Goal: Task Accomplishment & Management: Manage account settings

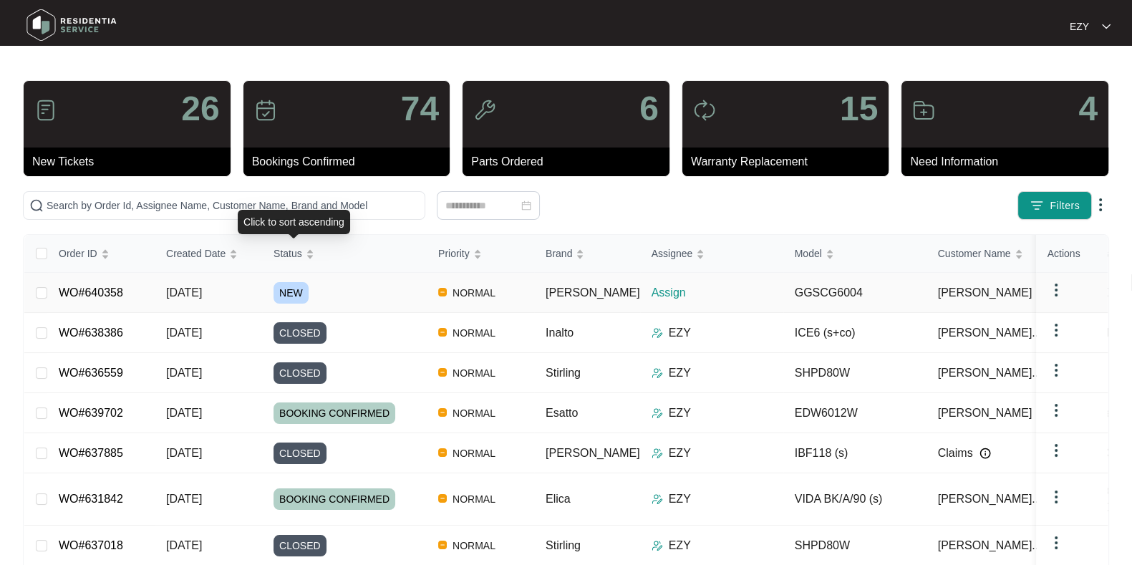
click at [399, 287] on div "NEW" at bounding box center [350, 292] width 153 height 21
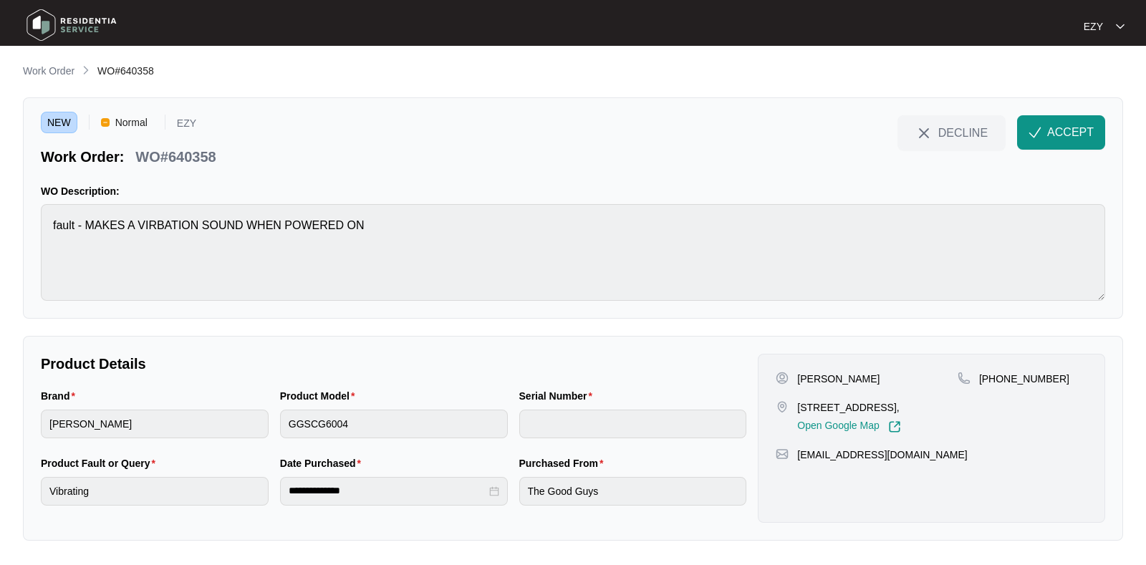
click at [191, 158] on p "WO#640358" at bounding box center [175, 157] width 80 height 20
copy div "WO#640358 DECLINE ACCEPT"
click at [1056, 143] on button "ACCEPT" at bounding box center [1061, 132] width 88 height 34
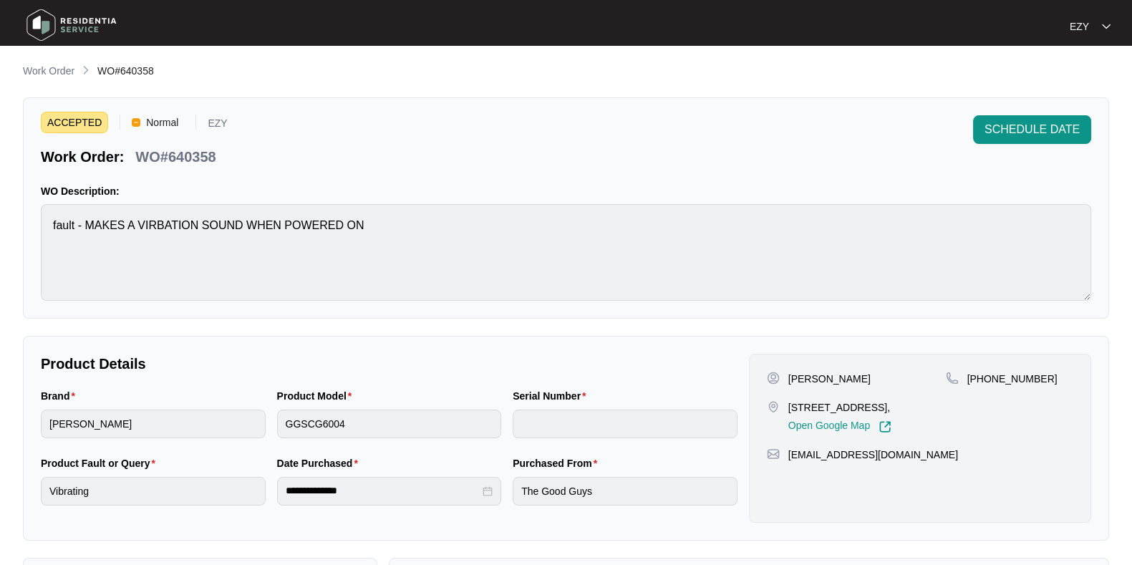
click at [357, 438] on div "Product Model GGSCG6004" at bounding box center [389, 421] width 236 height 67
click at [809, 377] on p "[PERSON_NAME]" at bounding box center [830, 379] width 82 height 14
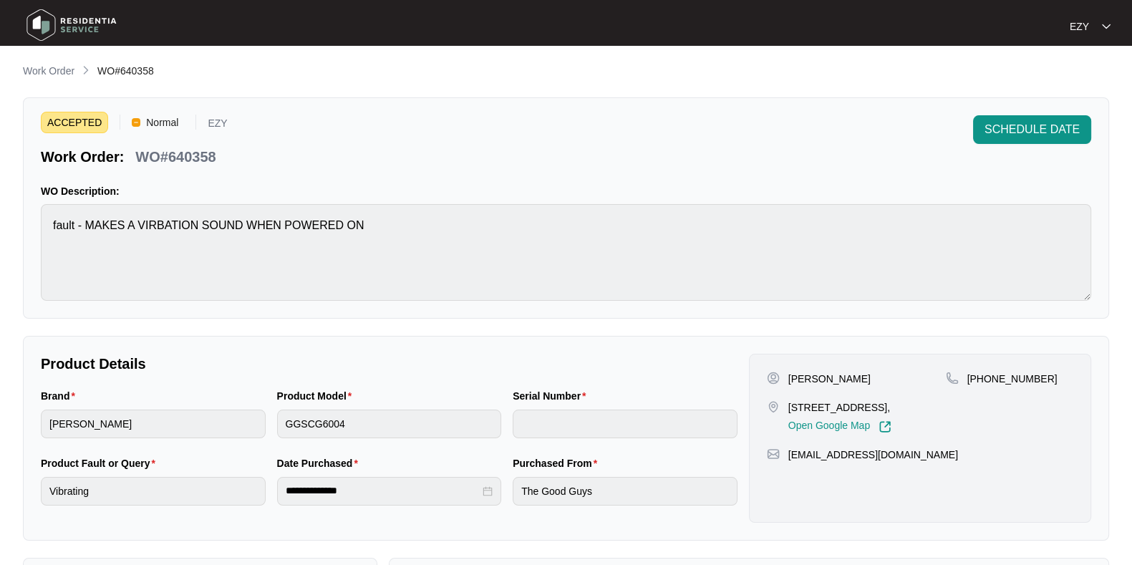
click at [786, 377] on div "[PERSON_NAME]" at bounding box center [856, 379] width 179 height 14
copy p "[PERSON_NAME]"
click at [854, 379] on div "[PERSON_NAME]" at bounding box center [856, 379] width 179 height 14
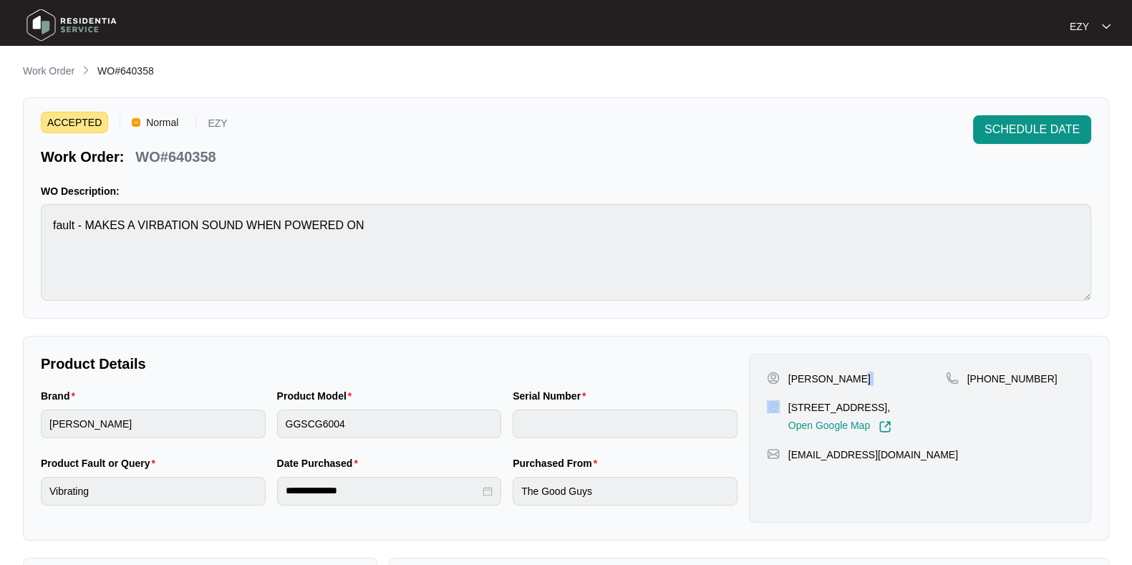
click at [854, 379] on div "[PERSON_NAME]" at bounding box center [856, 379] width 179 height 14
click at [844, 377] on p "[PERSON_NAME]" at bounding box center [830, 379] width 82 height 14
copy p "[PERSON_NAME]"
click at [819, 410] on p "[STREET_ADDRESS]," at bounding box center [840, 407] width 103 height 14
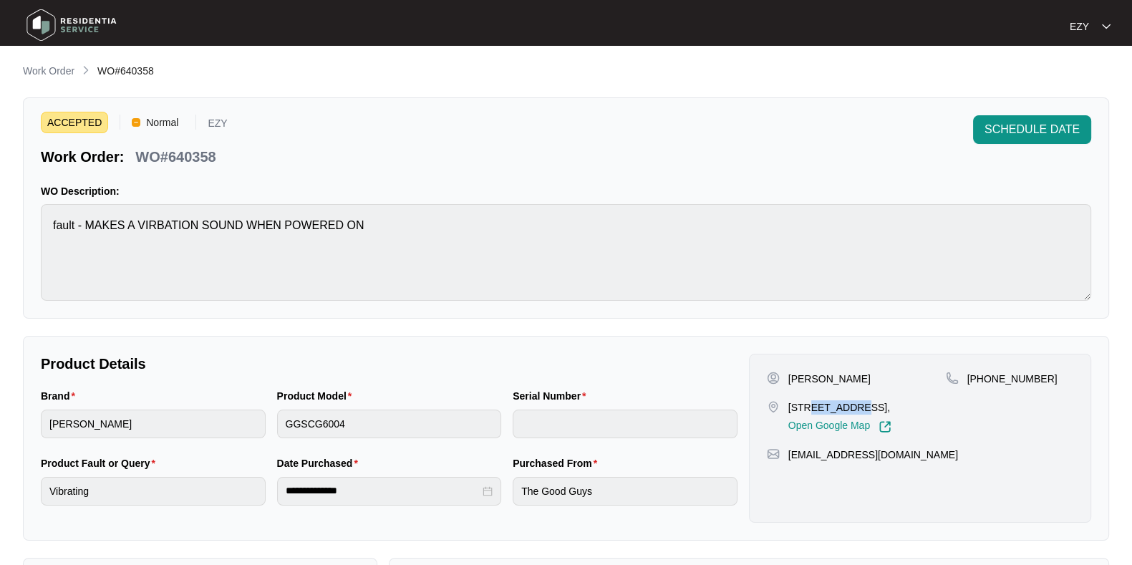
click at [819, 410] on p "[STREET_ADDRESS]," at bounding box center [840, 407] width 103 height 14
copy p "[STREET_ADDRESS],"
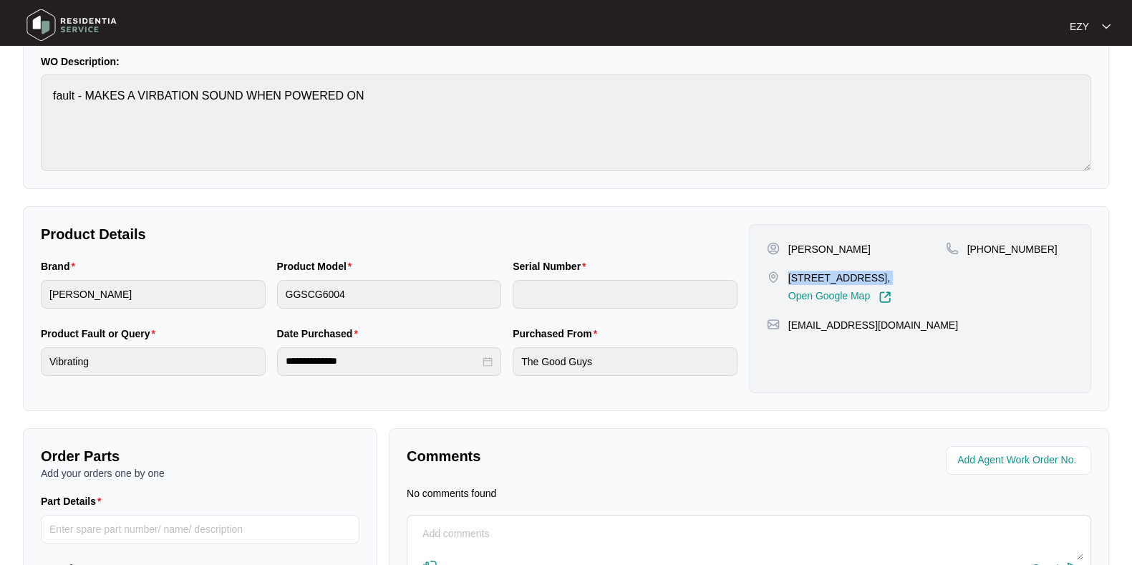
scroll to position [119, 0]
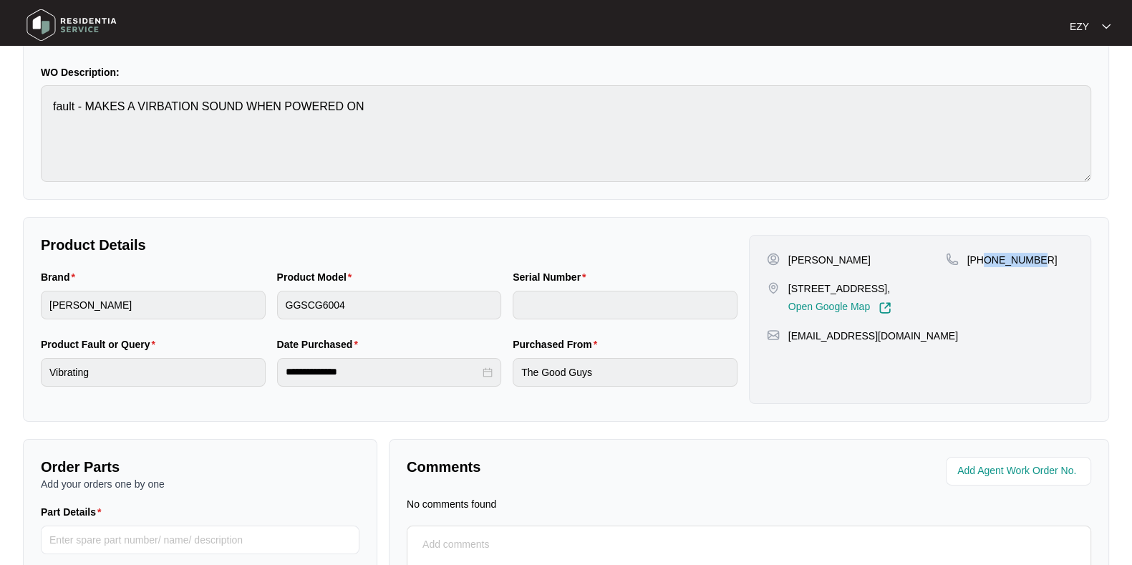
drag, startPoint x: 1070, startPoint y: 259, endPoint x: 985, endPoint y: 263, distance: 85.3
click at [985, 263] on div "[PHONE_NUMBER]" at bounding box center [1009, 260] width 127 height 14
copy p "466687464"
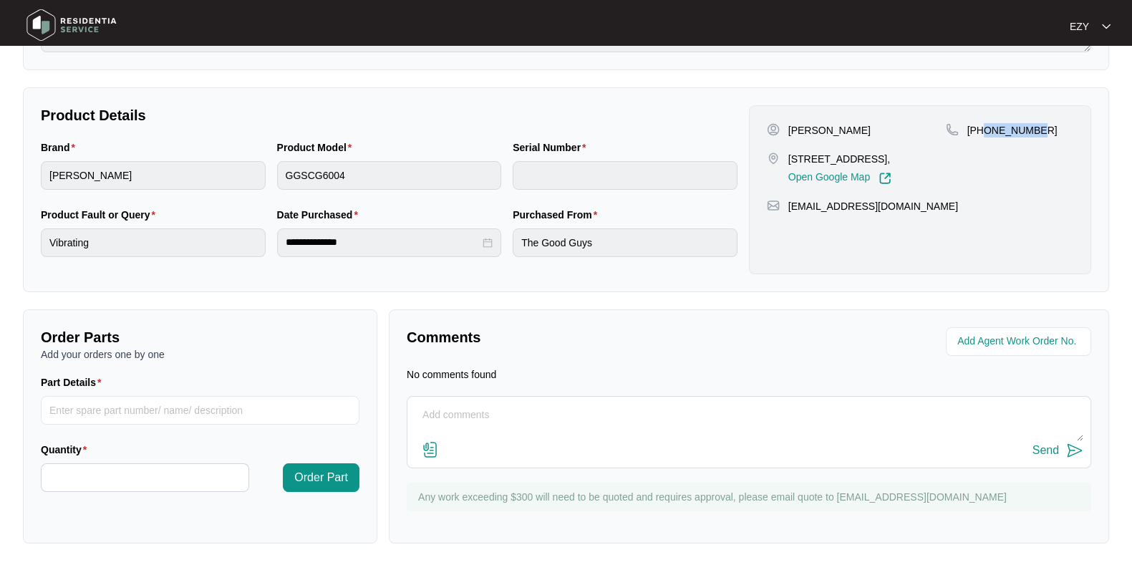
scroll to position [245, 0]
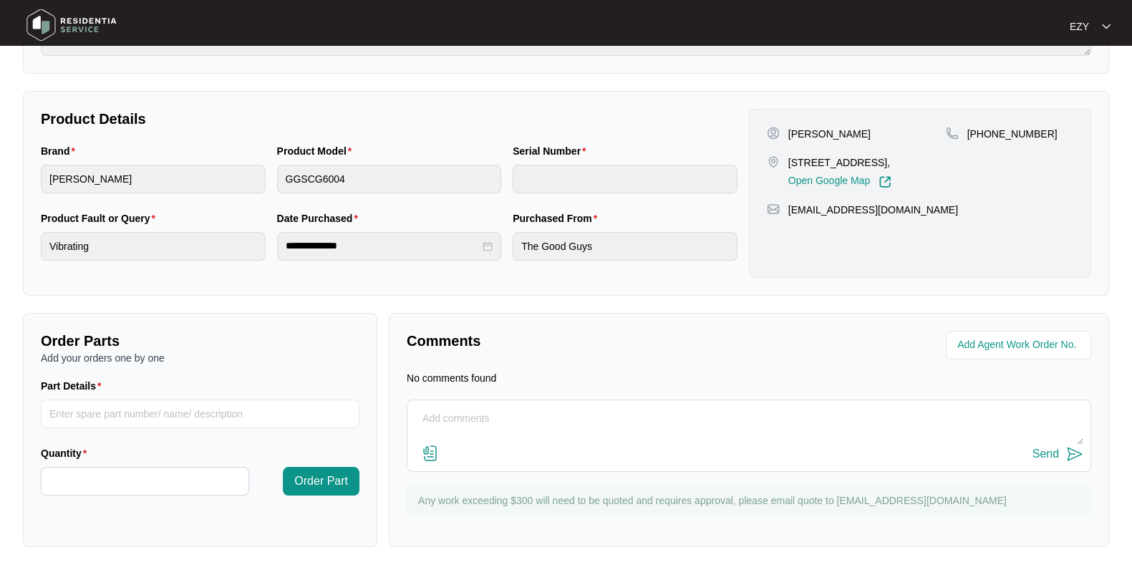
click at [582, 411] on textarea at bounding box center [749, 426] width 669 height 37
type textarea "h"
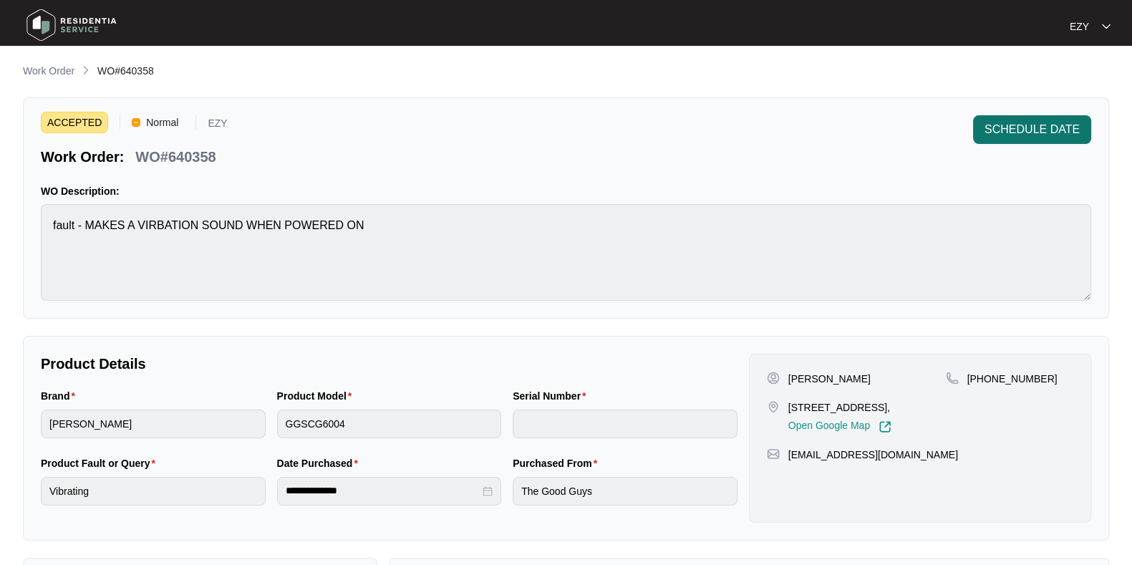
click at [1020, 130] on span "SCHEDULE DATE" at bounding box center [1032, 129] width 95 height 17
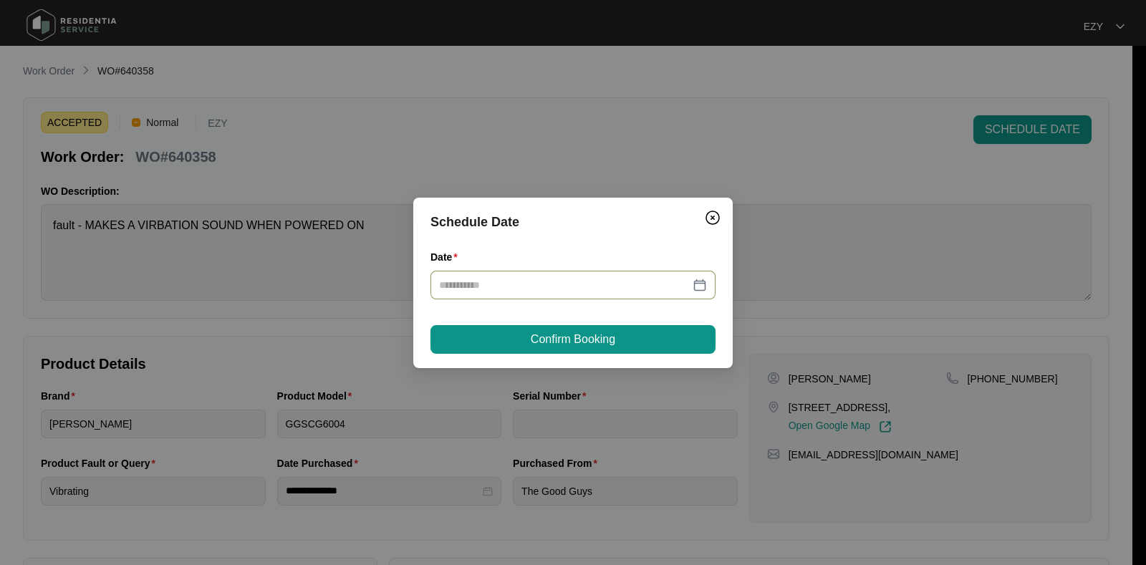
click at [530, 291] on input "Date" at bounding box center [564, 285] width 251 height 16
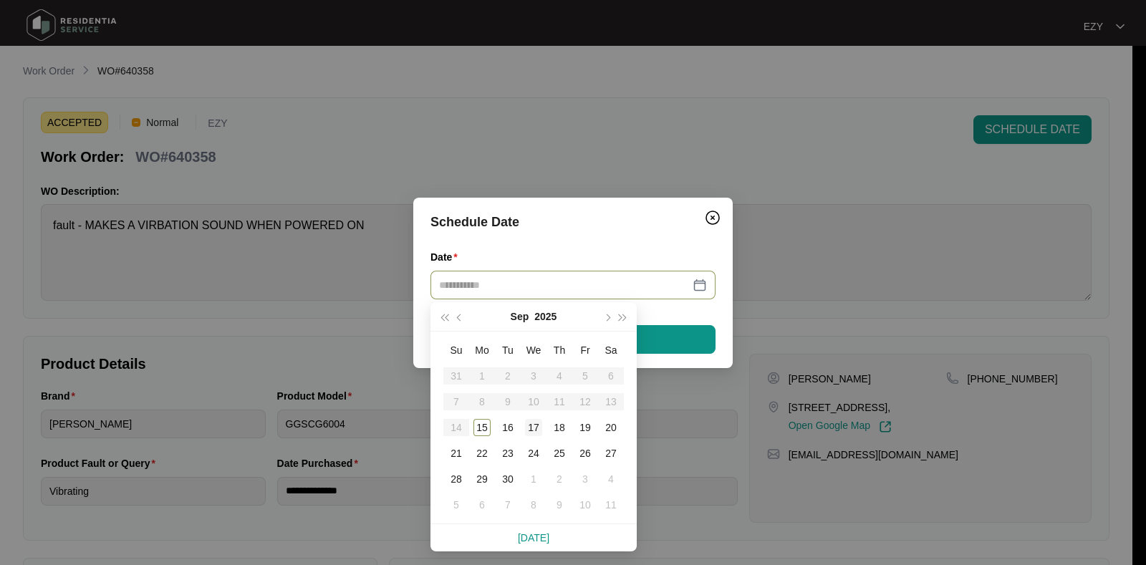
type input "**********"
click at [531, 429] on div "17" at bounding box center [533, 427] width 17 height 17
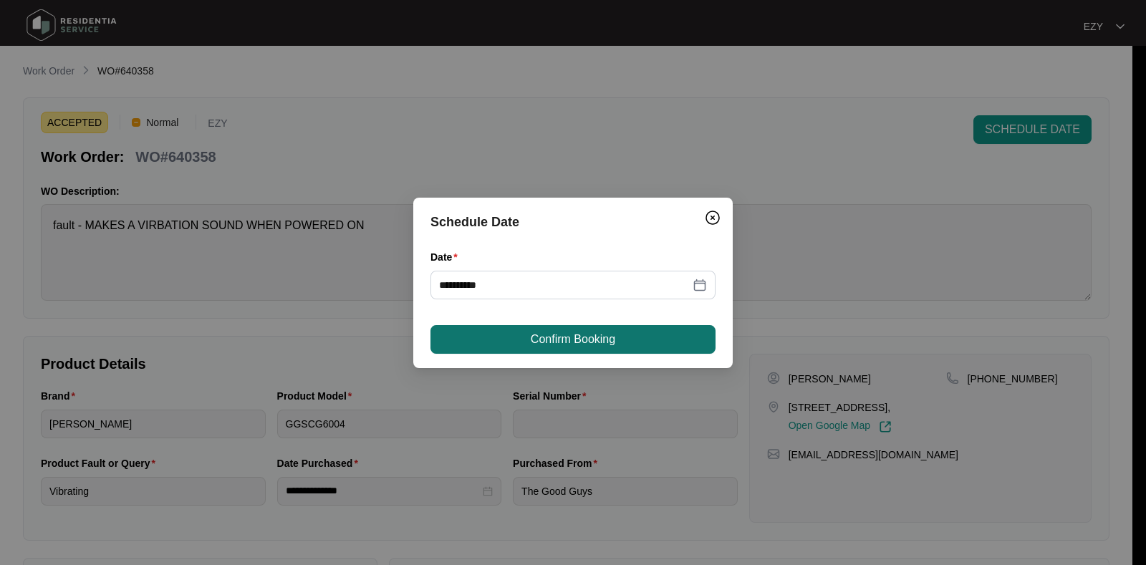
click at [531, 335] on span "Confirm Booking" at bounding box center [573, 339] width 85 height 17
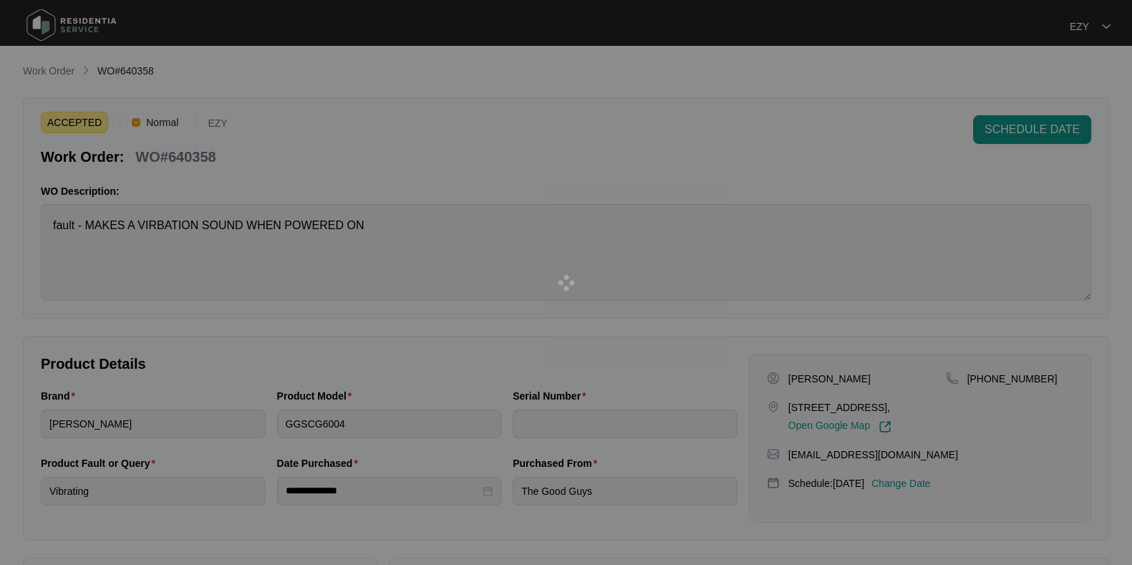
scroll to position [249, 0]
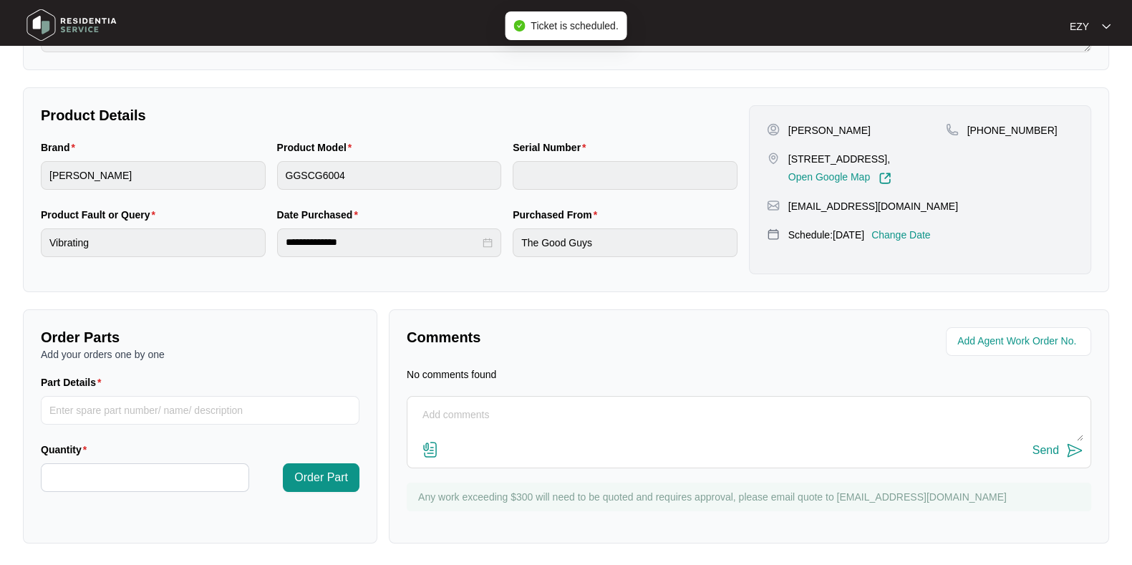
click at [523, 428] on textarea at bounding box center [749, 422] width 669 height 37
type textarea "h"
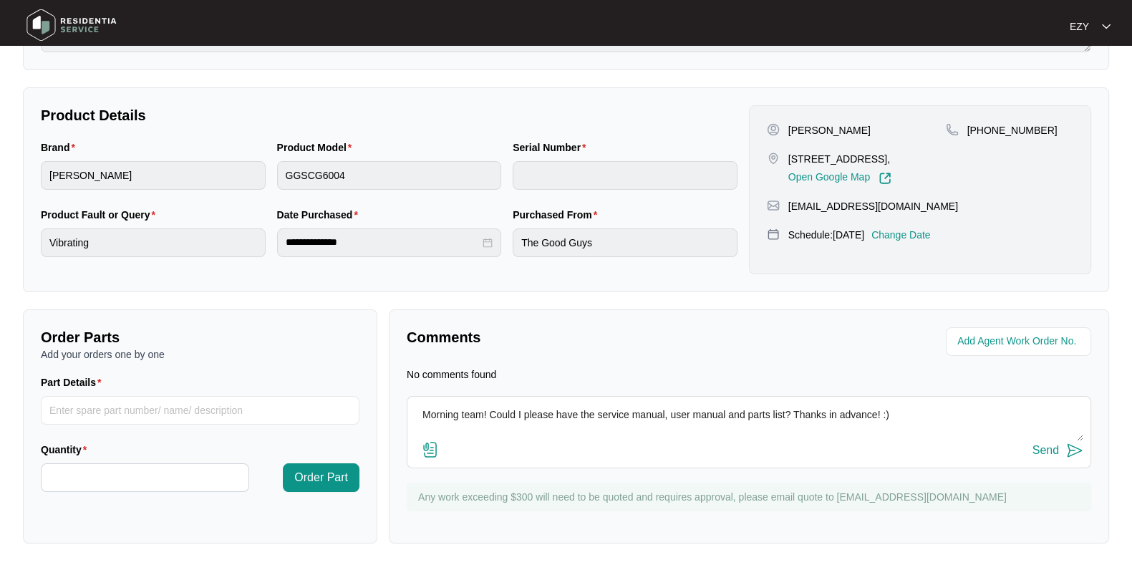
type textarea "Morning team! Could I please have the service manual, user manual and parts lis…"
click at [1045, 452] on div "Send" at bounding box center [1046, 450] width 26 height 13
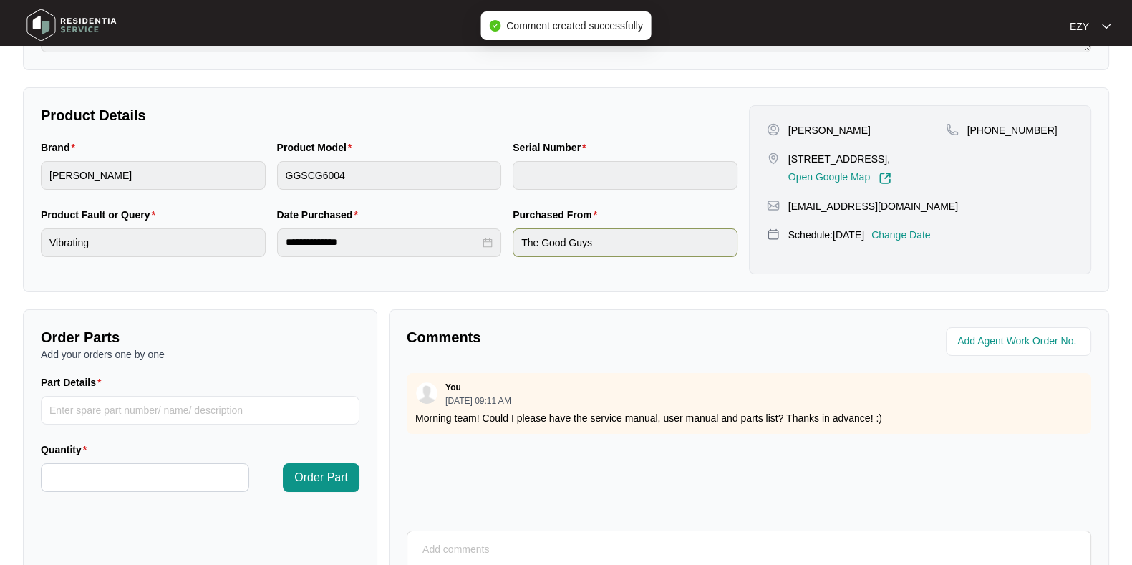
scroll to position [0, 0]
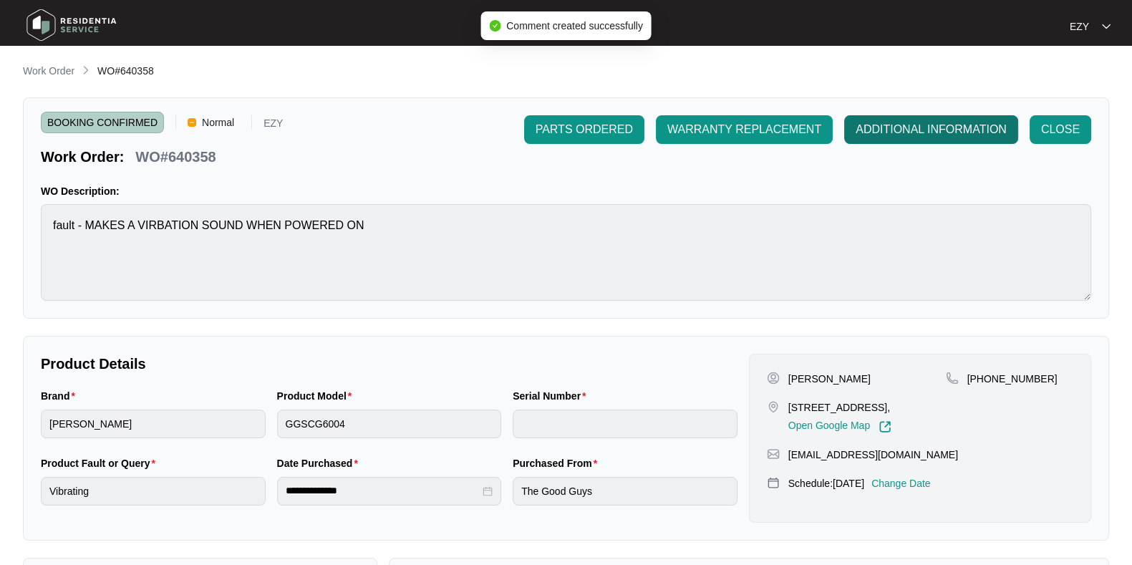
click at [908, 123] on span "ADDITIONAL INFORMATION" at bounding box center [931, 129] width 151 height 17
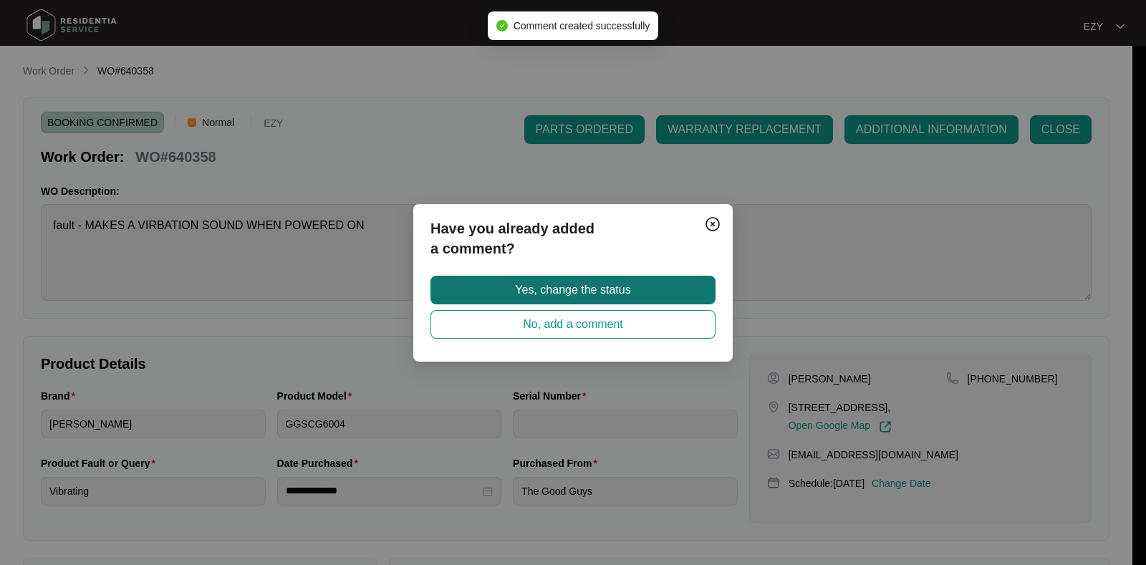
click at [631, 277] on button "Yes, change the status" at bounding box center [572, 290] width 285 height 29
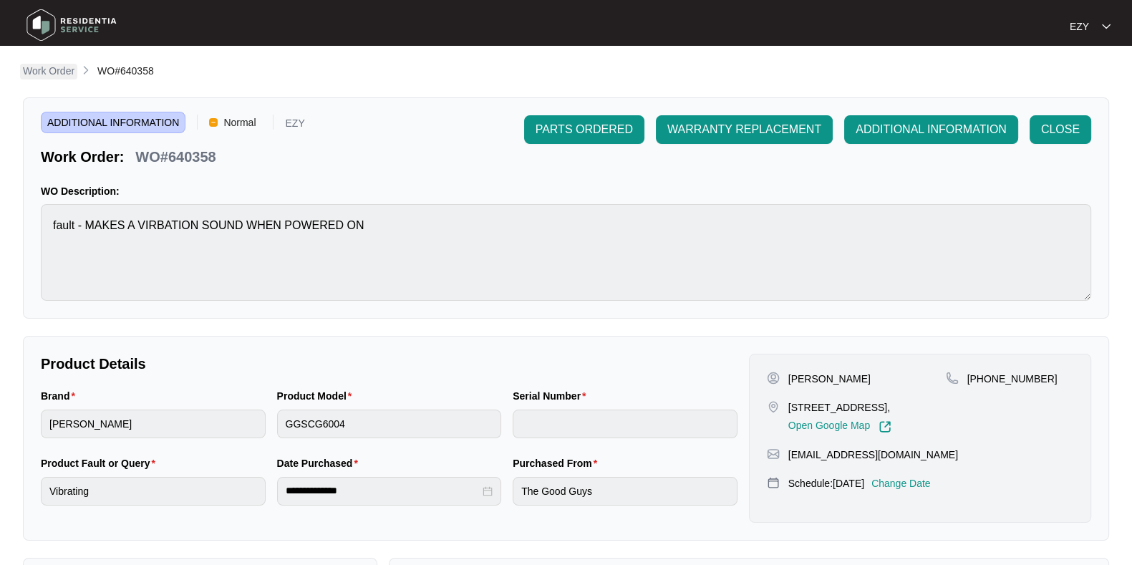
click at [69, 67] on p "Work Order" at bounding box center [49, 71] width 52 height 14
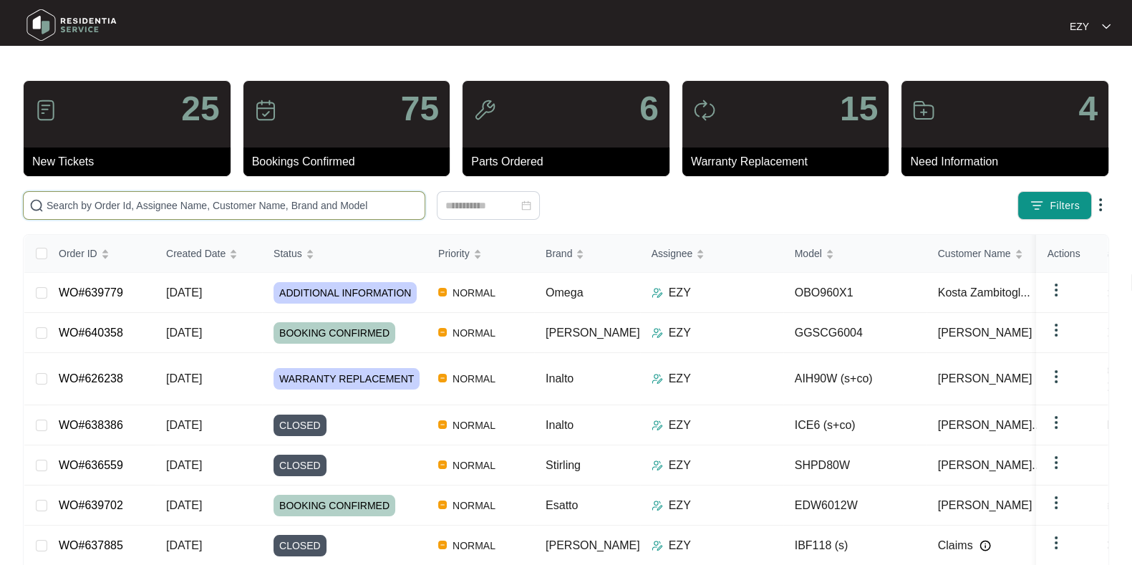
click at [136, 203] on input "text" at bounding box center [233, 206] width 372 height 16
paste input "640358"
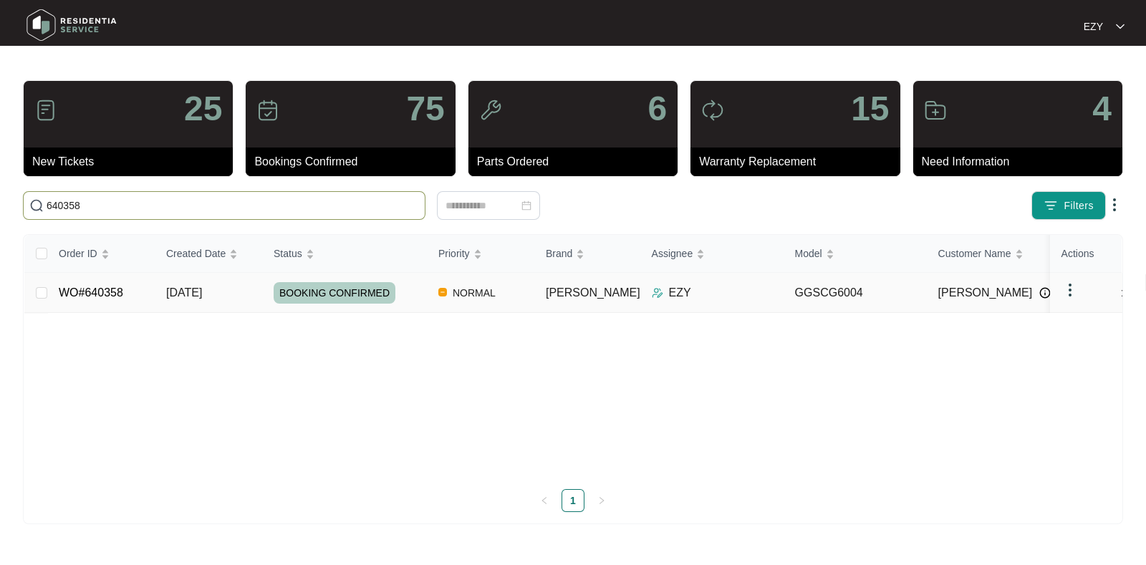
type input "640358"
click at [142, 297] on td "WO#640358" at bounding box center [100, 293] width 107 height 40
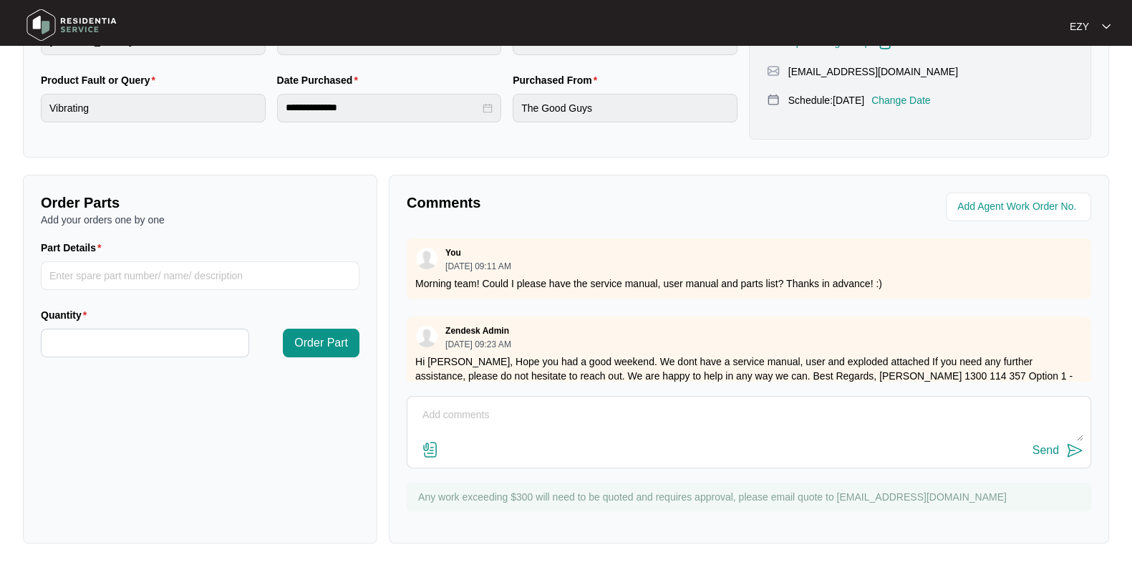
scroll to position [69, 0]
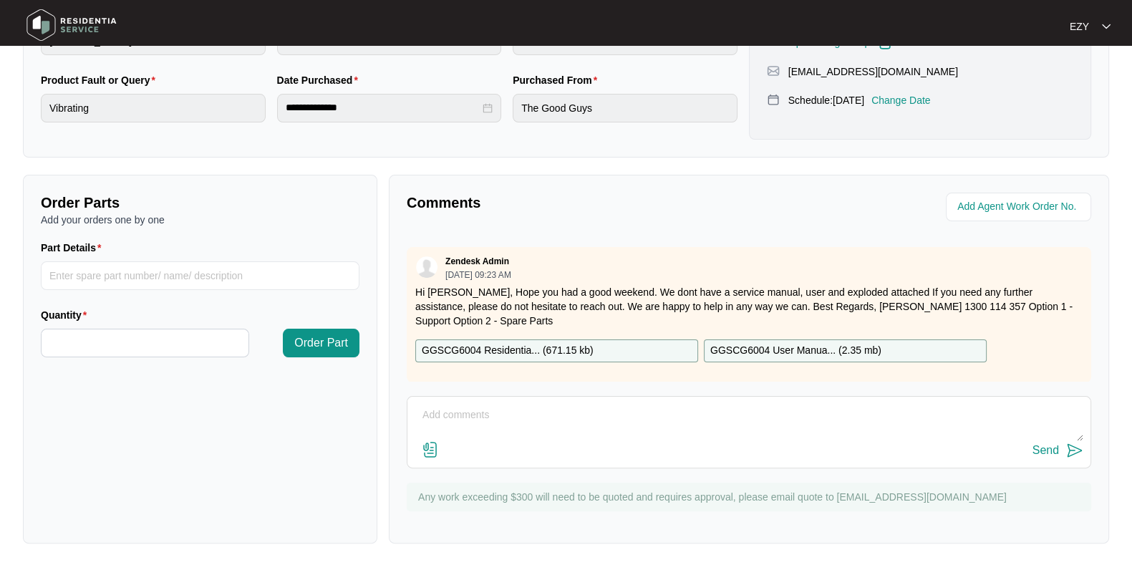
click at [594, 341] on div "GGSCG6004 Residentia... ( 671.15 kb )" at bounding box center [556, 350] width 283 height 23
click at [766, 343] on p "GGSCG6004 User Manua... ( 2.35 mb )" at bounding box center [795, 351] width 171 height 16
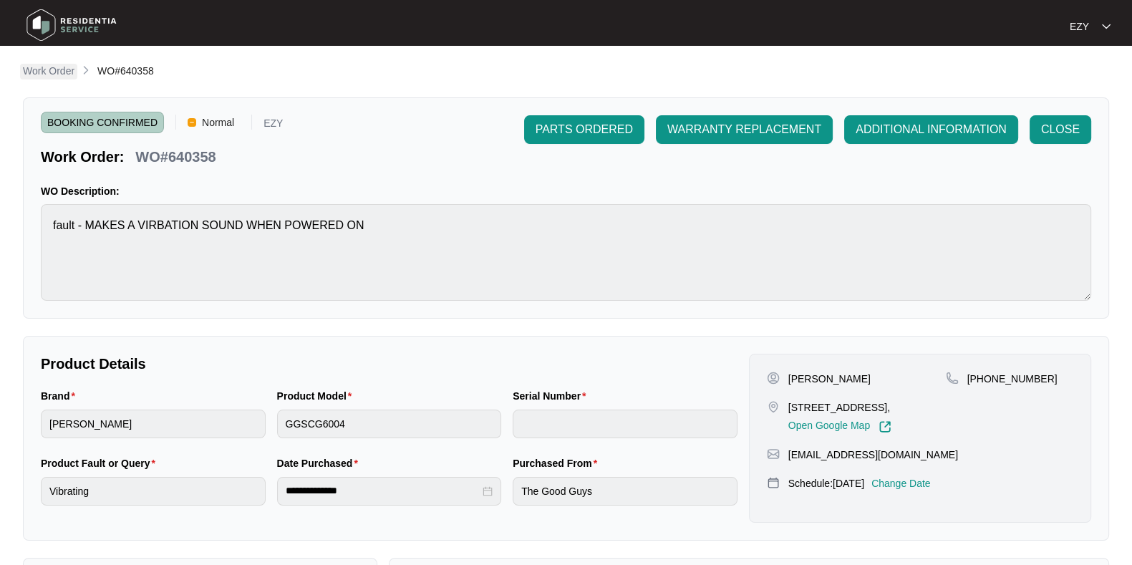
click at [58, 73] on p "Work Order" at bounding box center [49, 71] width 52 height 14
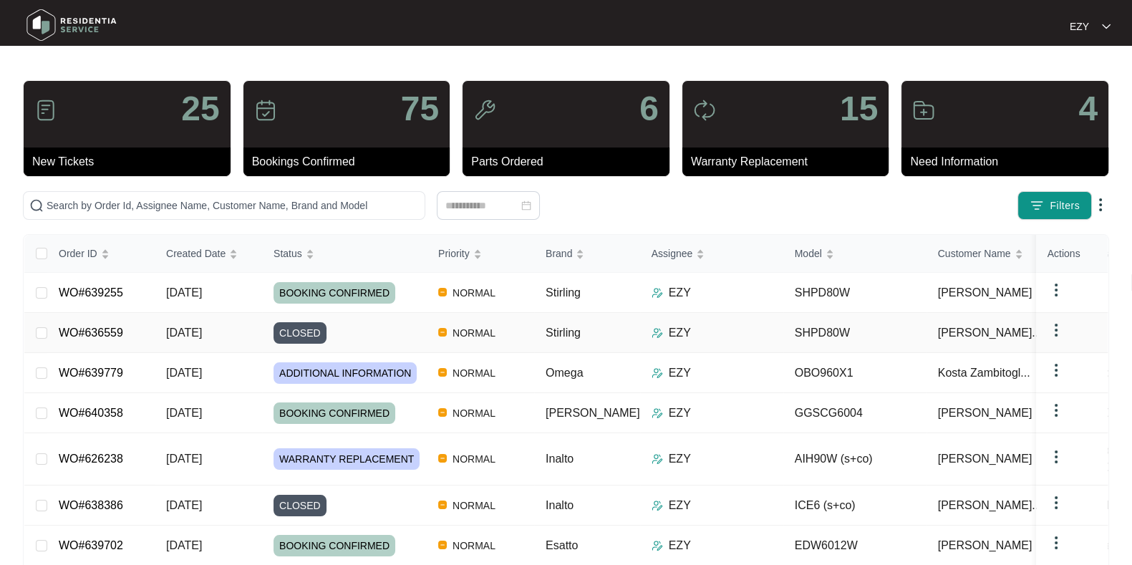
scroll to position [183, 0]
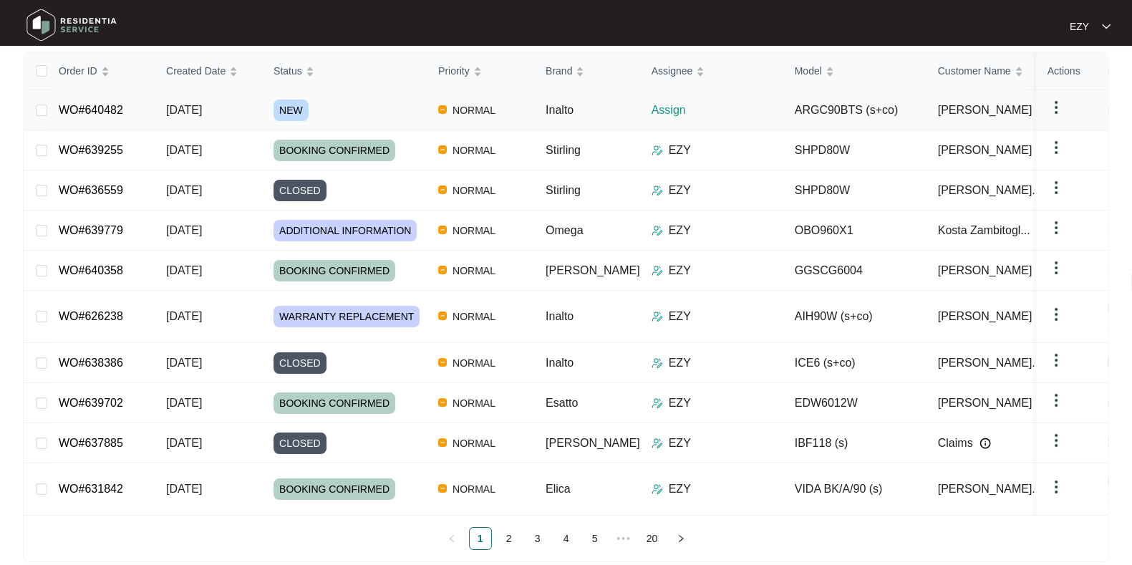
click at [361, 106] on div "NEW" at bounding box center [350, 110] width 153 height 21
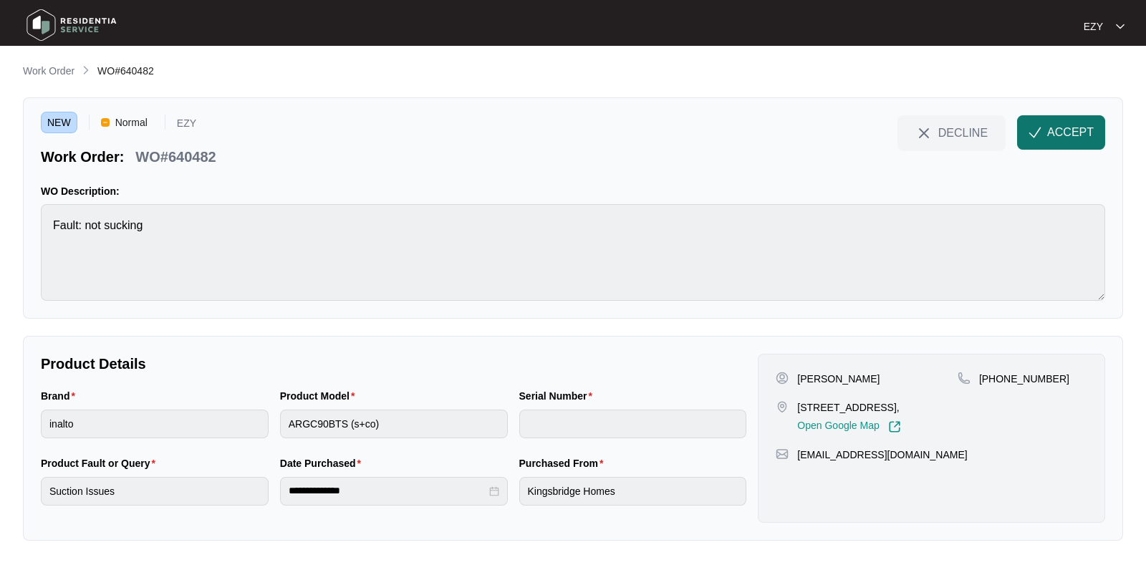
click at [1078, 141] on span "ACCEPT" at bounding box center [1070, 132] width 47 height 17
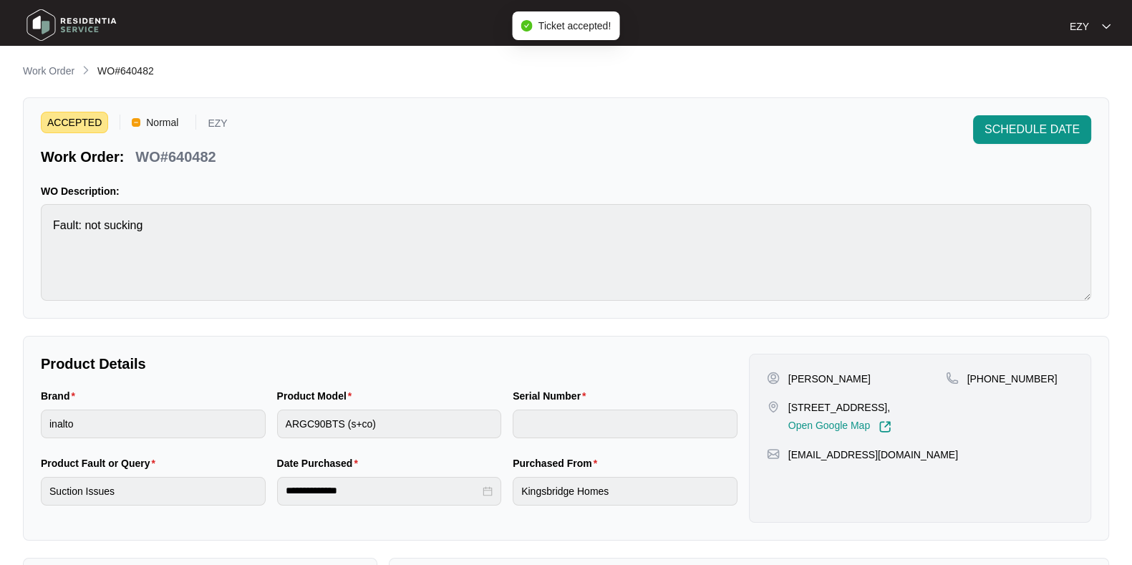
click at [160, 153] on p "WO#640482" at bounding box center [175, 157] width 80 height 20
copy div "WO#640482 SCHEDULE DATE"
click at [809, 384] on p "[PERSON_NAME]" at bounding box center [830, 379] width 82 height 14
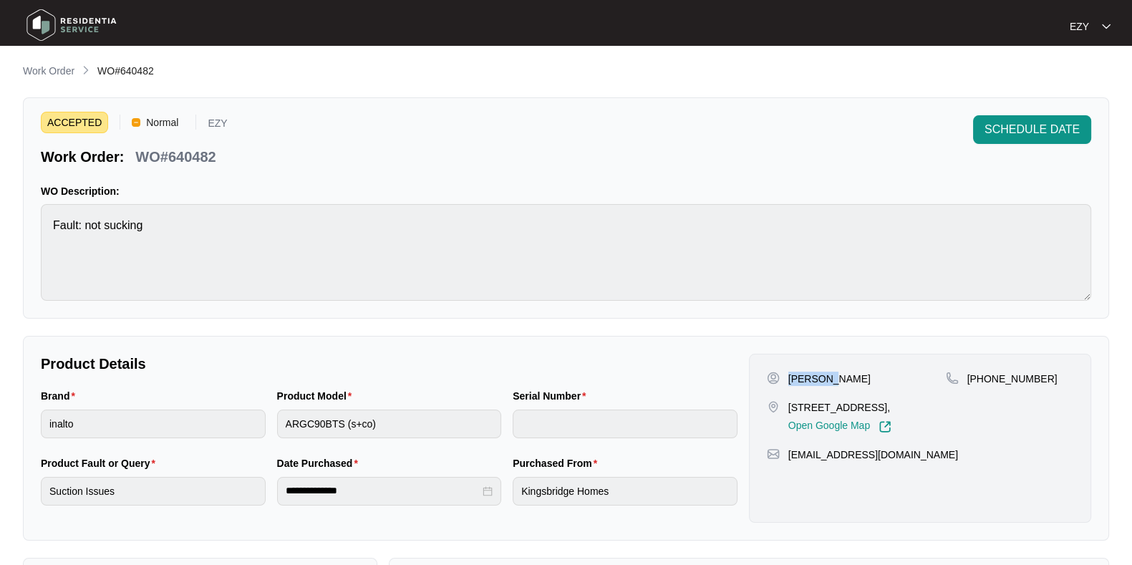
click at [809, 384] on p "[PERSON_NAME]" at bounding box center [830, 379] width 82 height 14
click at [812, 385] on div "[PERSON_NAME] [STREET_ADDRESS], Open Google Map" at bounding box center [856, 403] width 179 height 62
click at [808, 377] on p "[PERSON_NAME]" at bounding box center [830, 379] width 82 height 14
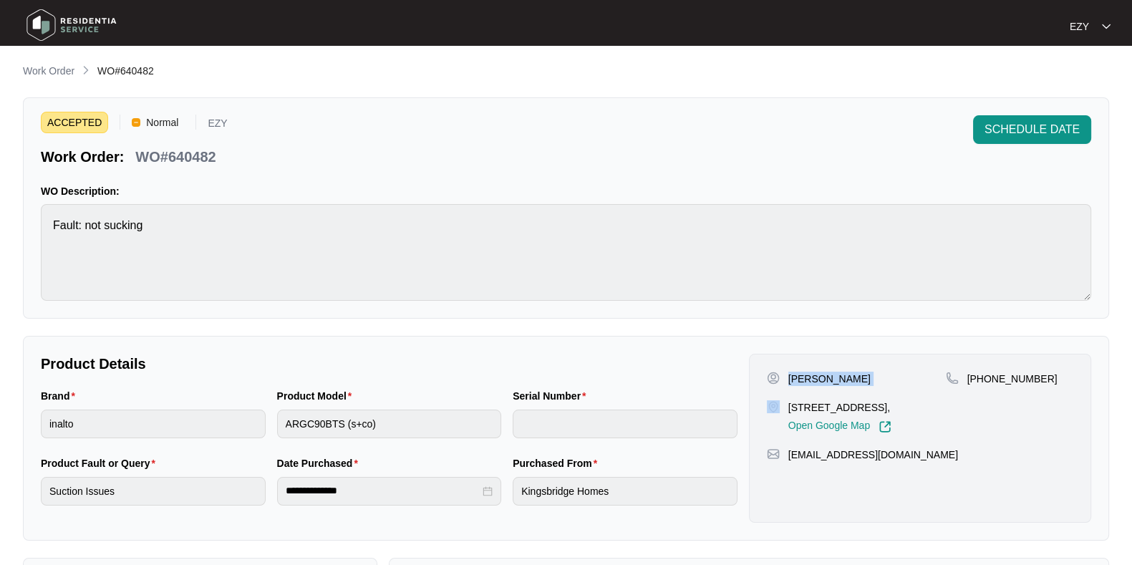
copy p "[PERSON_NAME]"
click at [858, 407] on p "[STREET_ADDRESS]," at bounding box center [840, 407] width 103 height 14
copy p "[STREET_ADDRESS],"
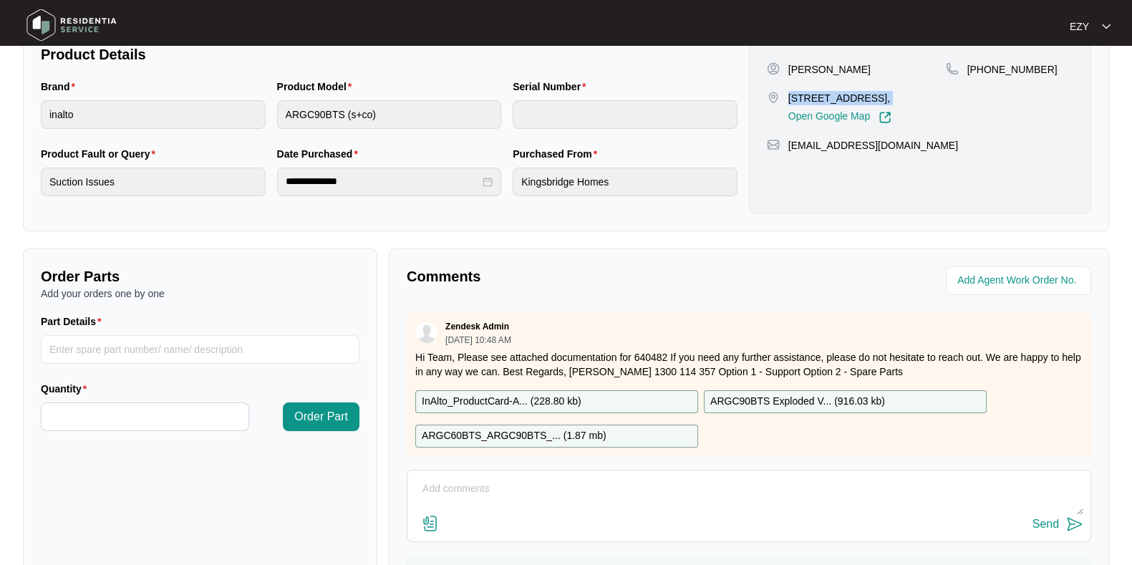
scroll to position [191, 0]
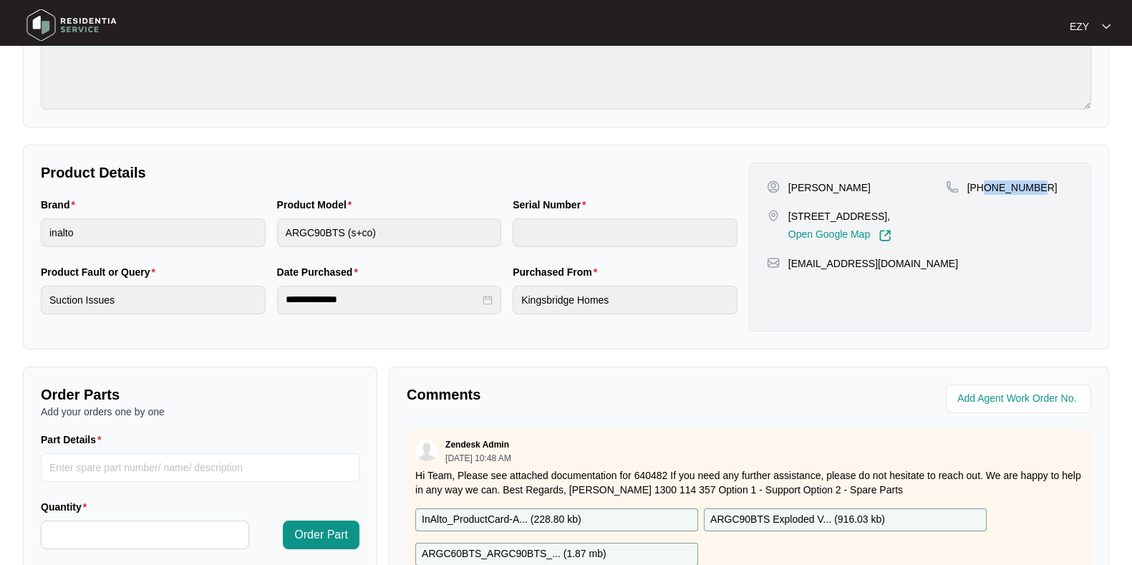
drag, startPoint x: 1052, startPoint y: 180, endPoint x: 984, endPoint y: 216, distance: 76.6
click at [984, 216] on div "[PHONE_NUMBER]" at bounding box center [1009, 211] width 127 height 62
copy p "419029825"
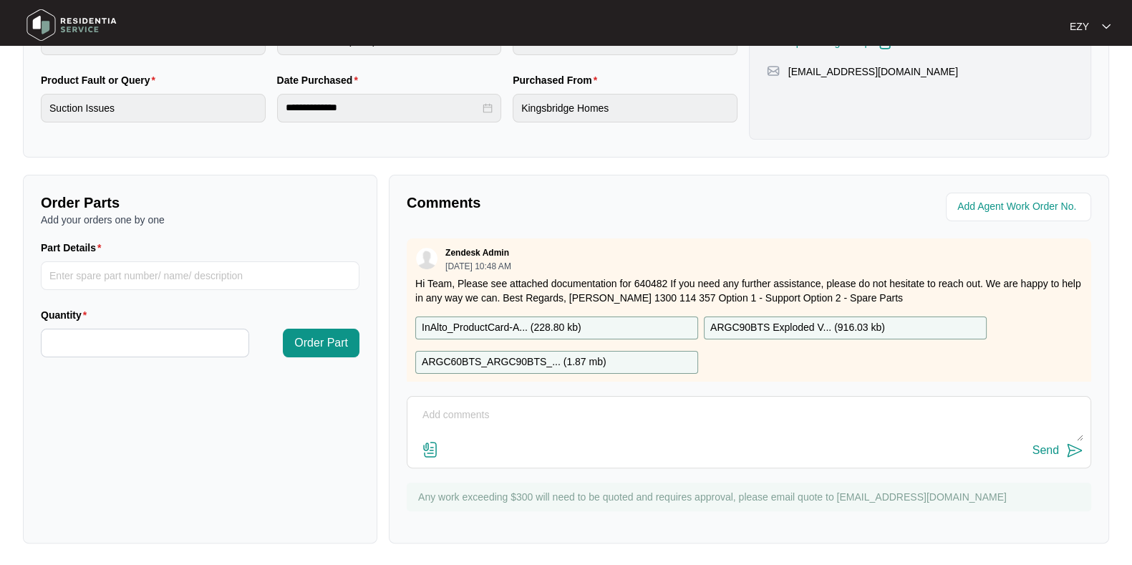
click at [543, 328] on p "InAlto_ProductCard-A... ( 228.80 kb )" at bounding box center [502, 328] width 160 height 16
click at [536, 360] on p "ARGC60BTS_ARGC90BTS_... ( 1.87 mb )" at bounding box center [514, 363] width 185 height 16
click at [772, 326] on p "ARGC90BTS Exploded V... ( 916.03 kb )" at bounding box center [797, 328] width 175 height 16
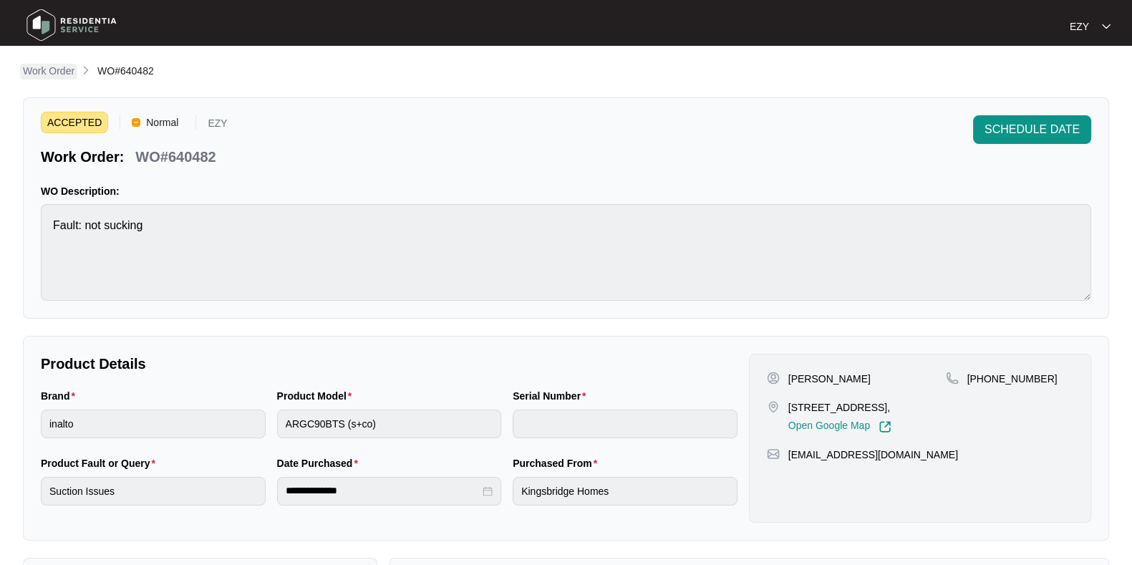
click at [50, 74] on p "Work Order" at bounding box center [49, 71] width 52 height 14
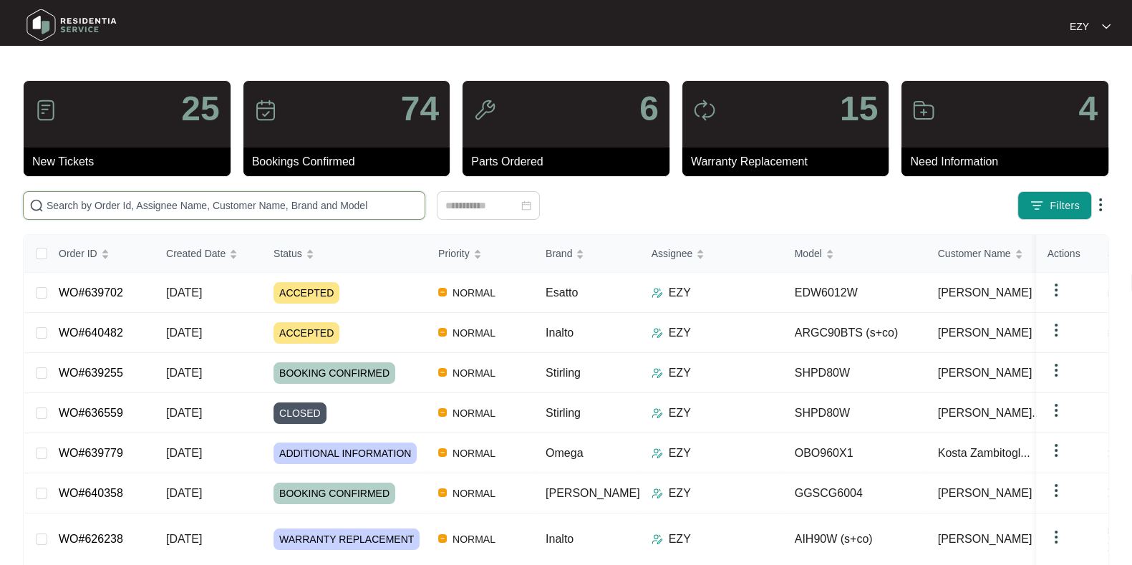
click at [374, 211] on input "text" at bounding box center [233, 206] width 372 height 16
paste input "639702"
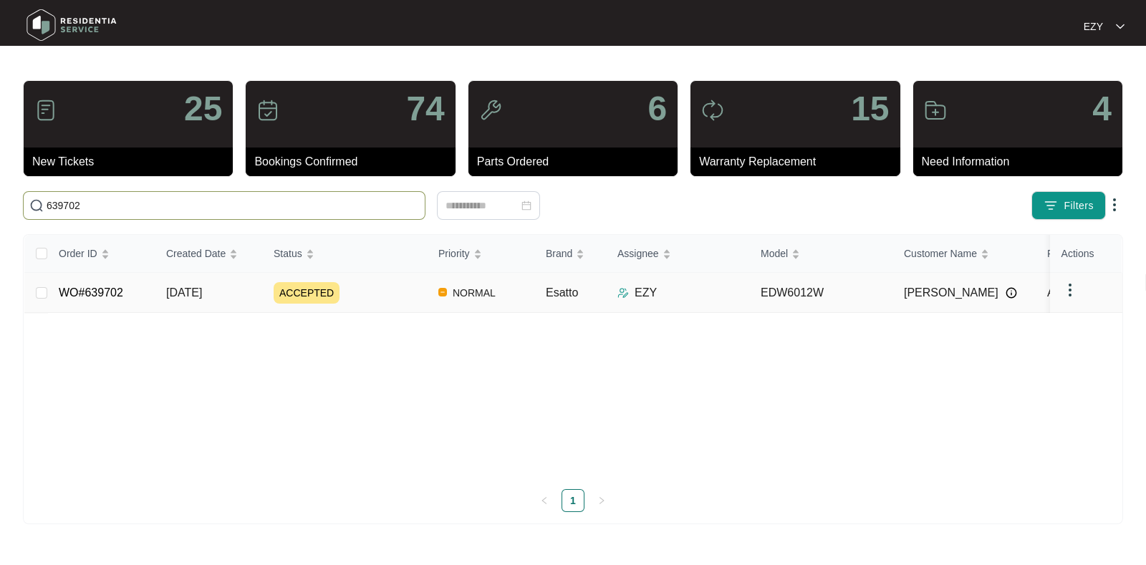
type input "639702"
click at [394, 284] on div "ACCEPTED" at bounding box center [350, 292] width 153 height 21
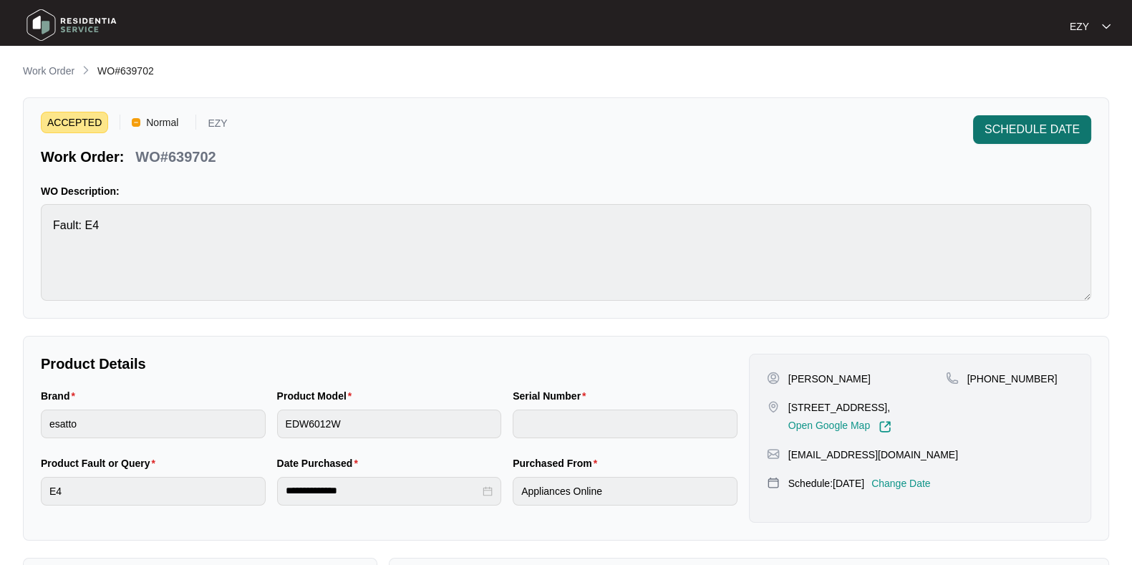
click at [1002, 134] on span "SCHEDULE DATE" at bounding box center [1032, 129] width 95 height 17
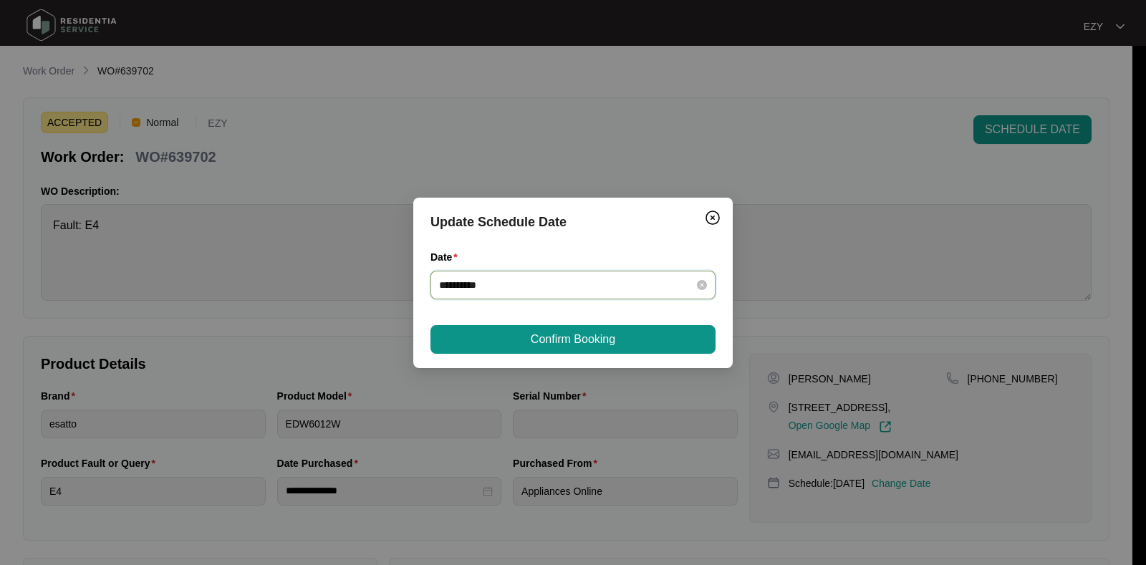
click at [544, 286] on input "**********" at bounding box center [564, 285] width 251 height 16
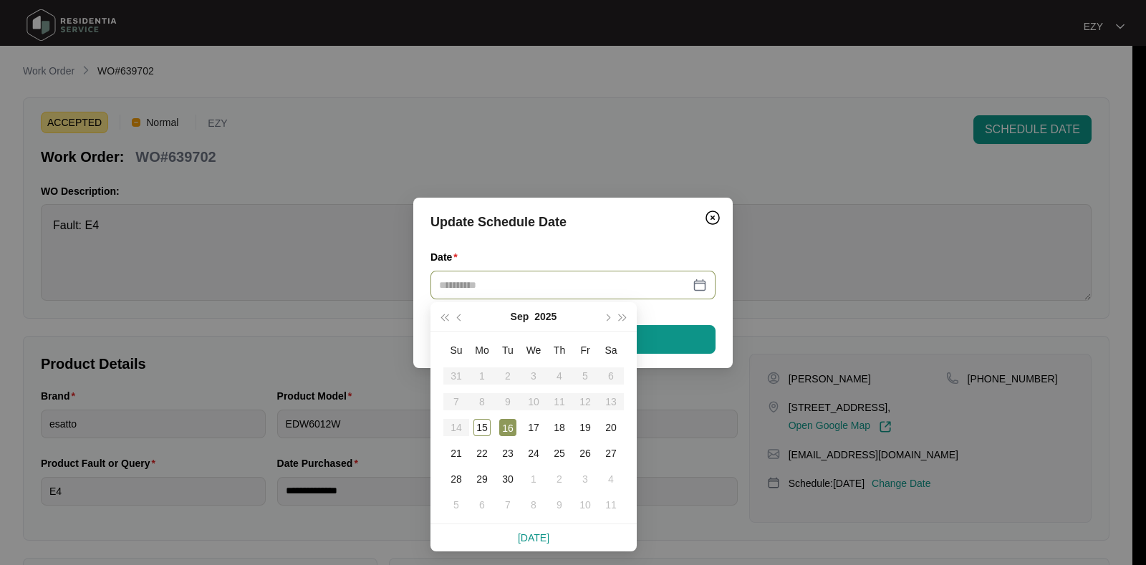
type input "**********"
click at [509, 420] on div "16" at bounding box center [507, 427] width 17 height 17
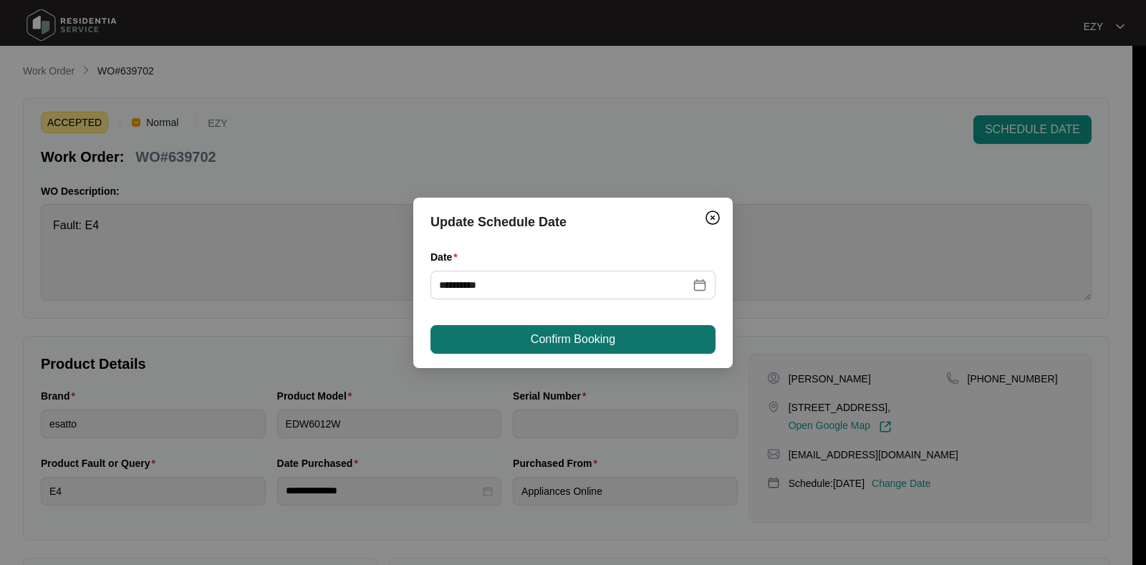
click at [530, 342] on button "Confirm Booking" at bounding box center [572, 339] width 285 height 29
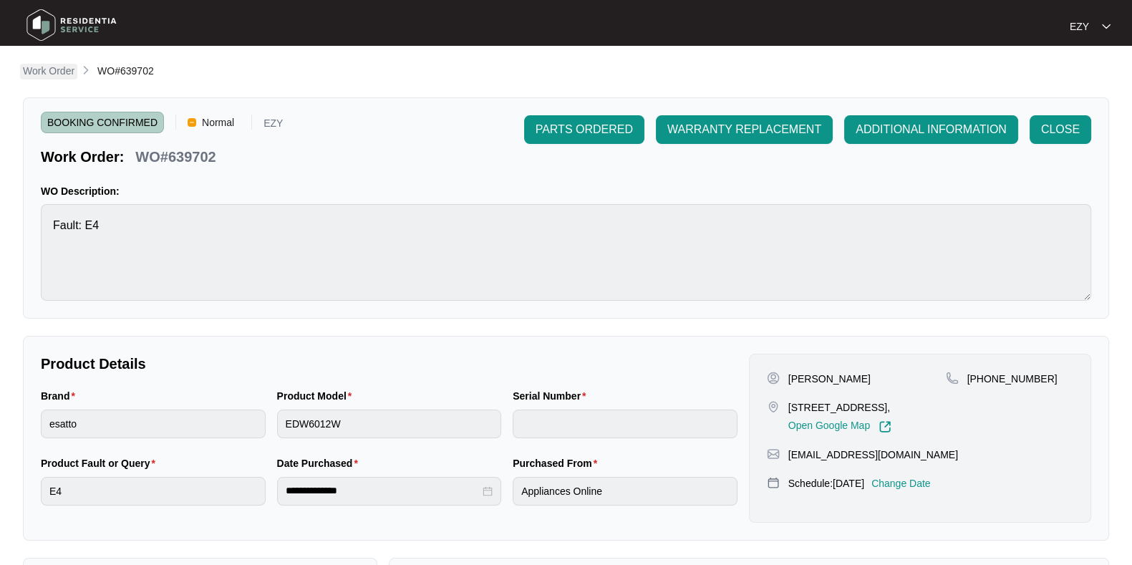
click at [60, 69] on p "Work Order" at bounding box center [49, 71] width 52 height 14
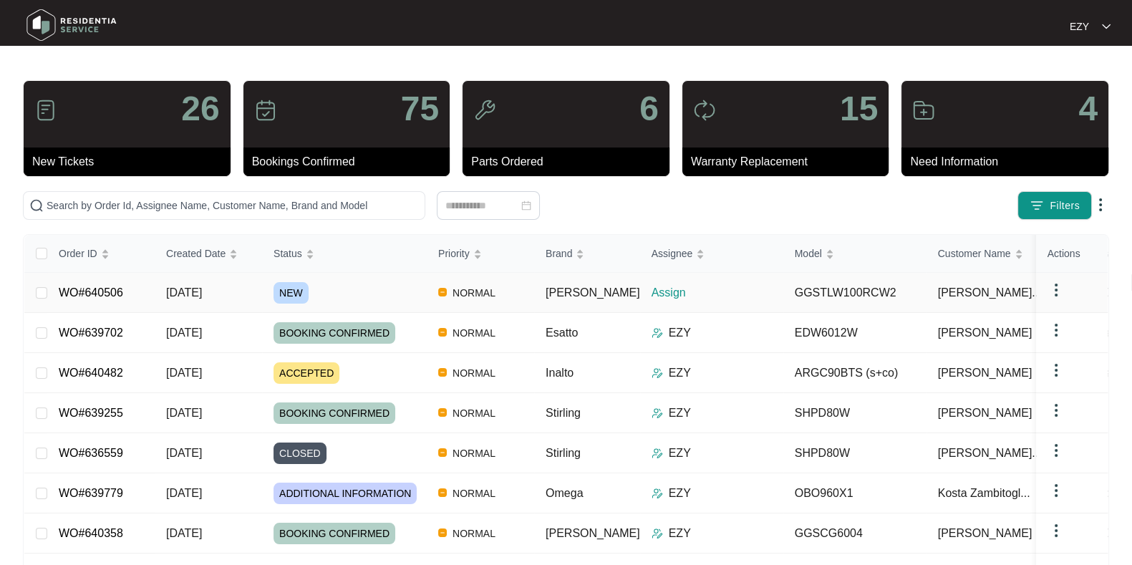
click at [352, 293] on div "NEW" at bounding box center [350, 292] width 153 height 21
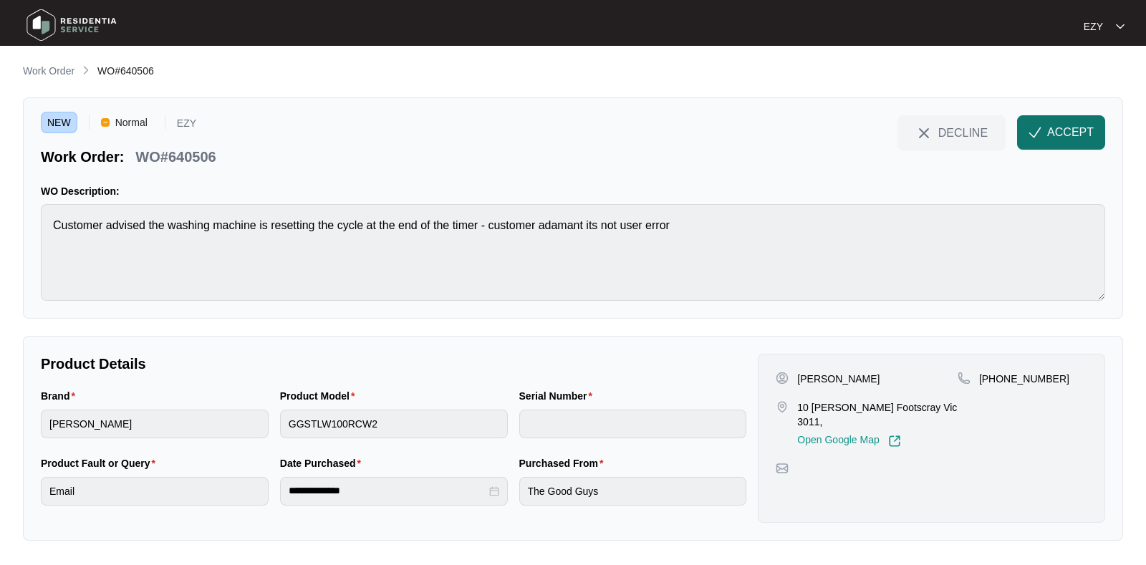
click at [1062, 135] on span "ACCEPT" at bounding box center [1070, 132] width 47 height 17
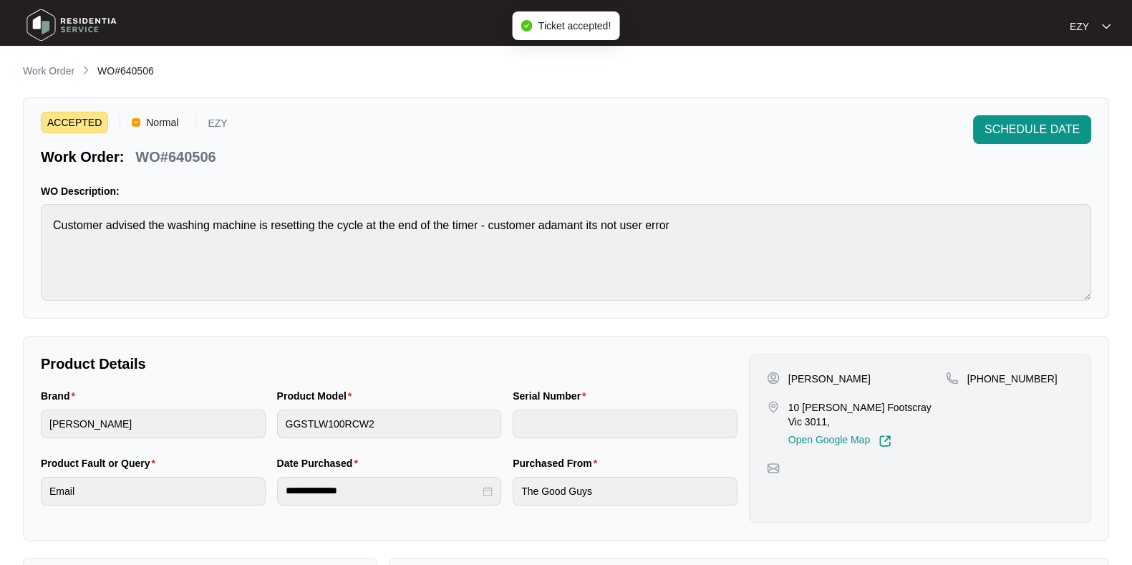
click at [170, 155] on p "WO#640506" at bounding box center [175, 157] width 80 height 20
copy div "WO#640506 SCHEDULE DATE"
click at [811, 372] on p "[PERSON_NAME]" at bounding box center [830, 379] width 82 height 14
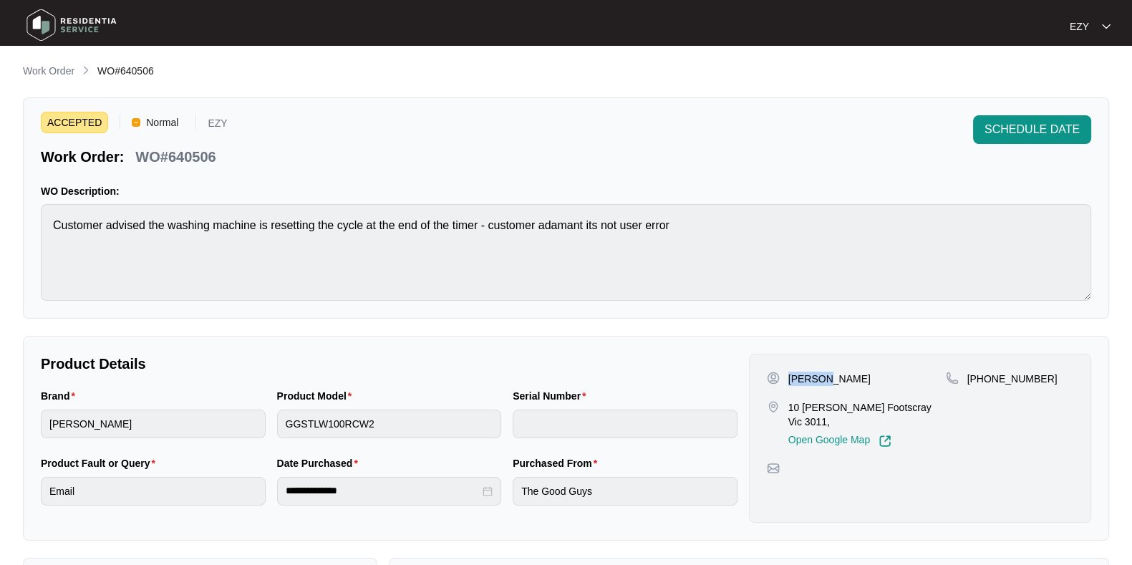
click at [811, 372] on p "[PERSON_NAME]" at bounding box center [830, 379] width 82 height 14
click at [797, 411] on p "10 [PERSON_NAME] Footscray Vic 3011," at bounding box center [868, 414] width 158 height 29
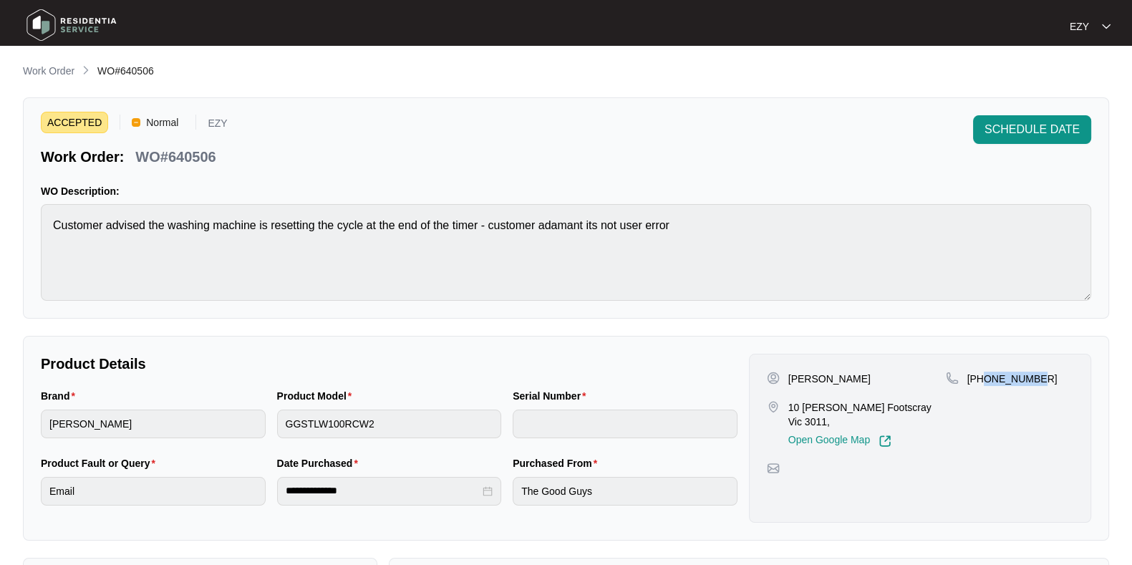
drag, startPoint x: 1052, startPoint y: 381, endPoint x: 984, endPoint y: 379, distance: 68.1
click at [984, 379] on div "[PHONE_NUMBER]" at bounding box center [1009, 379] width 127 height 14
click at [49, 77] on p "Work Order" at bounding box center [49, 71] width 52 height 14
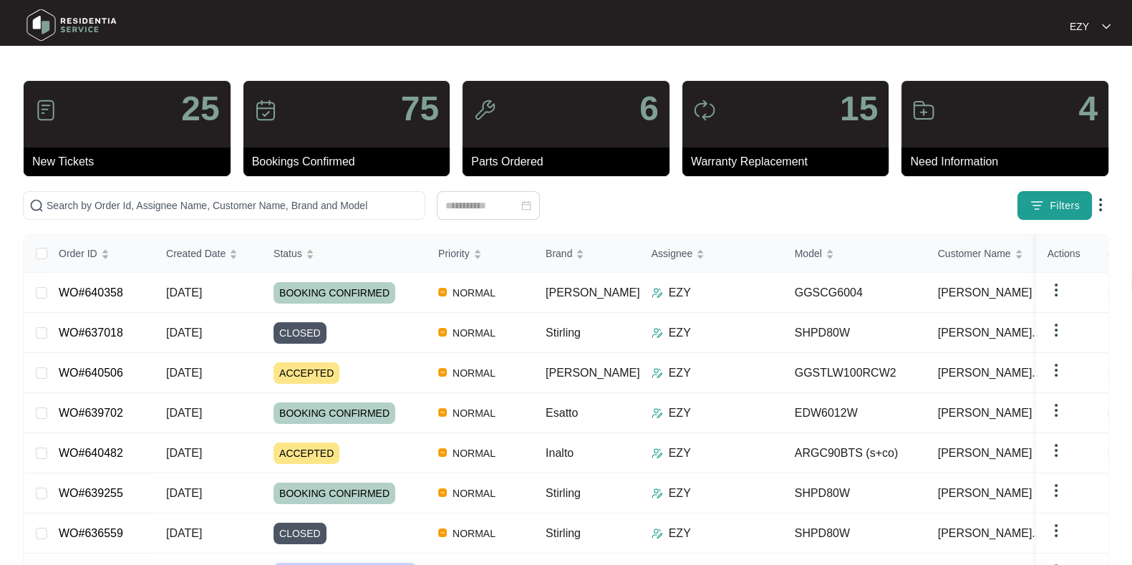
click at [1028, 208] on button "Filters" at bounding box center [1055, 205] width 74 height 29
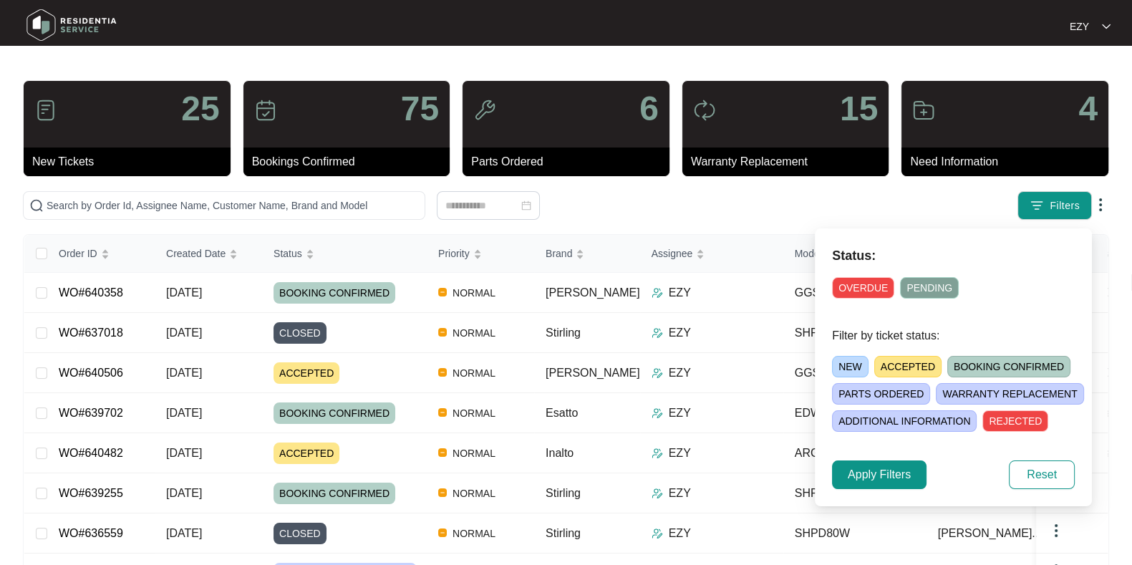
click at [902, 367] on span "ACCEPTED" at bounding box center [907, 366] width 67 height 21
click at [873, 478] on span "Apply Filters" at bounding box center [879, 474] width 63 height 17
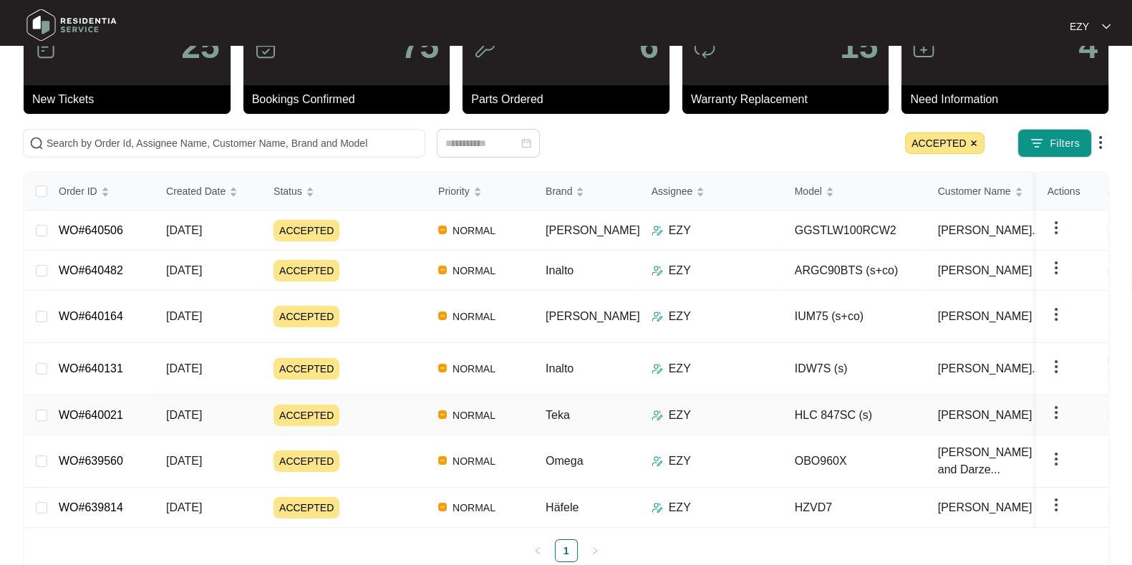
scroll to position [61, 0]
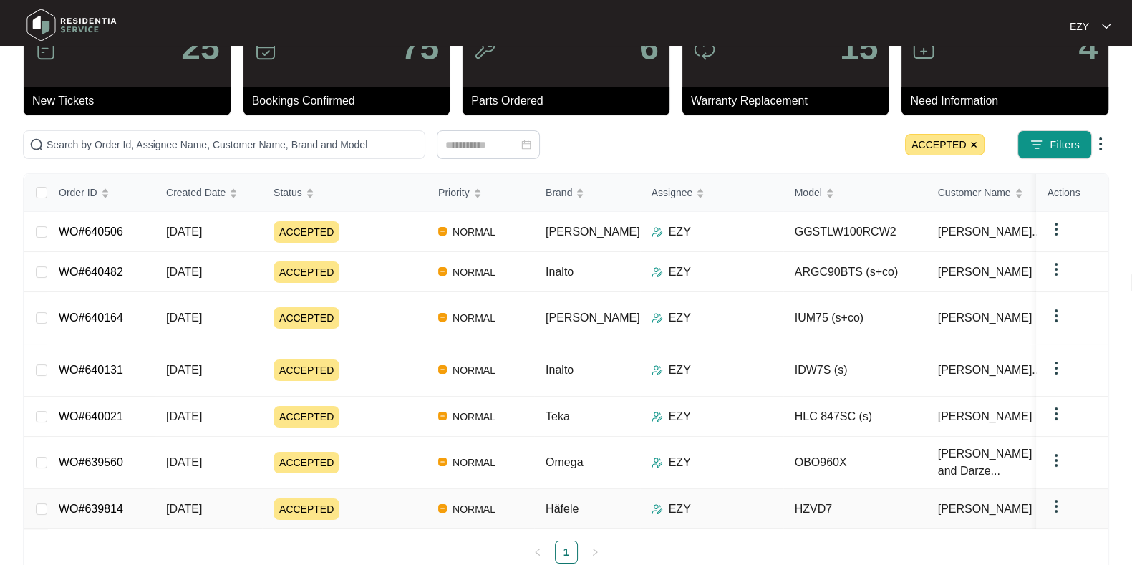
click at [383, 498] on div "ACCEPTED" at bounding box center [350, 508] width 153 height 21
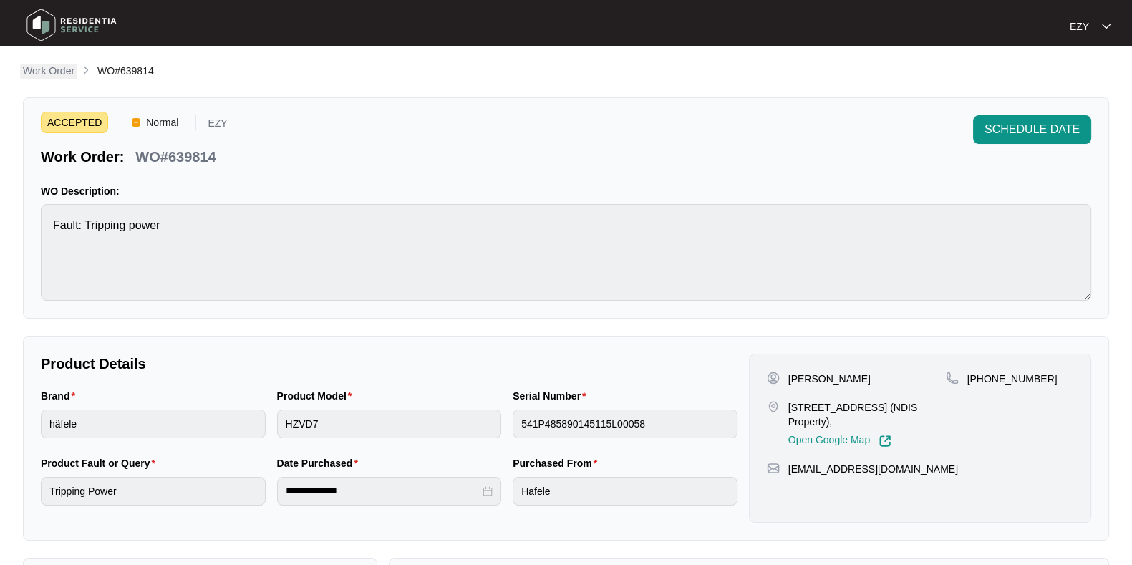
click at [63, 74] on p "Work Order" at bounding box center [49, 71] width 52 height 14
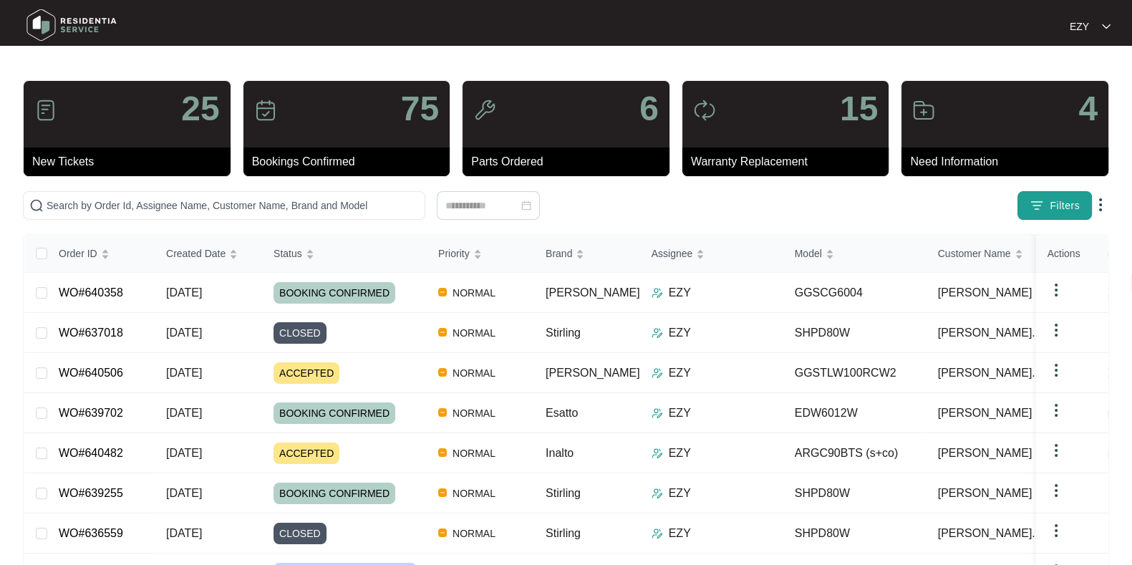
click at [1044, 206] on img "button" at bounding box center [1037, 205] width 14 height 14
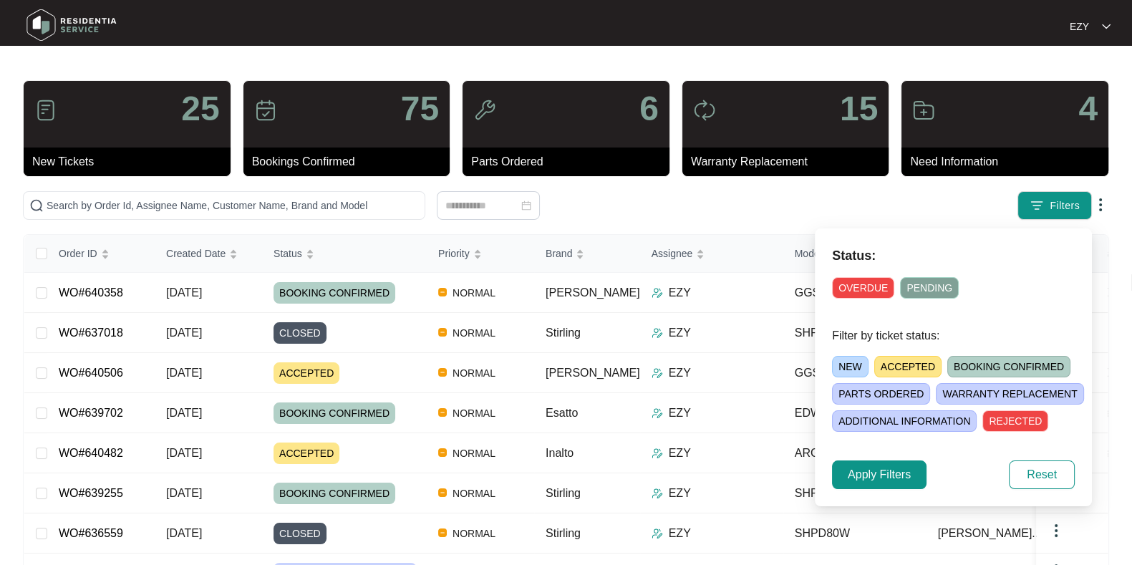
click at [914, 358] on span "ACCEPTED" at bounding box center [907, 366] width 67 height 21
click at [879, 471] on span "Apply Filters" at bounding box center [879, 474] width 63 height 17
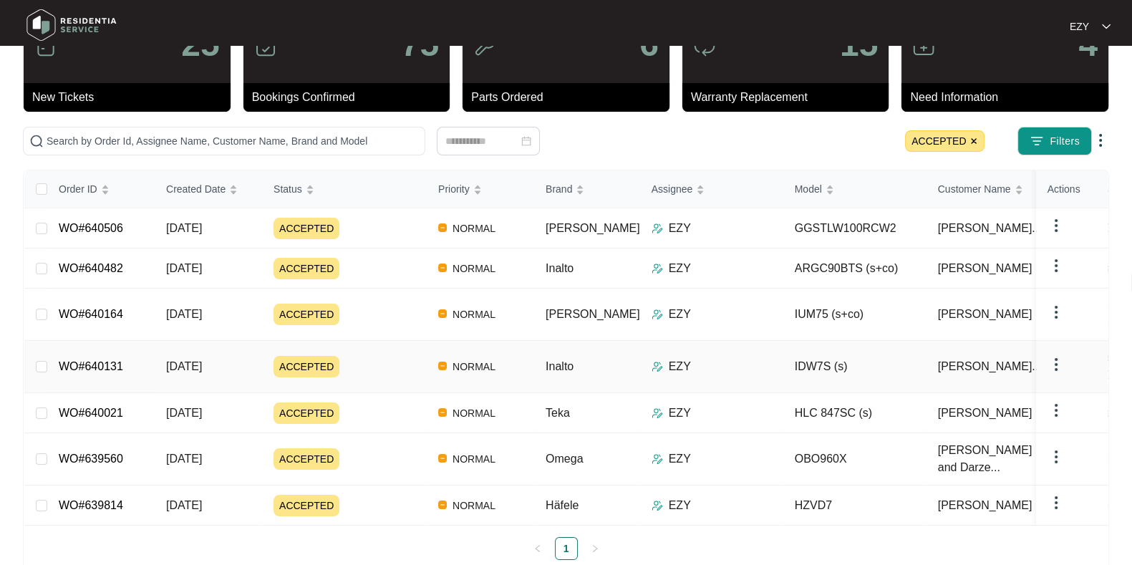
scroll to position [64, 0]
click at [399, 448] on div "ACCEPTED" at bounding box center [350, 458] width 153 height 21
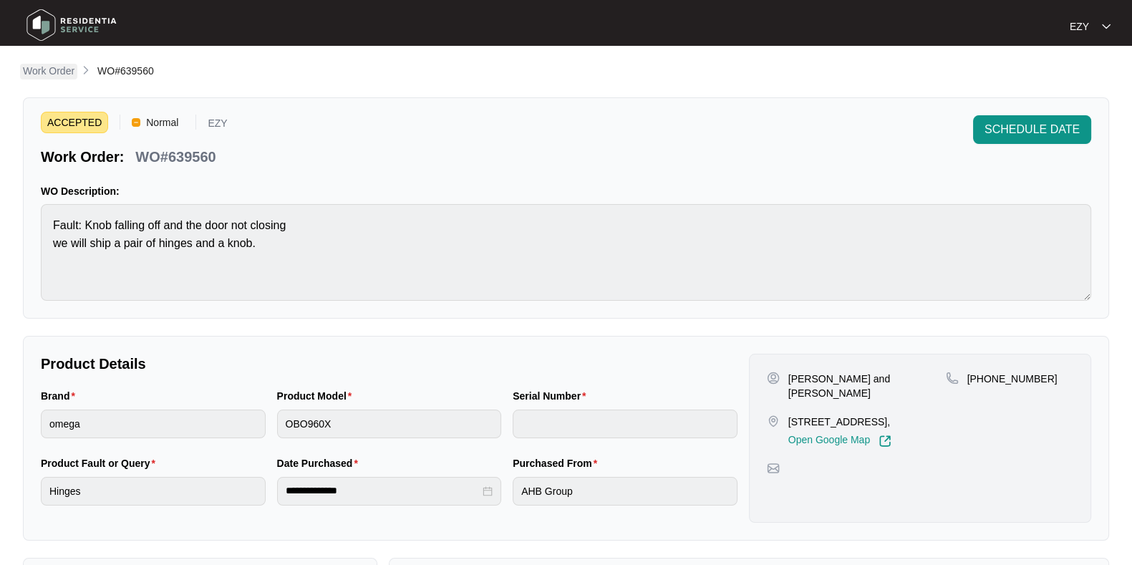
click at [35, 74] on p "Work Order" at bounding box center [49, 71] width 52 height 14
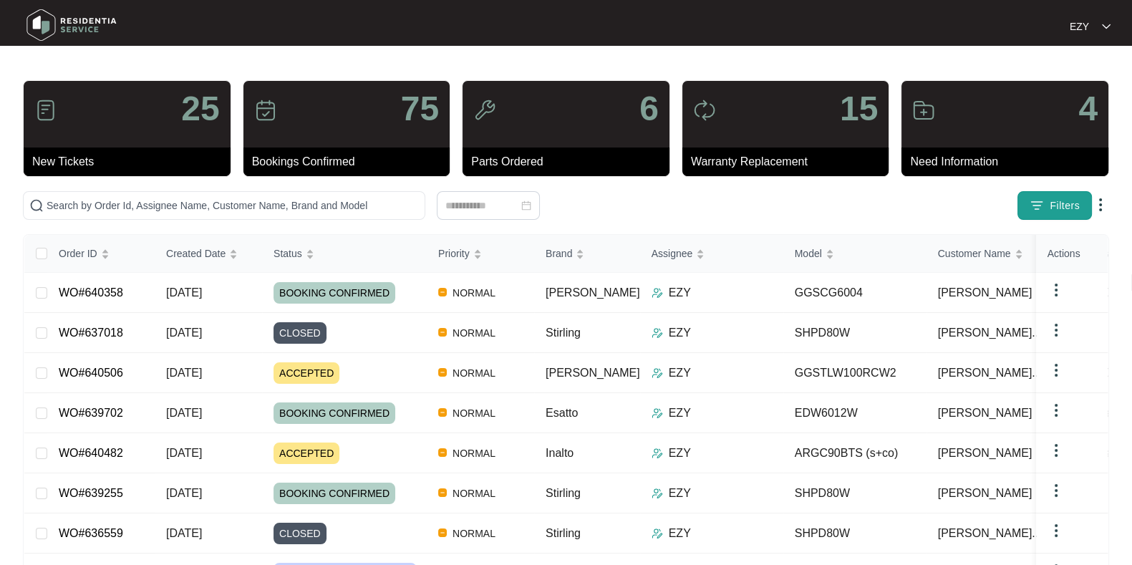
click at [1079, 206] on span "Filters" at bounding box center [1065, 205] width 30 height 15
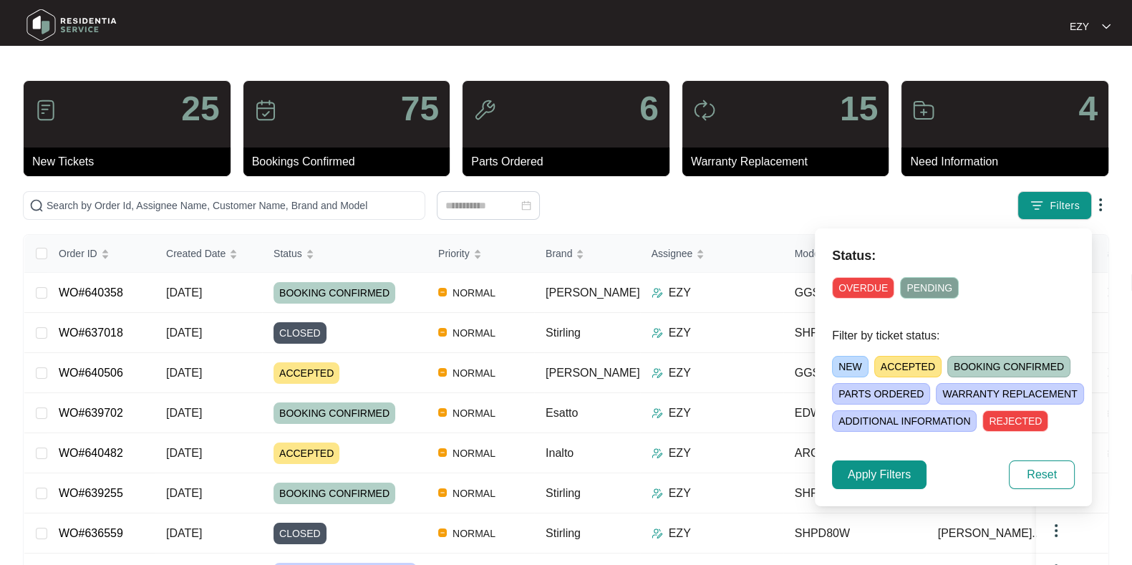
click at [912, 360] on span "ACCEPTED" at bounding box center [907, 366] width 67 height 21
click at [885, 478] on span "Apply Filters" at bounding box center [879, 474] width 63 height 17
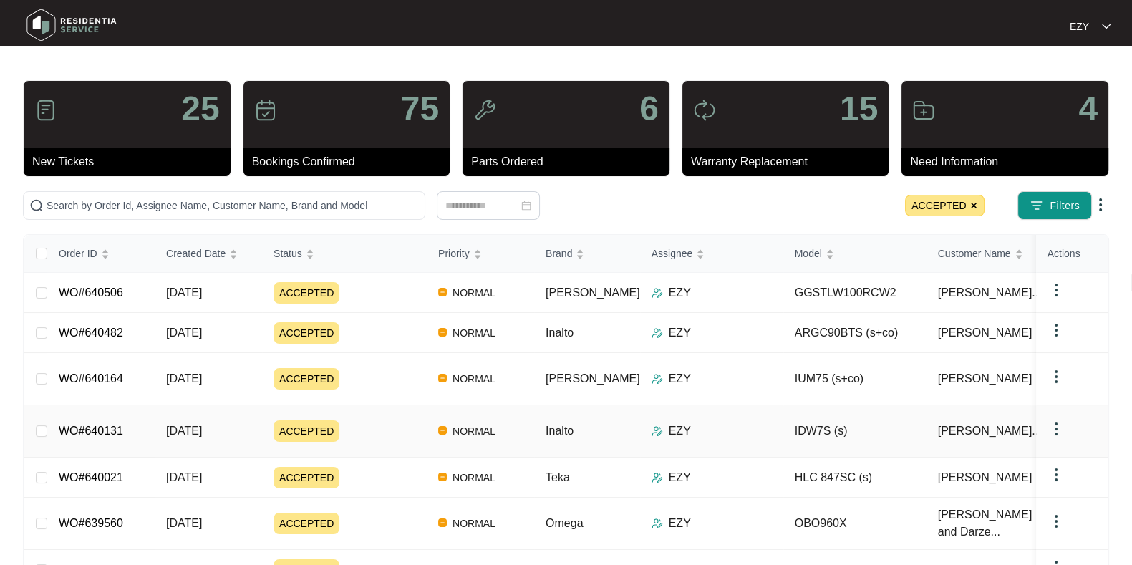
scroll to position [64, 0]
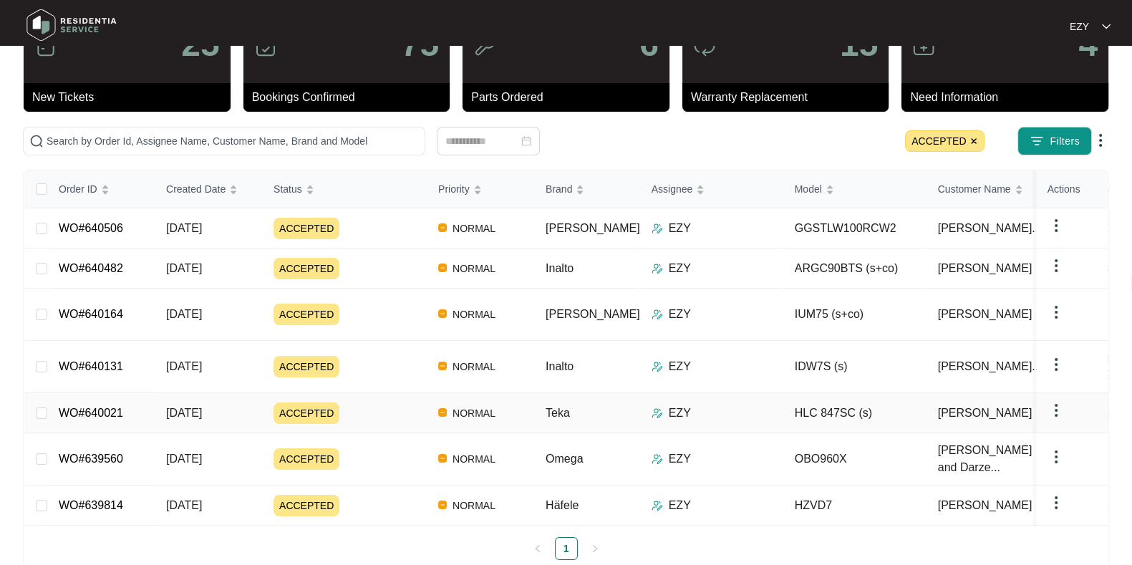
click at [372, 403] on div "ACCEPTED" at bounding box center [350, 413] width 153 height 21
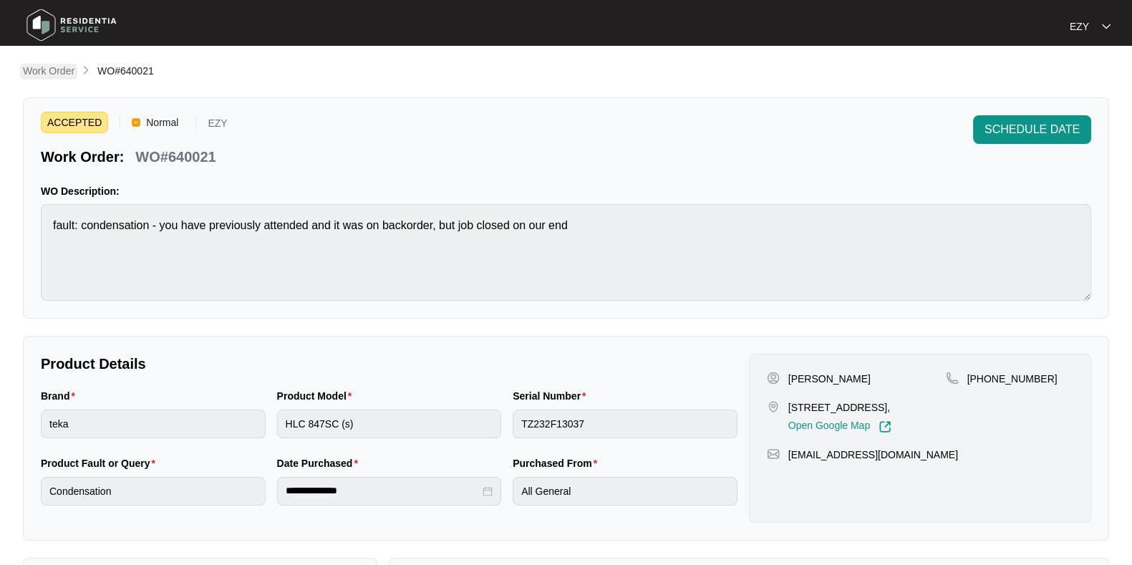
click at [38, 69] on p "Work Order" at bounding box center [49, 71] width 52 height 14
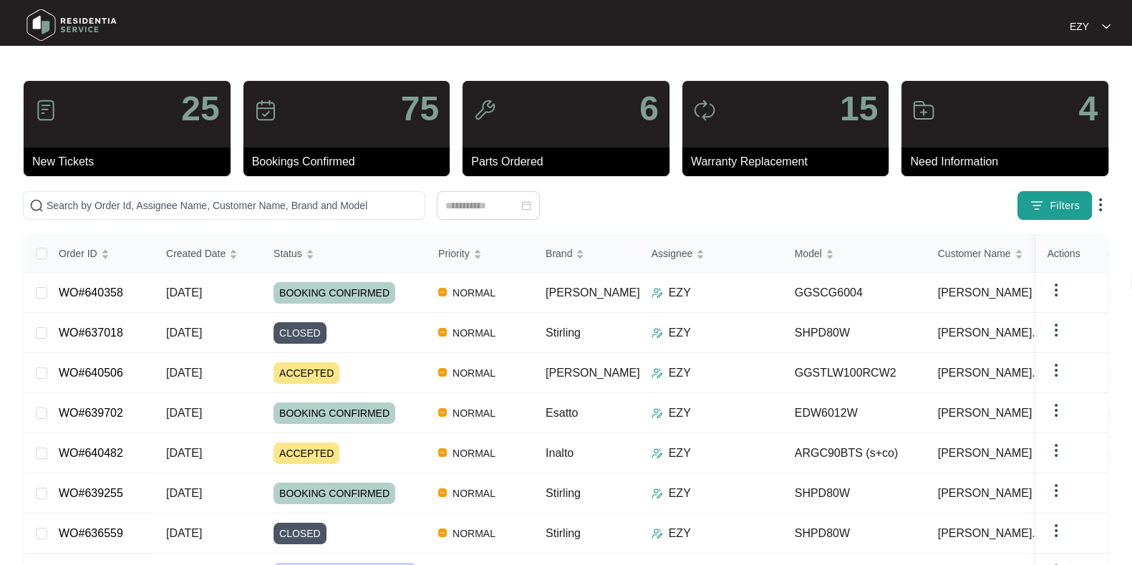
click at [1066, 216] on button "Filters" at bounding box center [1055, 205] width 74 height 29
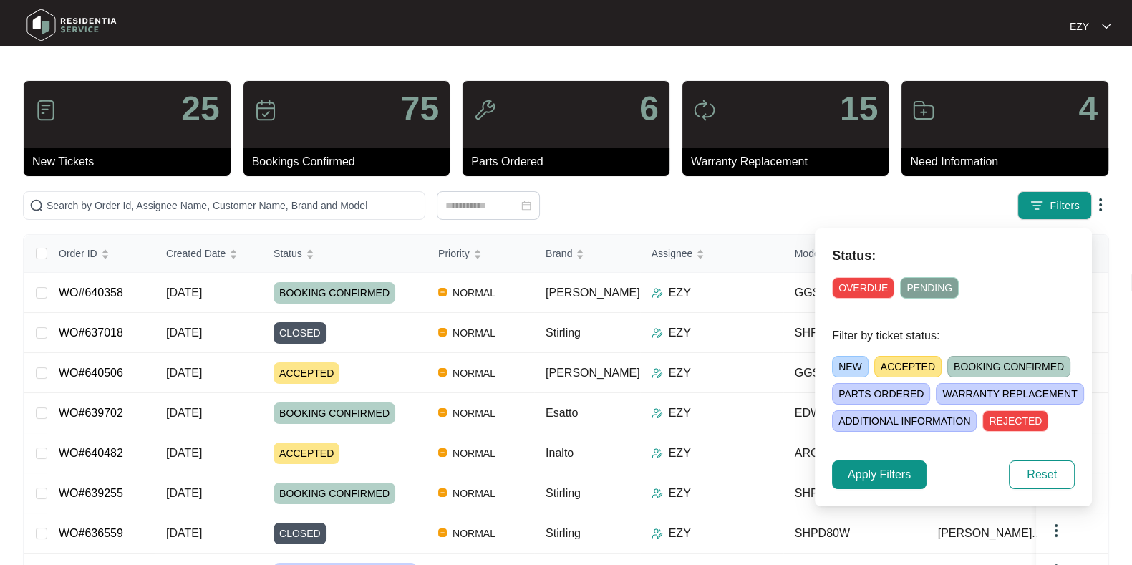
click at [907, 362] on span "ACCEPTED" at bounding box center [907, 366] width 67 height 21
click at [860, 474] on span "Apply Filters" at bounding box center [879, 474] width 63 height 17
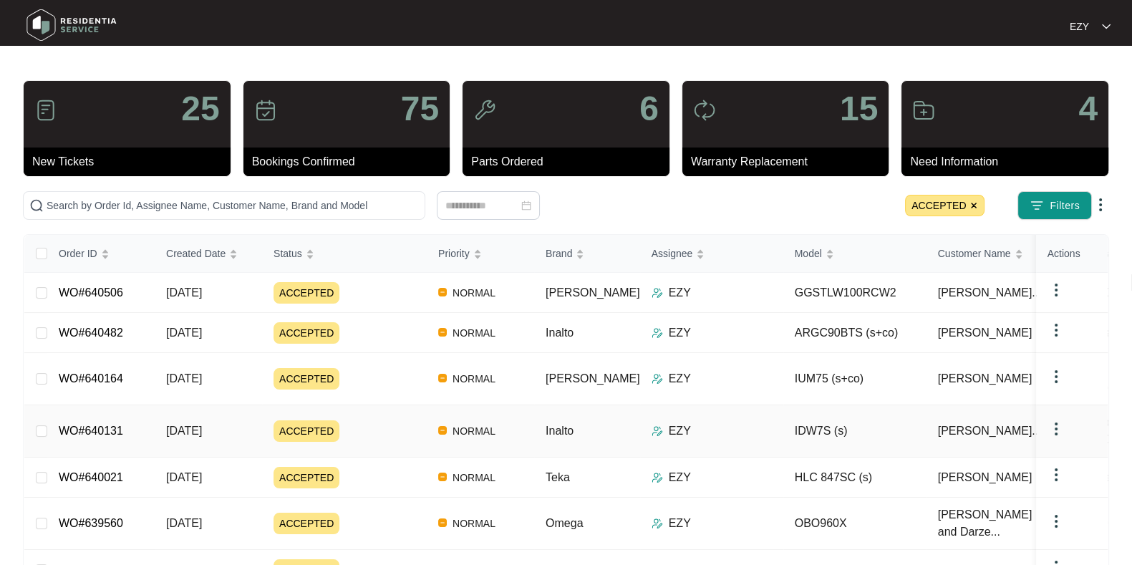
click at [386, 420] on div "ACCEPTED" at bounding box center [350, 430] width 153 height 21
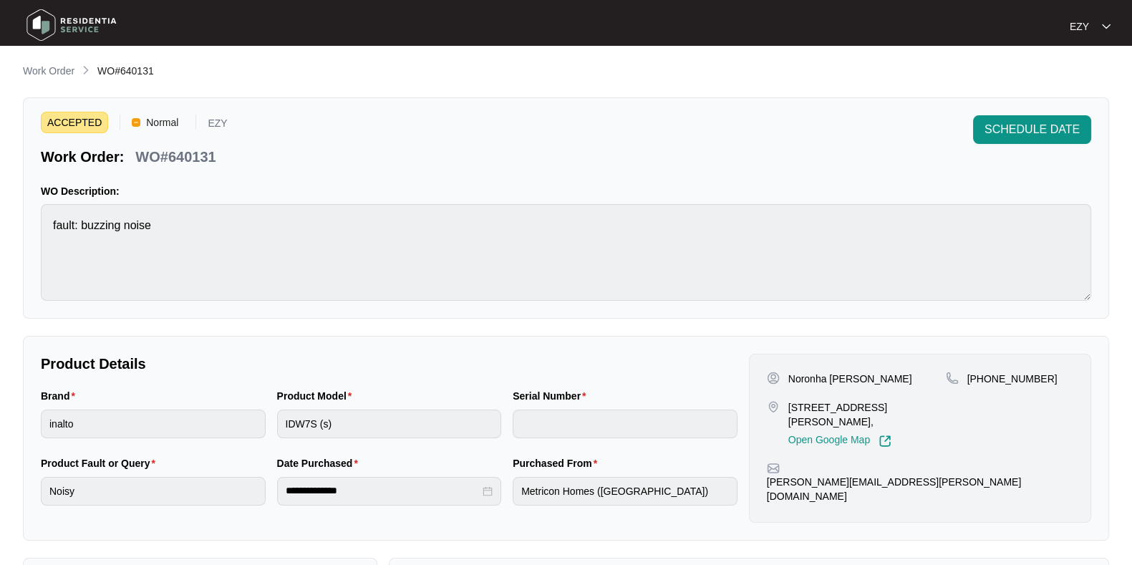
click at [183, 155] on p "WO#640131" at bounding box center [175, 157] width 80 height 20
click at [1054, 140] on button "SCHEDULE DATE" at bounding box center [1032, 129] width 118 height 29
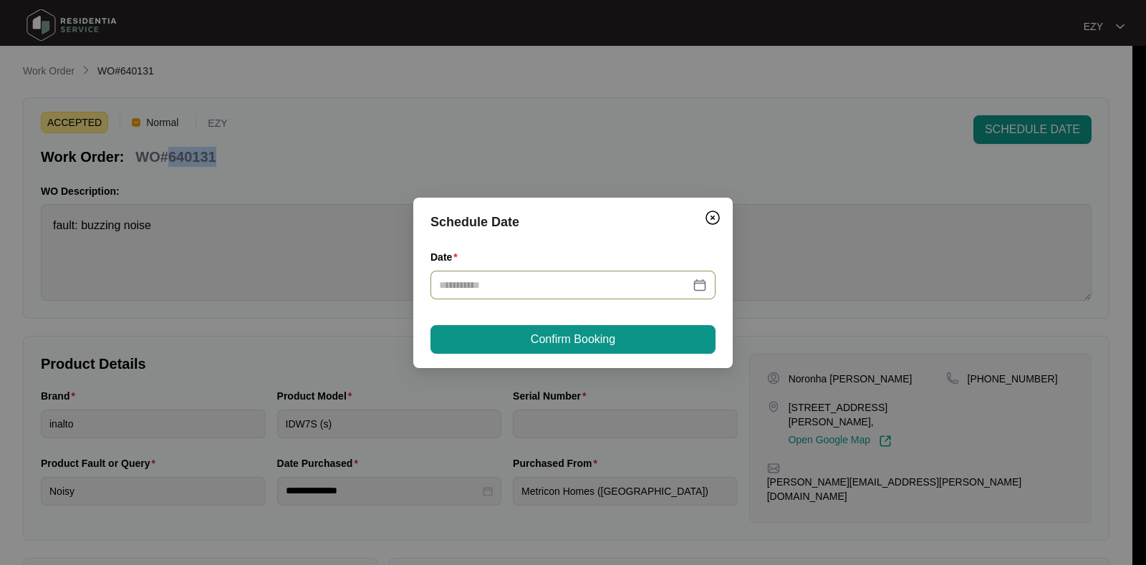
click at [498, 294] on div at bounding box center [572, 285] width 285 height 29
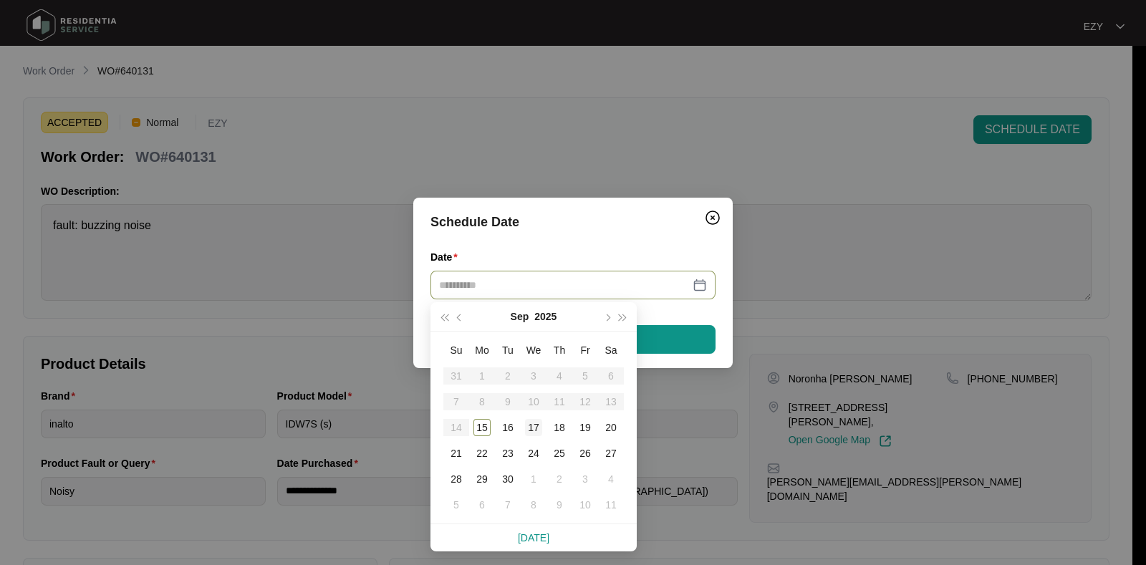
type input "**********"
click at [528, 428] on div "17" at bounding box center [533, 427] width 17 height 17
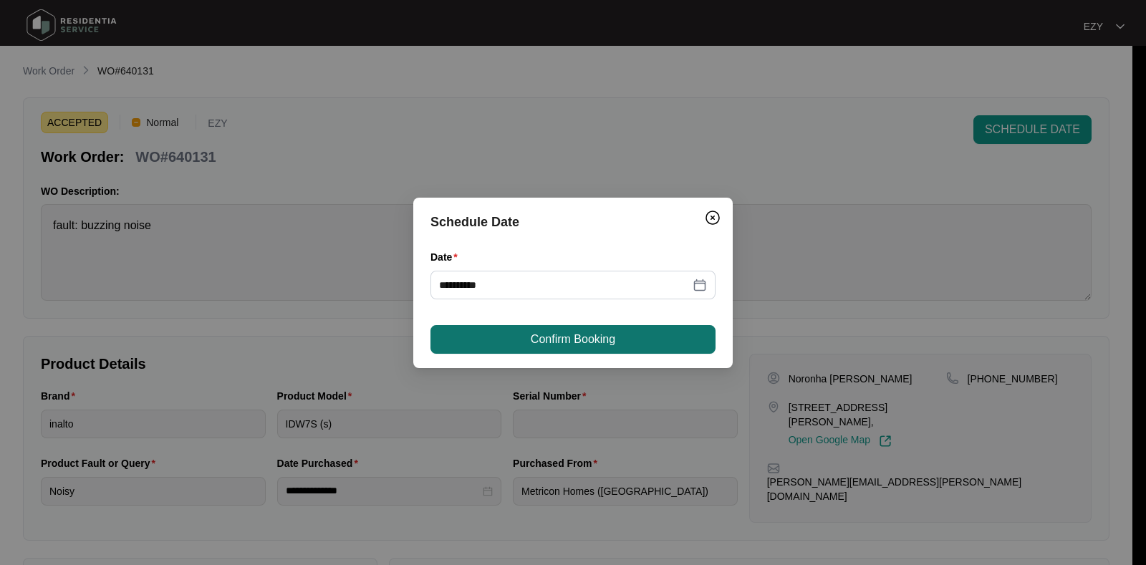
click at [524, 347] on button "Confirm Booking" at bounding box center [572, 339] width 285 height 29
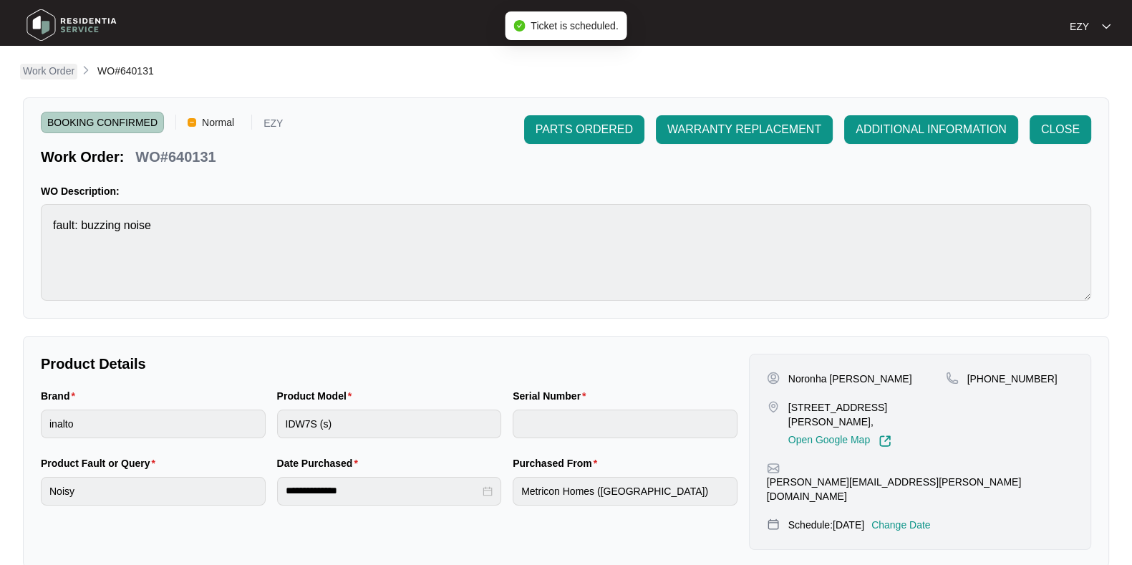
click at [59, 71] on p "Work Order" at bounding box center [49, 71] width 52 height 14
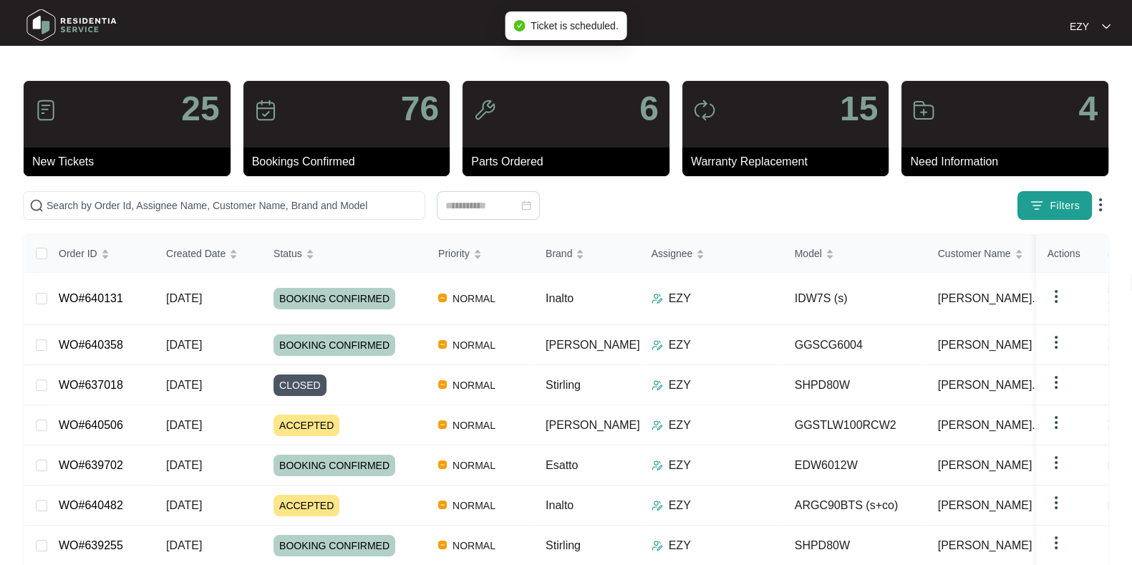
click at [1066, 198] on span "Filters" at bounding box center [1065, 205] width 30 height 15
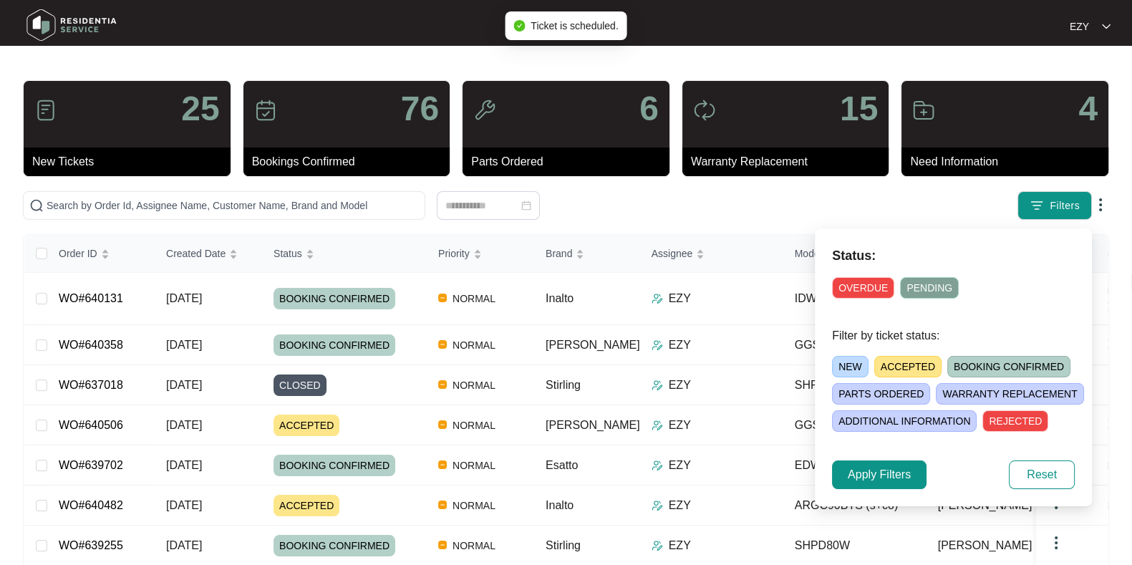
click at [898, 366] on span "ACCEPTED" at bounding box center [907, 366] width 67 height 21
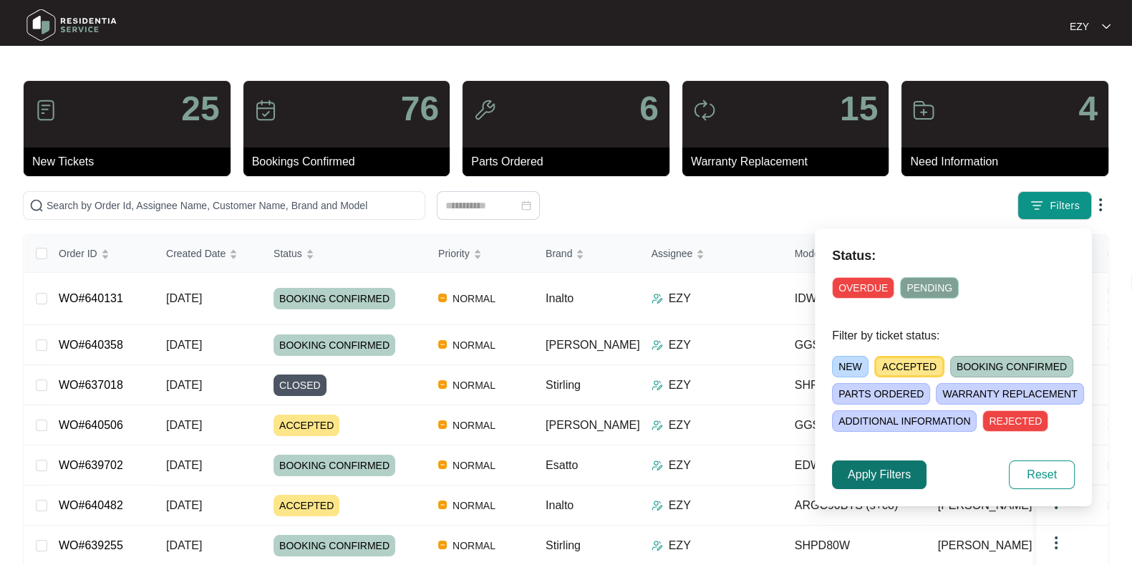
click at [861, 470] on span "Apply Filters" at bounding box center [879, 474] width 63 height 17
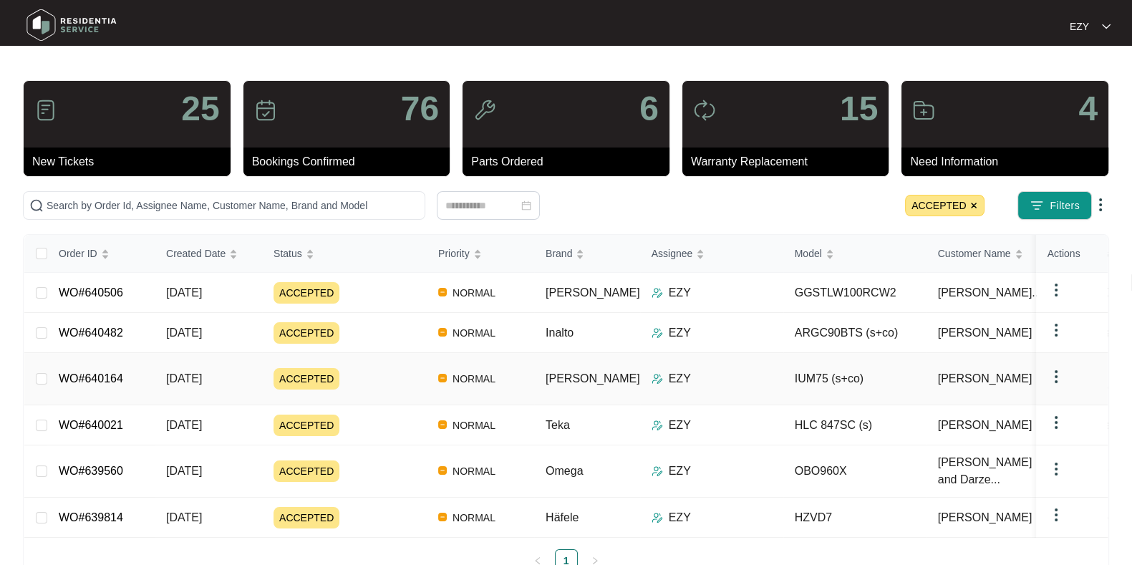
click at [412, 368] on div "ACCEPTED" at bounding box center [350, 378] width 153 height 21
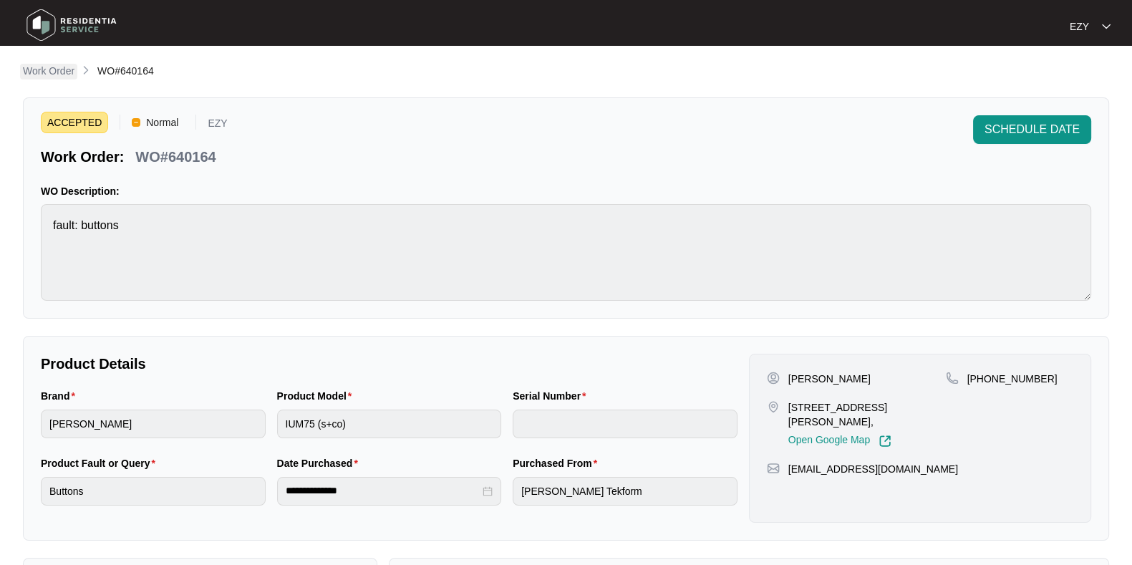
click at [44, 73] on p "Work Order" at bounding box center [49, 71] width 52 height 14
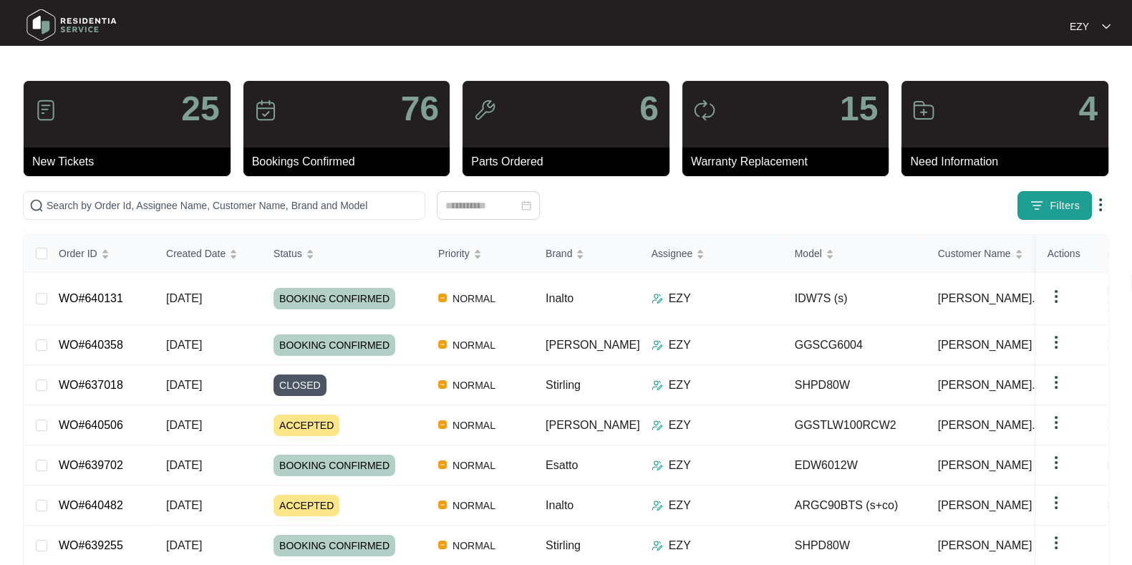
click at [1051, 207] on span "Filters" at bounding box center [1065, 205] width 30 height 15
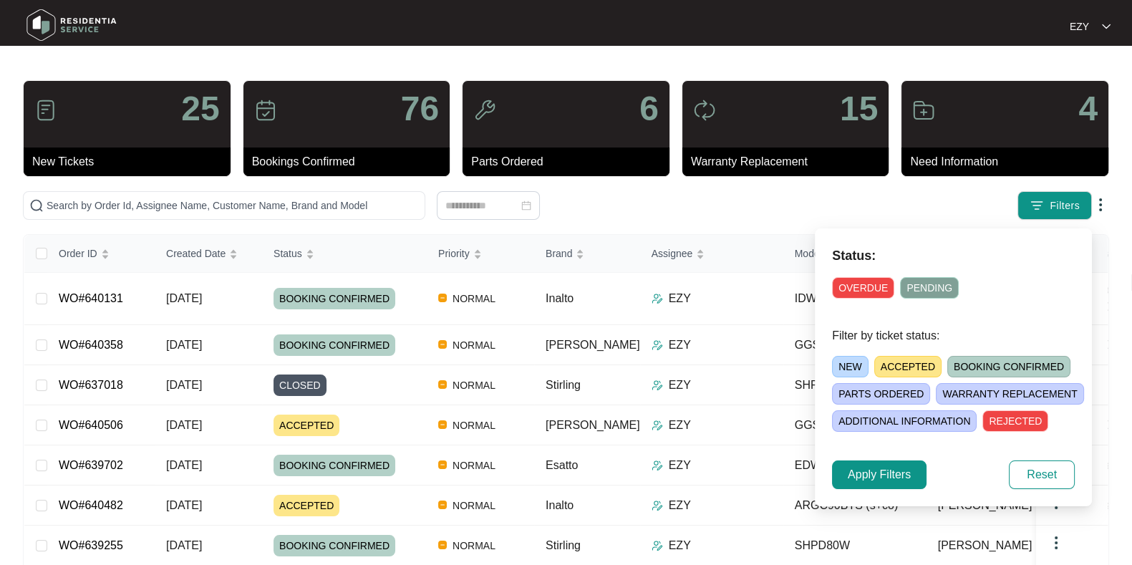
click at [899, 362] on span "ACCEPTED" at bounding box center [907, 366] width 67 height 21
click at [874, 474] on span "Apply Filters" at bounding box center [879, 474] width 63 height 17
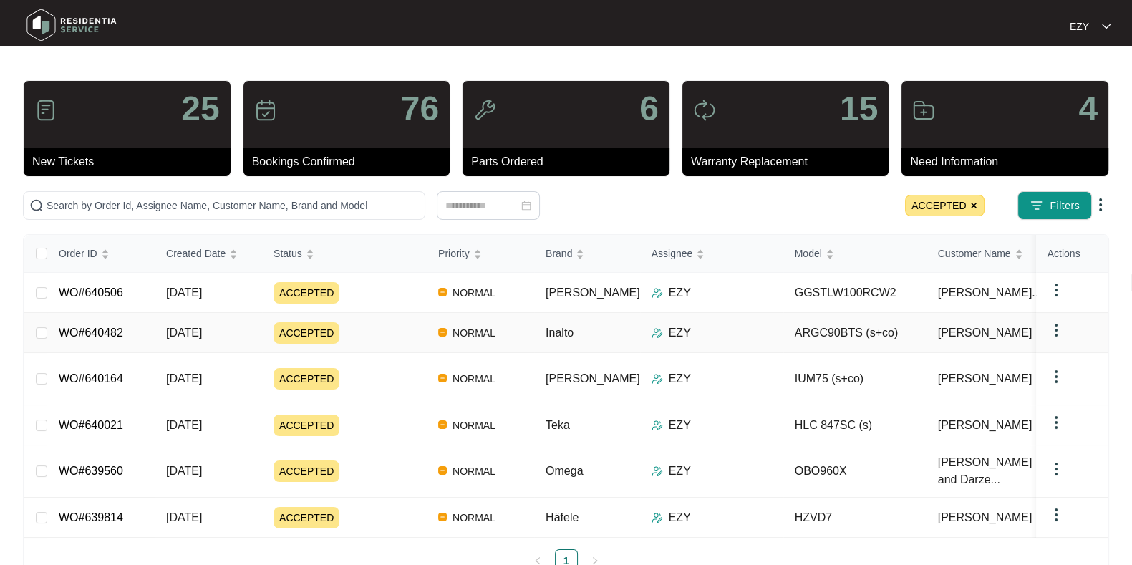
click at [380, 334] on div "ACCEPTED" at bounding box center [350, 332] width 153 height 21
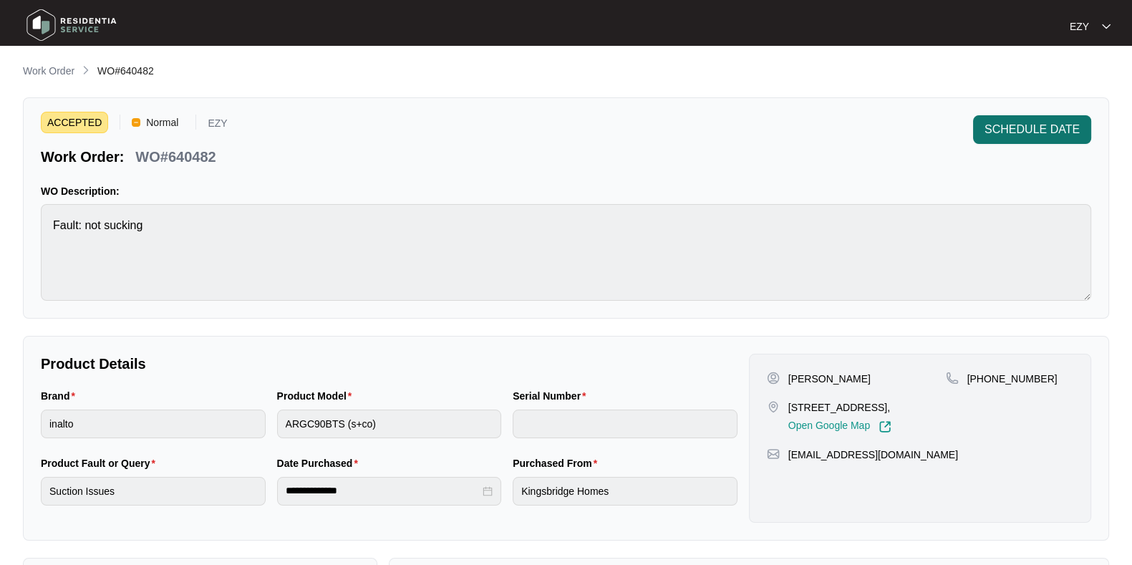
click at [1037, 121] on span "SCHEDULE DATE" at bounding box center [1032, 129] width 95 height 17
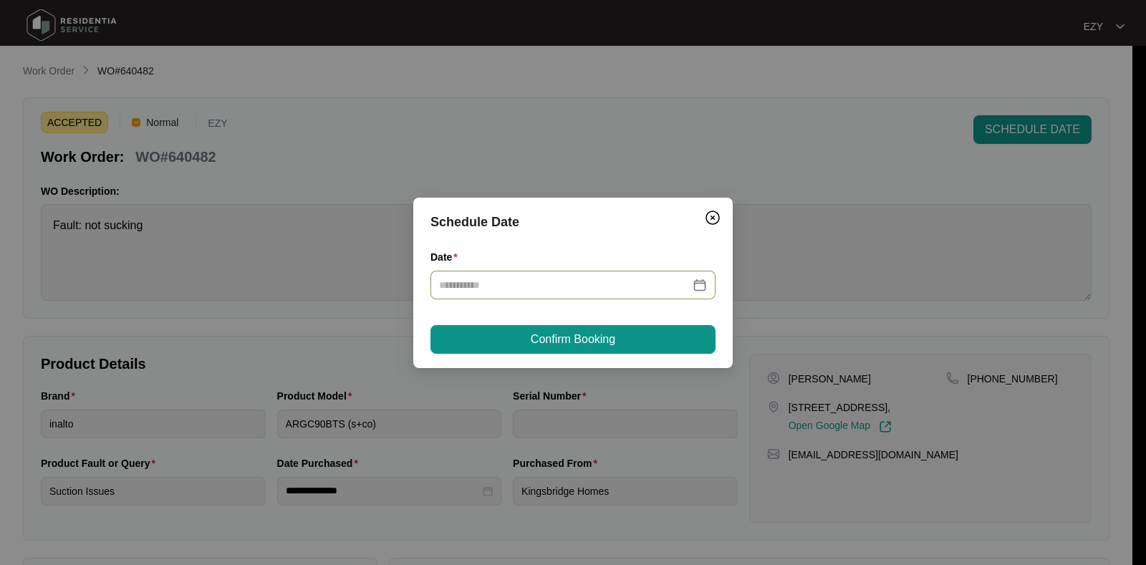
click at [569, 292] on div at bounding box center [572, 285] width 285 height 29
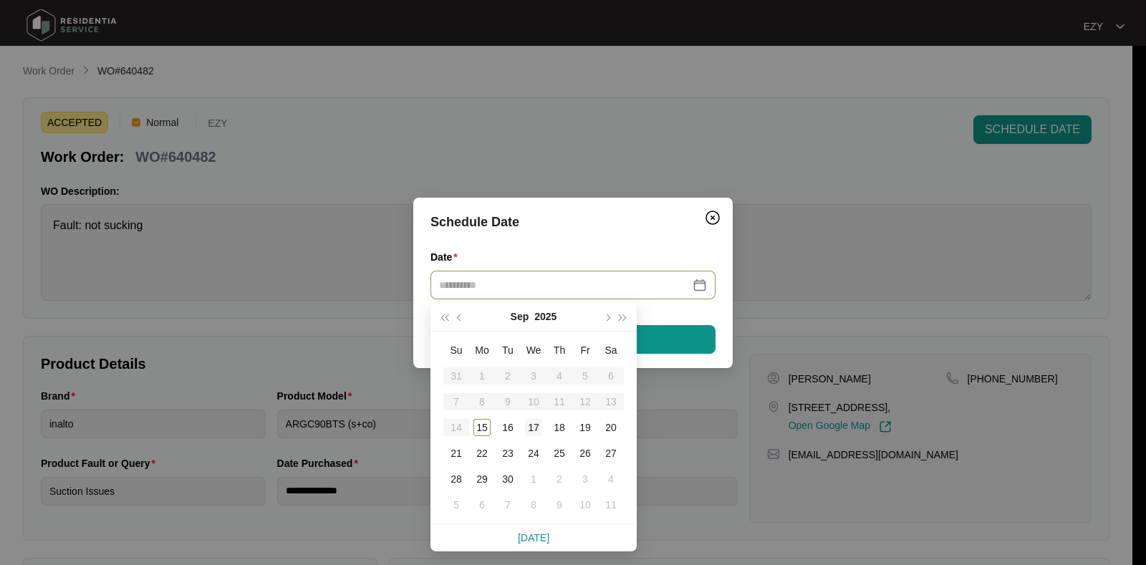
type input "**********"
click at [534, 433] on div "17" at bounding box center [533, 427] width 17 height 17
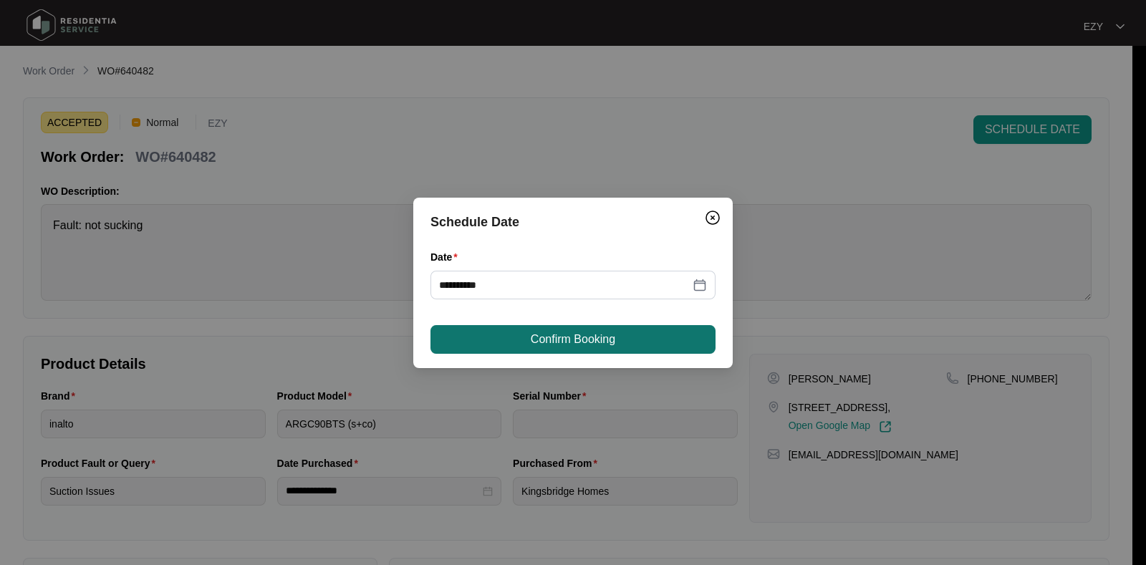
click at [529, 345] on button "Confirm Booking" at bounding box center [572, 339] width 285 height 29
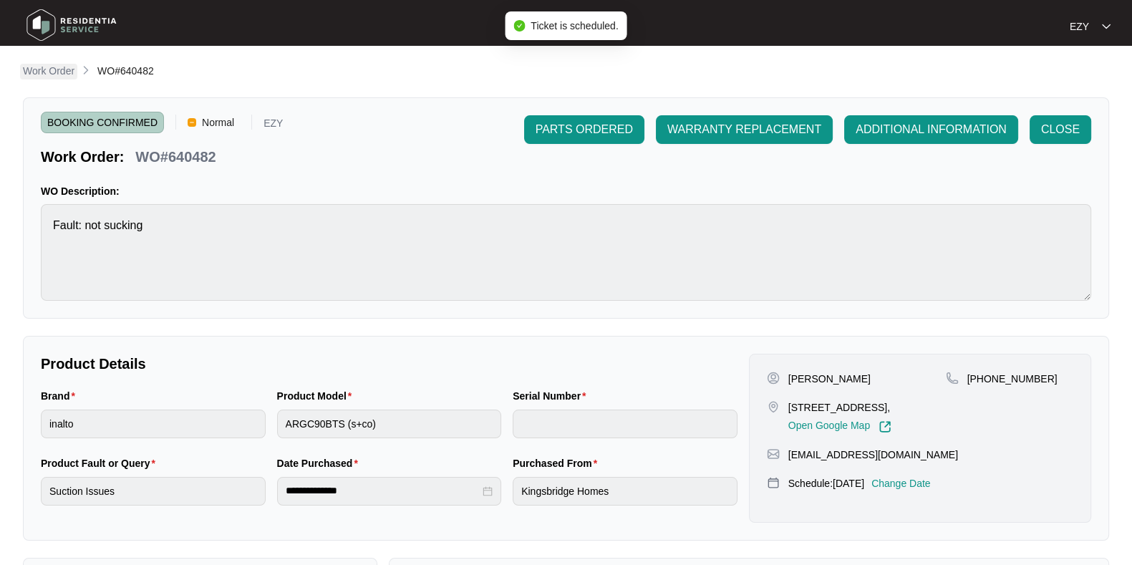
click at [54, 69] on p "Work Order" at bounding box center [49, 71] width 52 height 14
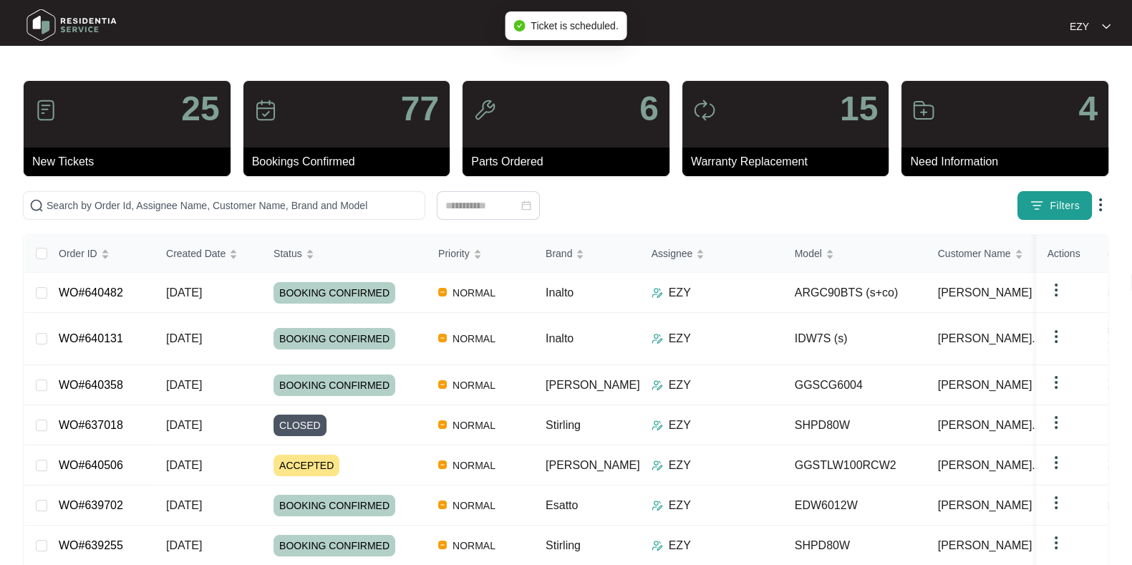
click at [1064, 196] on button "Filters" at bounding box center [1055, 205] width 74 height 29
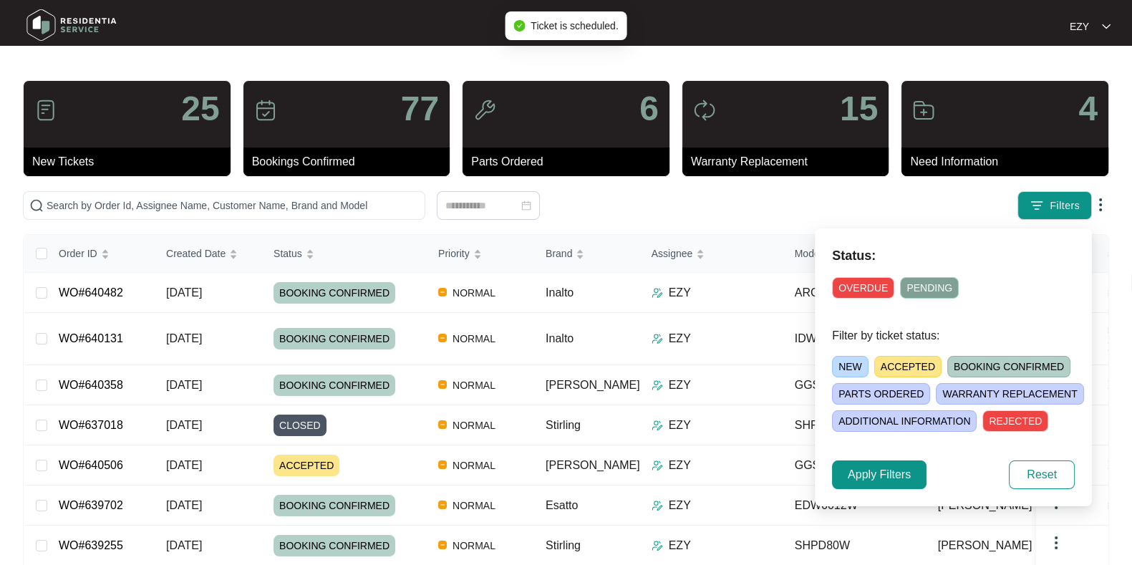
click at [893, 361] on span "ACCEPTED" at bounding box center [907, 366] width 67 height 21
click at [852, 480] on span "Apply Filters" at bounding box center [879, 474] width 63 height 17
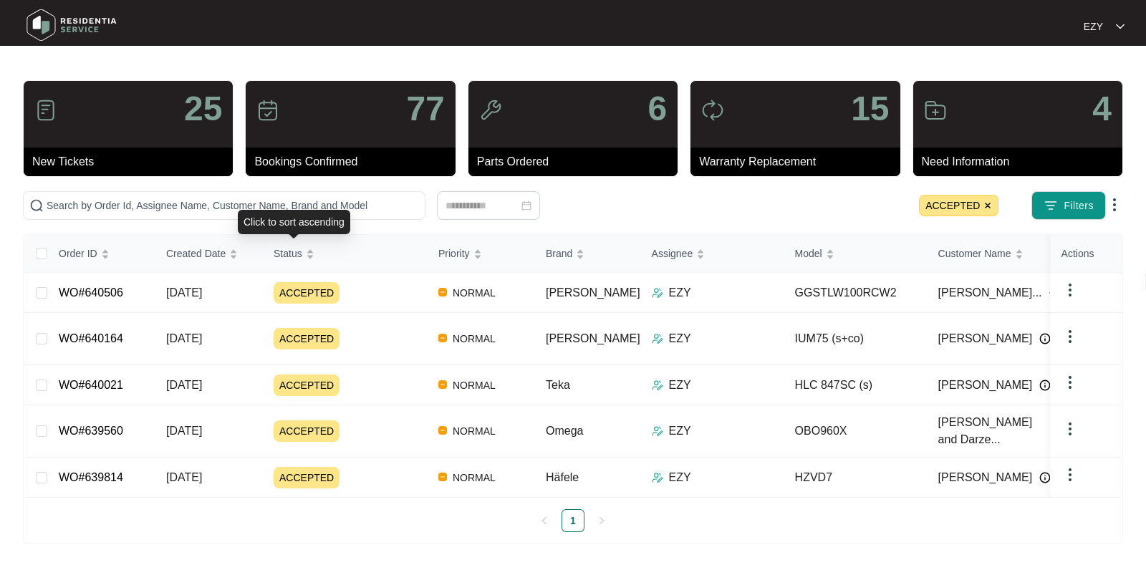
click at [370, 290] on div "ACCEPTED" at bounding box center [350, 292] width 153 height 21
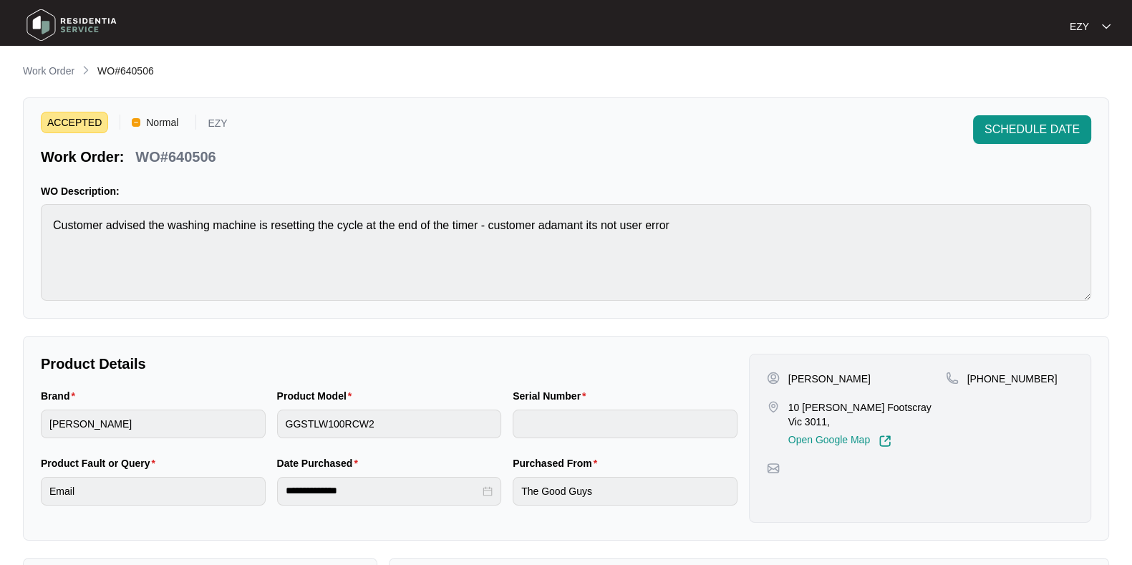
click at [1017, 112] on div "ACCEPTED Normal EZY Work Order: WO#640506 SCHEDULE DATE WO Description: Custome…" at bounding box center [566, 207] width 1086 height 221
click at [1016, 122] on span "SCHEDULE DATE" at bounding box center [1032, 129] width 95 height 17
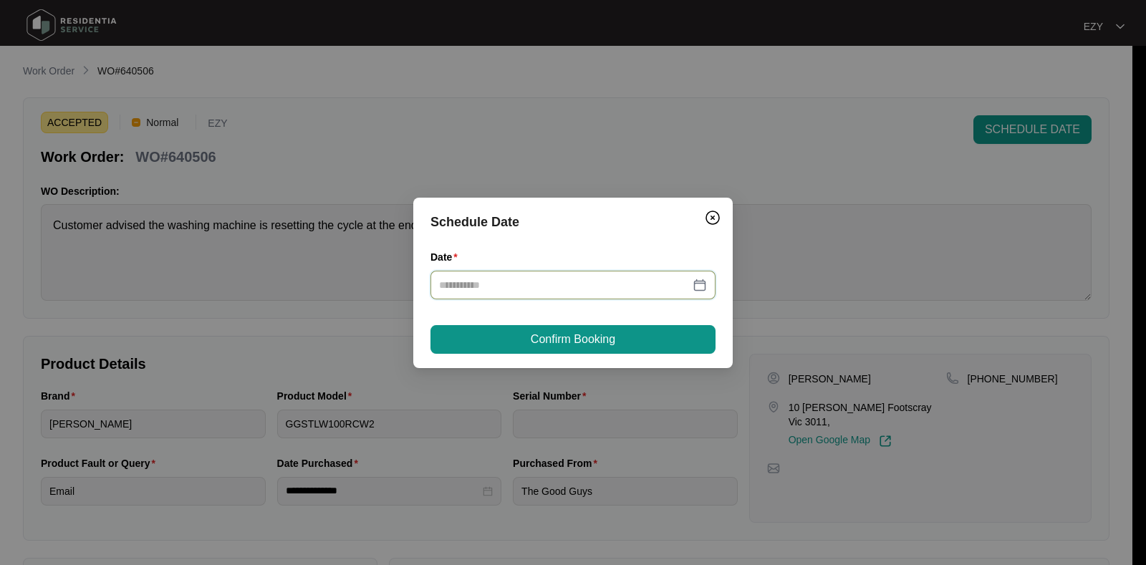
click at [579, 283] on input "Date" at bounding box center [564, 285] width 251 height 16
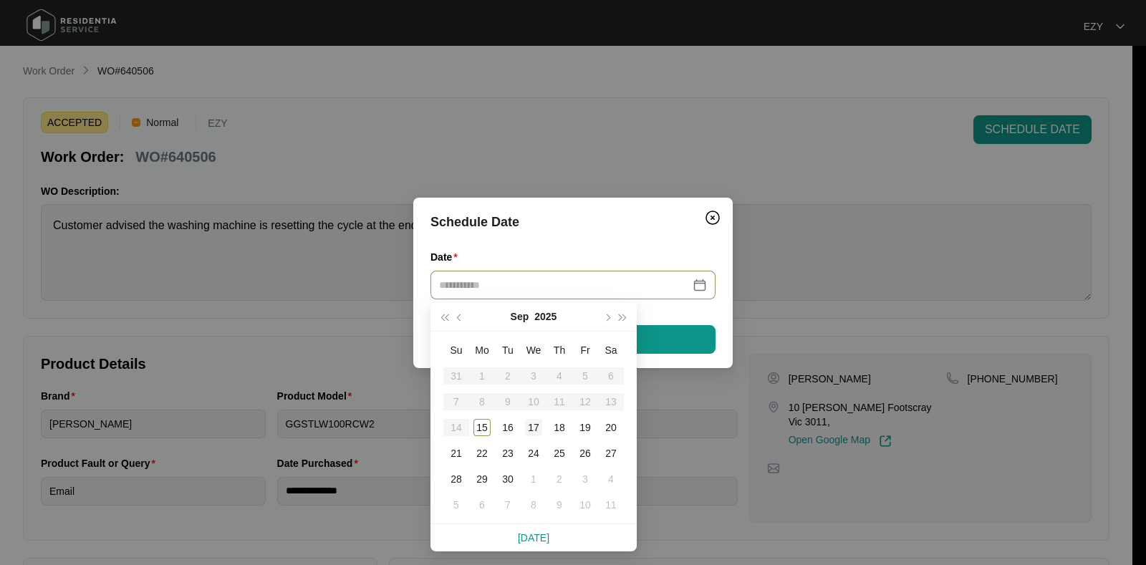
type input "**********"
click at [534, 427] on div "17" at bounding box center [533, 427] width 17 height 17
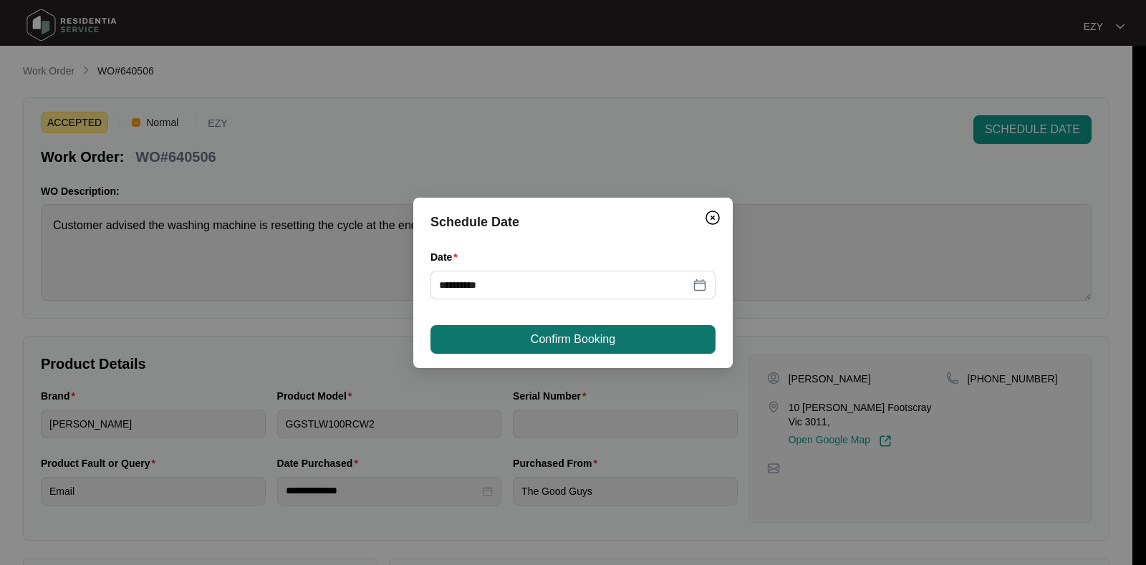
click at [558, 342] on span "Confirm Booking" at bounding box center [573, 339] width 85 height 17
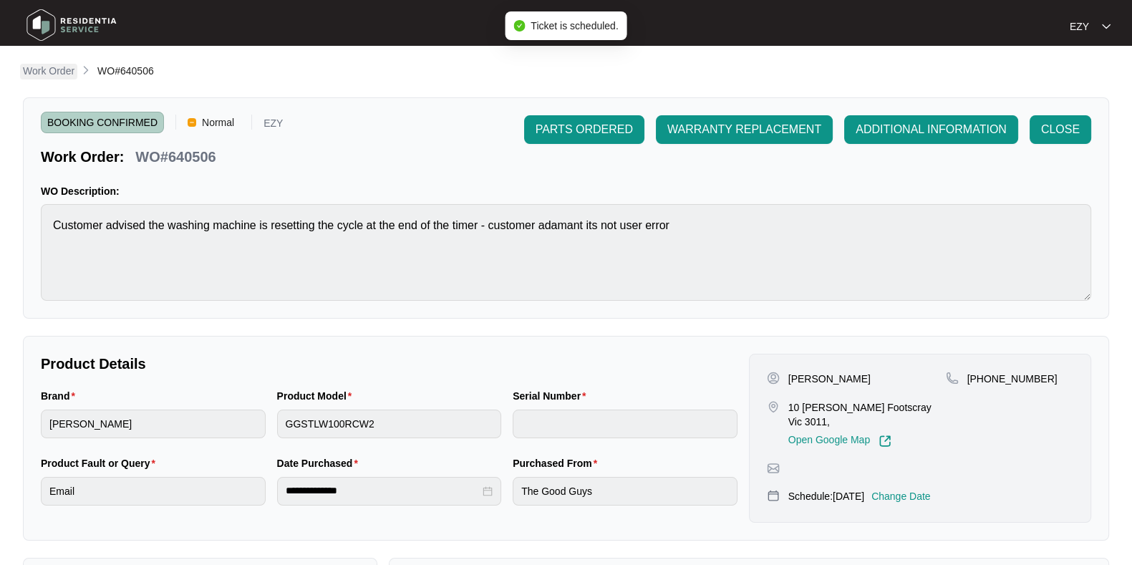
click at [54, 74] on p "Work Order" at bounding box center [49, 71] width 52 height 14
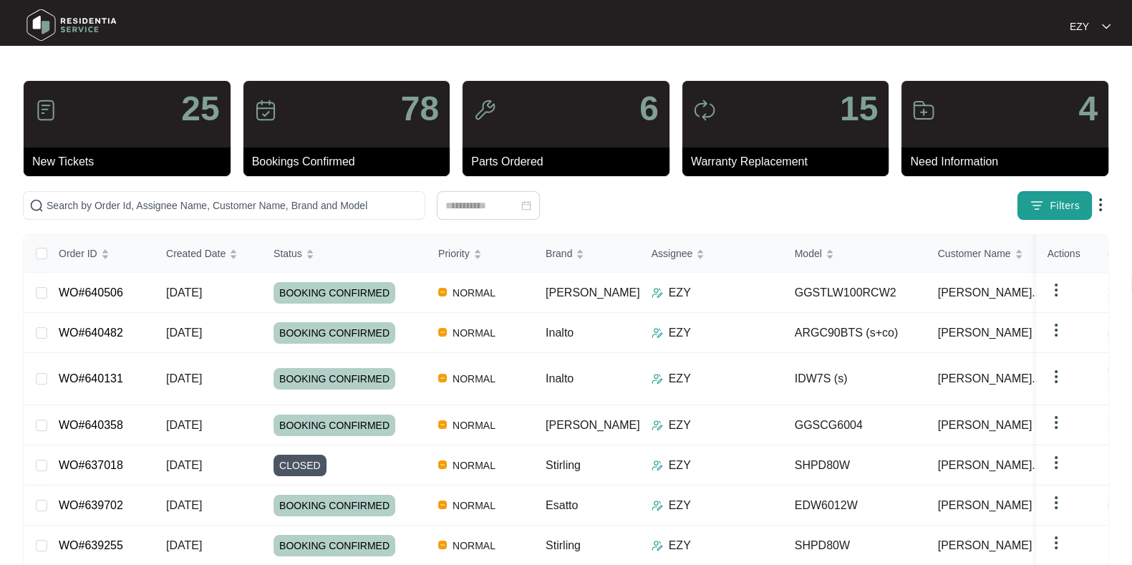
click at [1055, 208] on span "Filters" at bounding box center [1065, 205] width 30 height 15
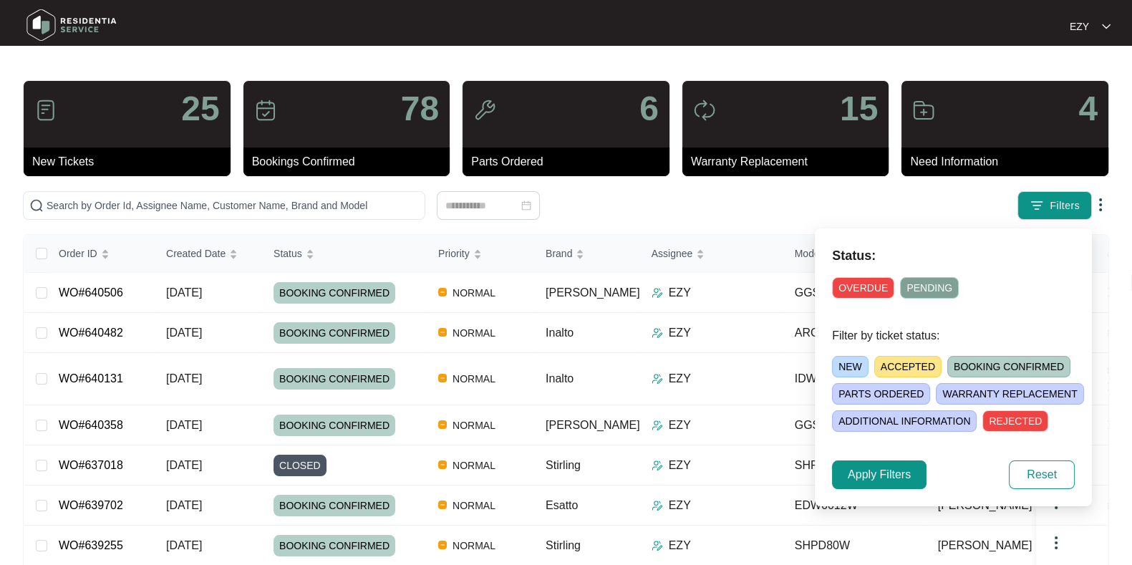
click at [895, 421] on span "ADDITIONAL INFORMATION" at bounding box center [904, 420] width 145 height 21
click at [890, 480] on span "Apply Filters" at bounding box center [879, 474] width 63 height 17
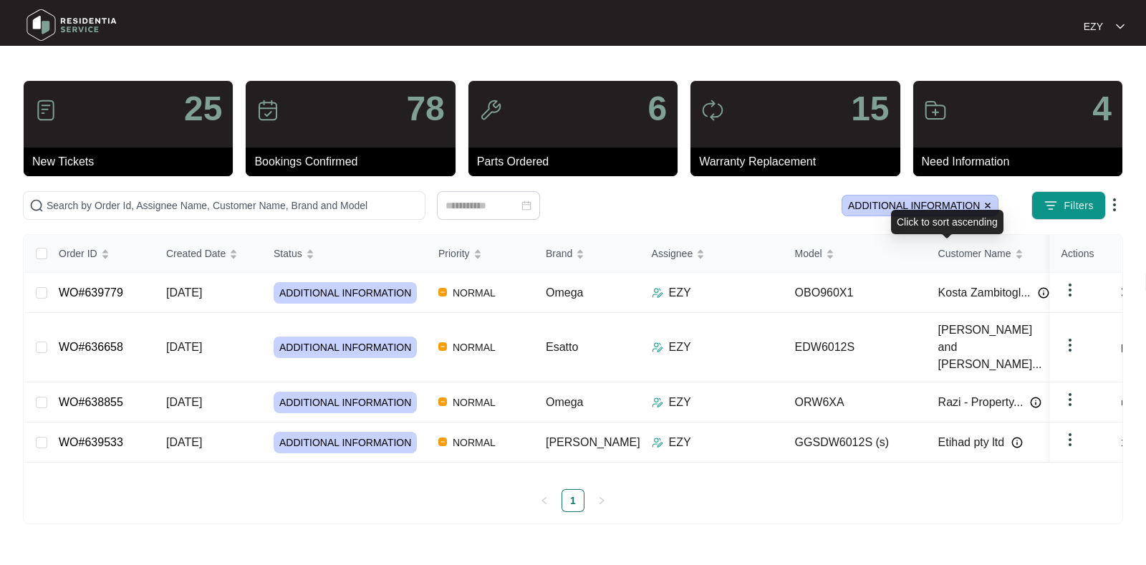
click at [988, 208] on img at bounding box center [987, 205] width 9 height 9
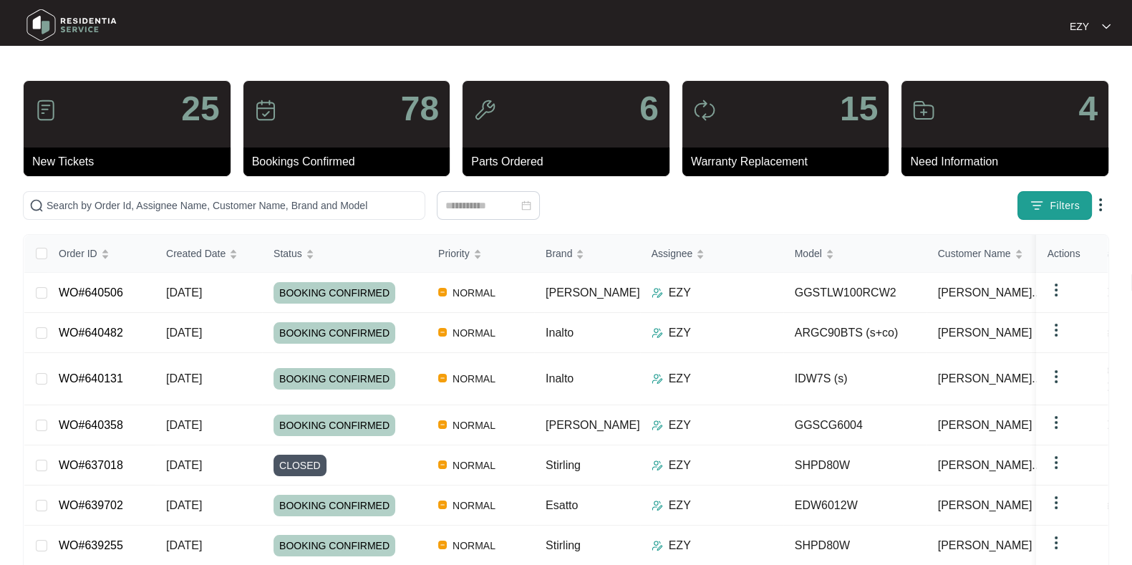
click at [1073, 206] on span "Filters" at bounding box center [1065, 205] width 30 height 15
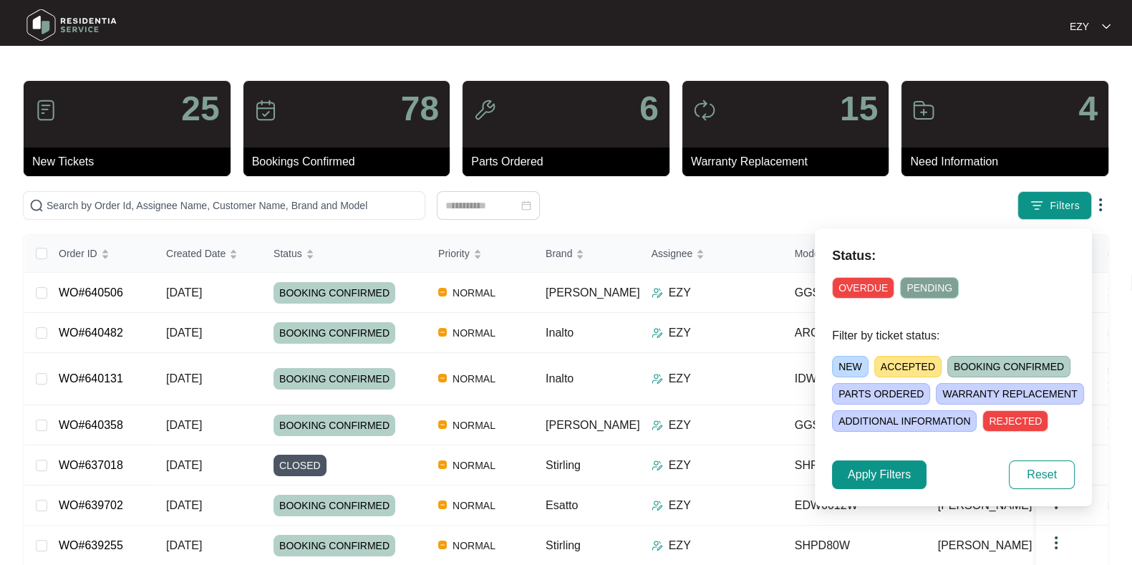
click at [877, 390] on span "PARTS ORDERED" at bounding box center [881, 393] width 98 height 21
click at [878, 452] on div "Status: OVERDUE PENDING Filter by ticket status: NEW ACCEPTED BOOKING CONFIRMED…" at bounding box center [953, 367] width 277 height 278
drag, startPoint x: 878, startPoint y: 452, endPoint x: 891, endPoint y: 482, distance: 32.7
click at [891, 482] on span "Apply Filters" at bounding box center [879, 474] width 63 height 17
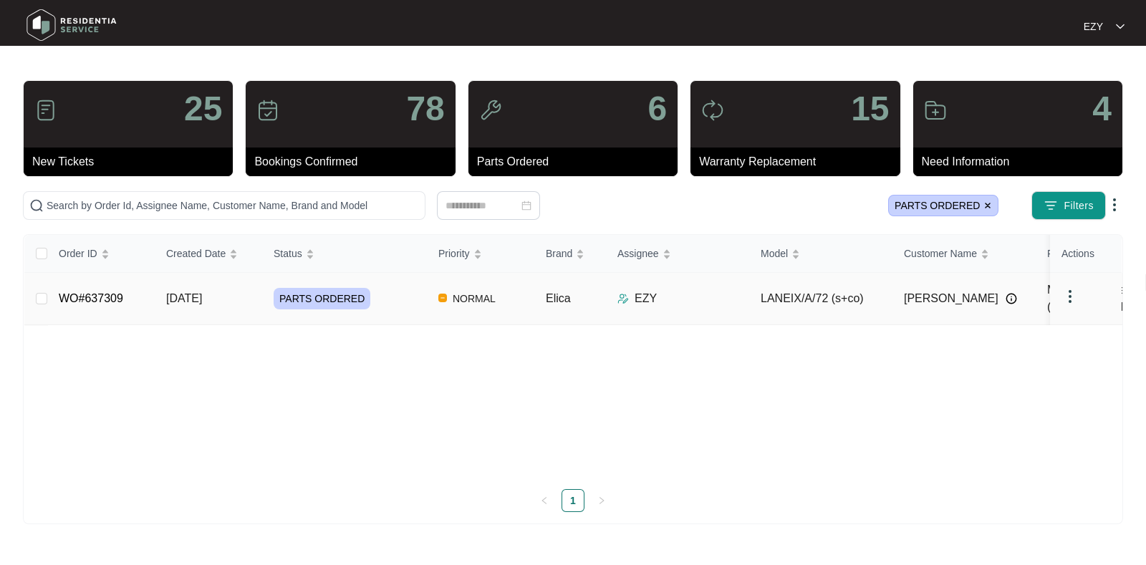
click at [379, 290] on div "PARTS ORDERED" at bounding box center [350, 298] width 153 height 21
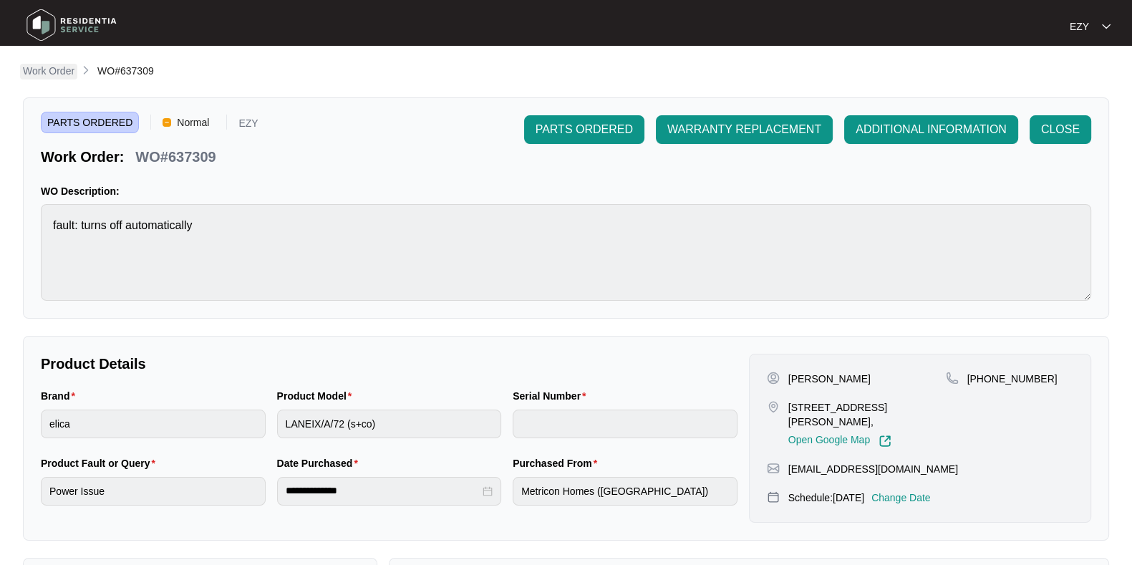
click at [47, 79] on link "Work Order" at bounding box center [48, 72] width 57 height 16
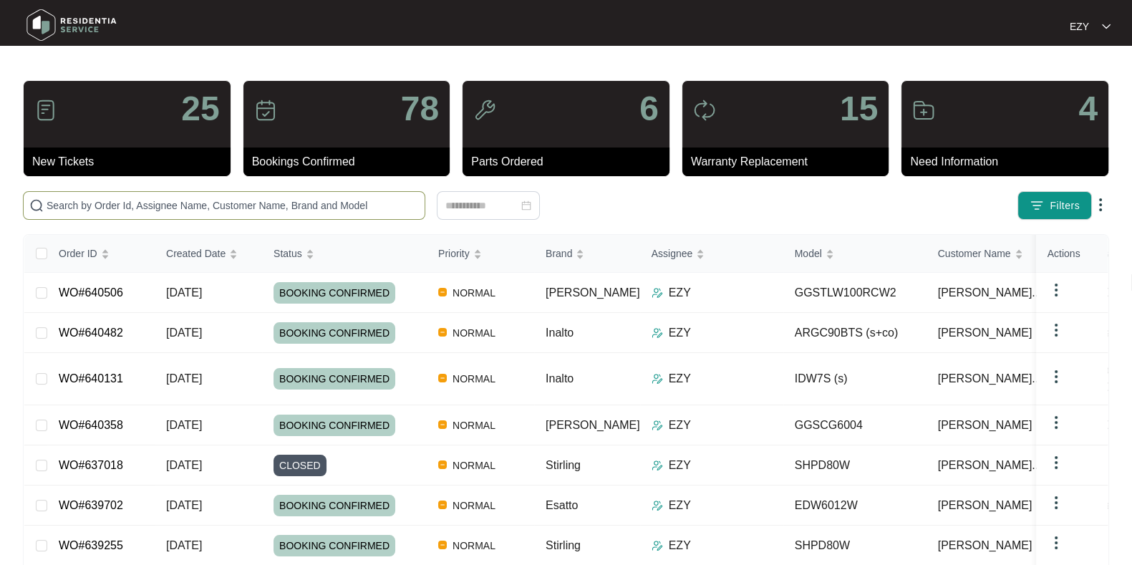
click at [211, 201] on input "text" at bounding box center [233, 206] width 372 height 16
paste input "638313"
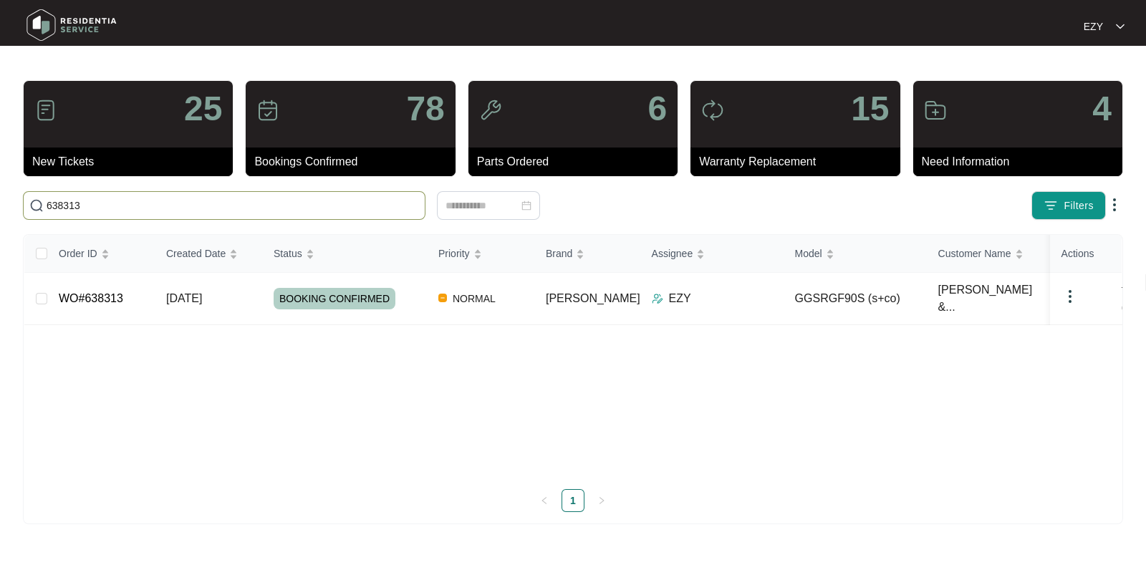
type input "638313"
click at [148, 290] on td "WO#638313" at bounding box center [100, 299] width 107 height 52
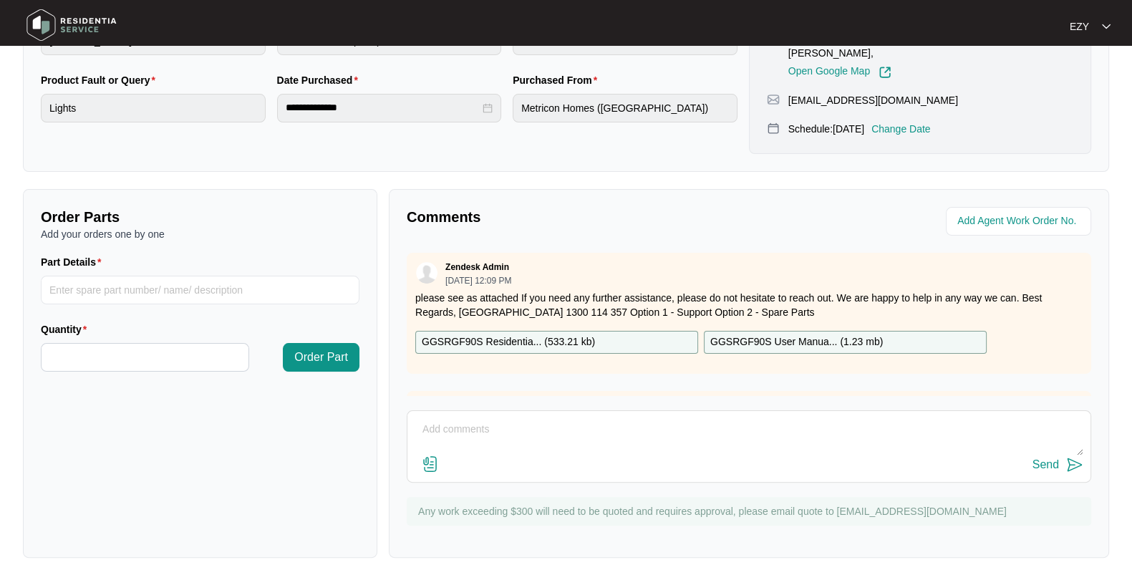
scroll to position [269, 0]
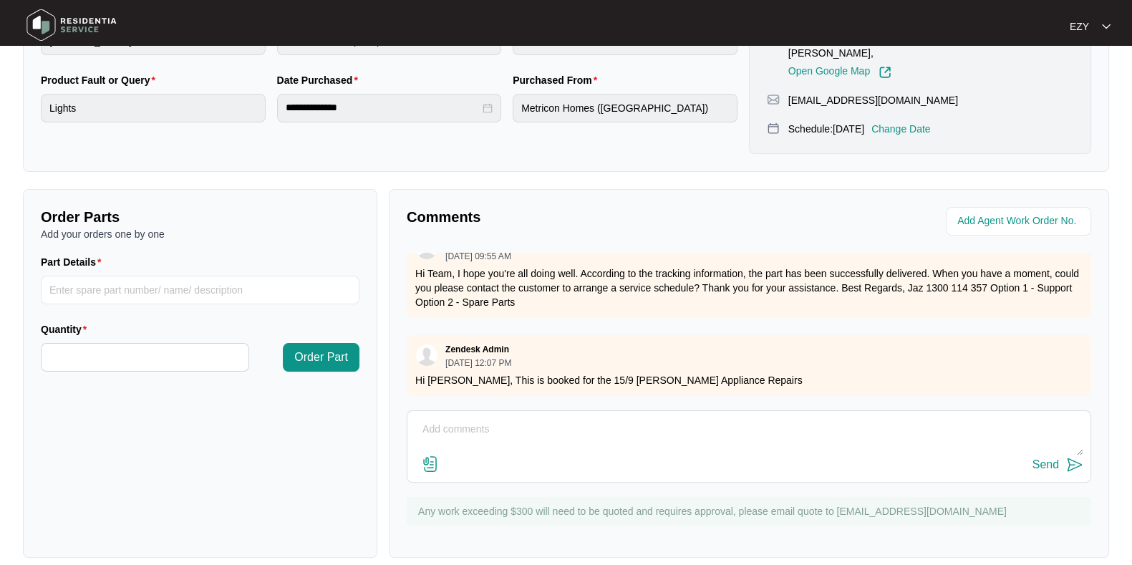
click at [602, 418] on textarea at bounding box center [749, 436] width 669 height 37
click at [496, 418] on textarea "Hi team, our technican attended this job [DATE]." at bounding box center [749, 436] width 669 height 37
click at [679, 418] on textarea "Hi team, our technician attended this job [DATE]." at bounding box center [749, 436] width 669 height 37
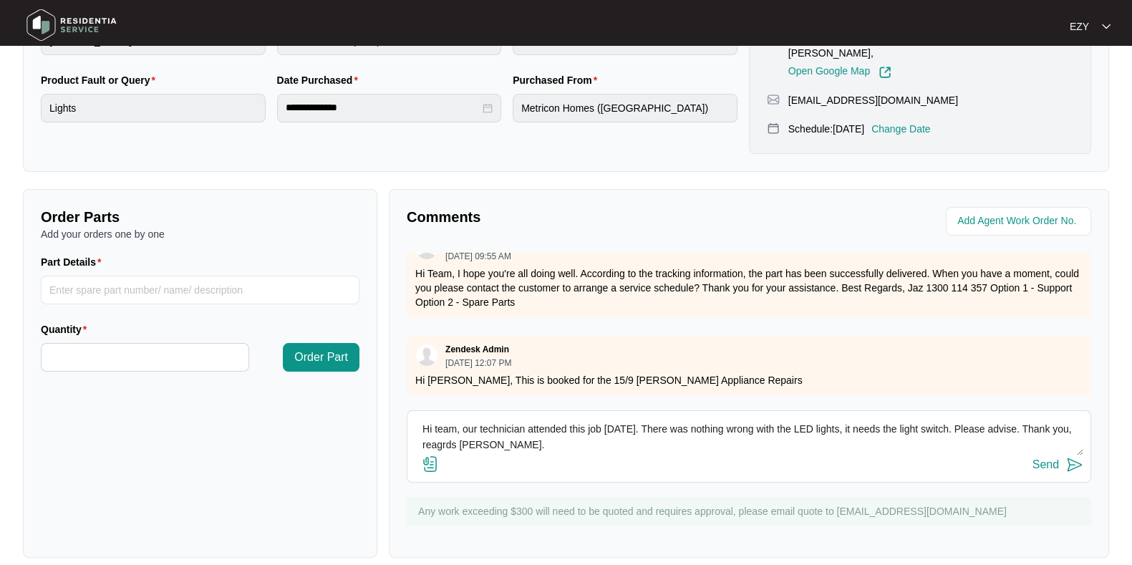
click at [458, 431] on textarea "Hi team, our technician attended this job [DATE]. There was nothing wrong with …" at bounding box center [749, 436] width 669 height 37
type textarea "Hi team, our technician attended this job [DATE]. There was nothing wrong with …"
click at [1046, 458] on div "Send" at bounding box center [1046, 464] width 26 height 13
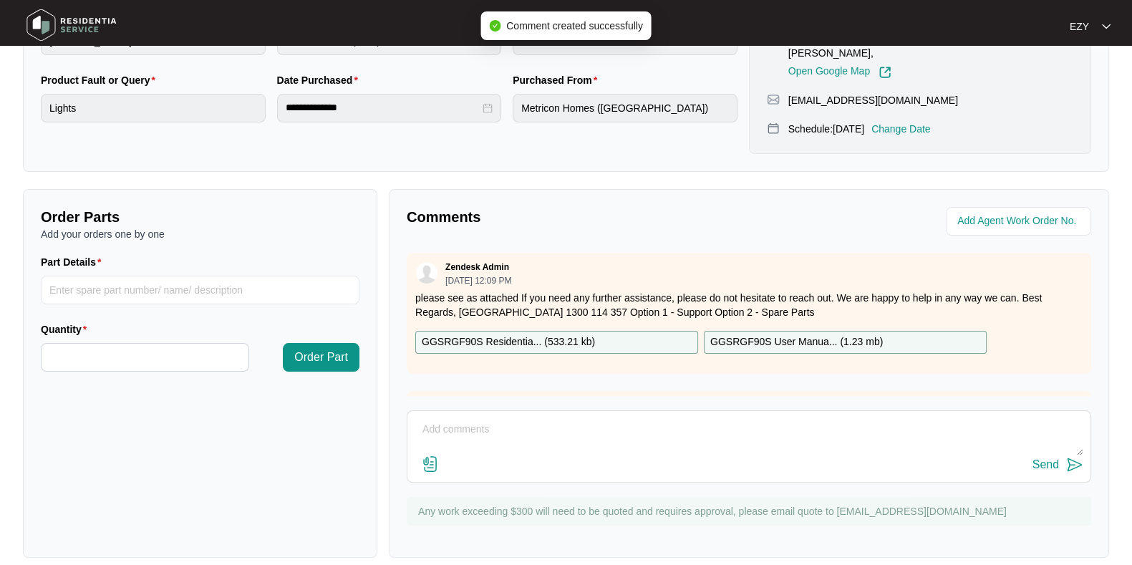
scroll to position [0, 0]
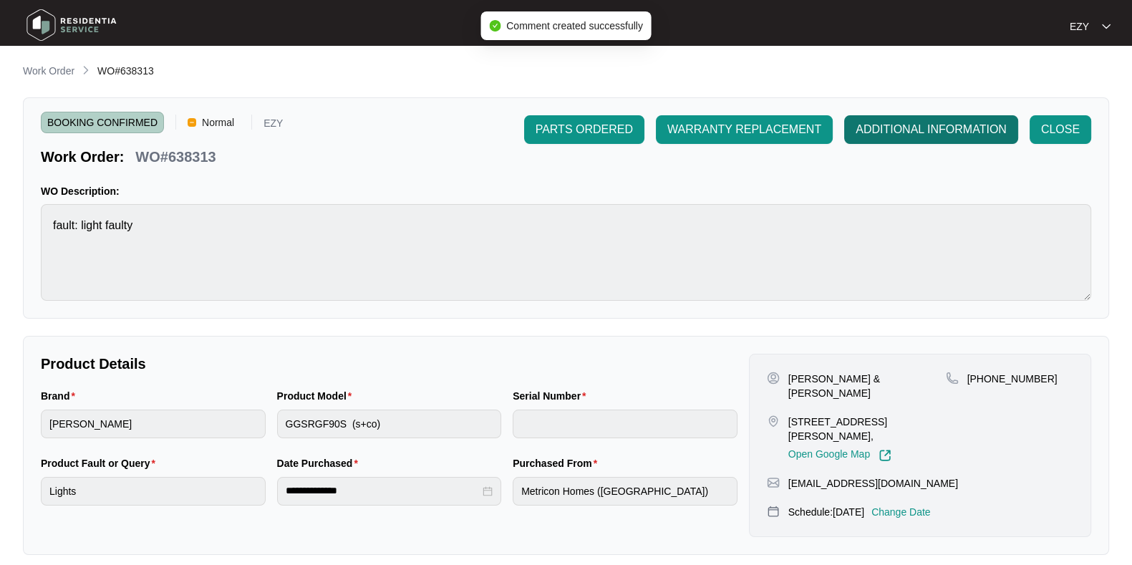
click at [913, 130] on span "ADDITIONAL INFORMATION" at bounding box center [931, 129] width 151 height 17
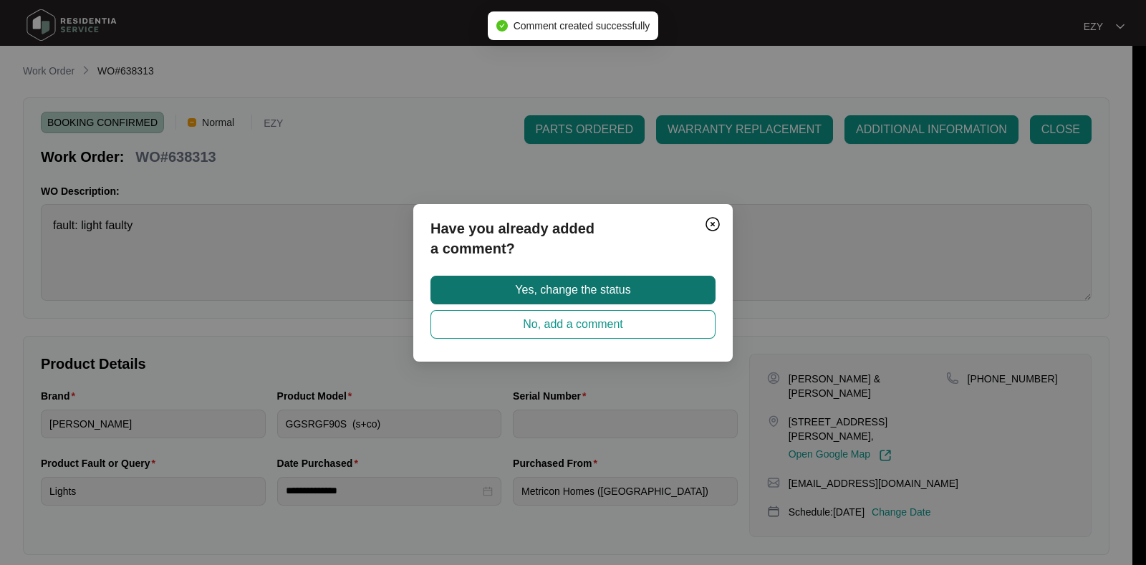
click at [637, 284] on button "Yes, change the status" at bounding box center [572, 290] width 285 height 29
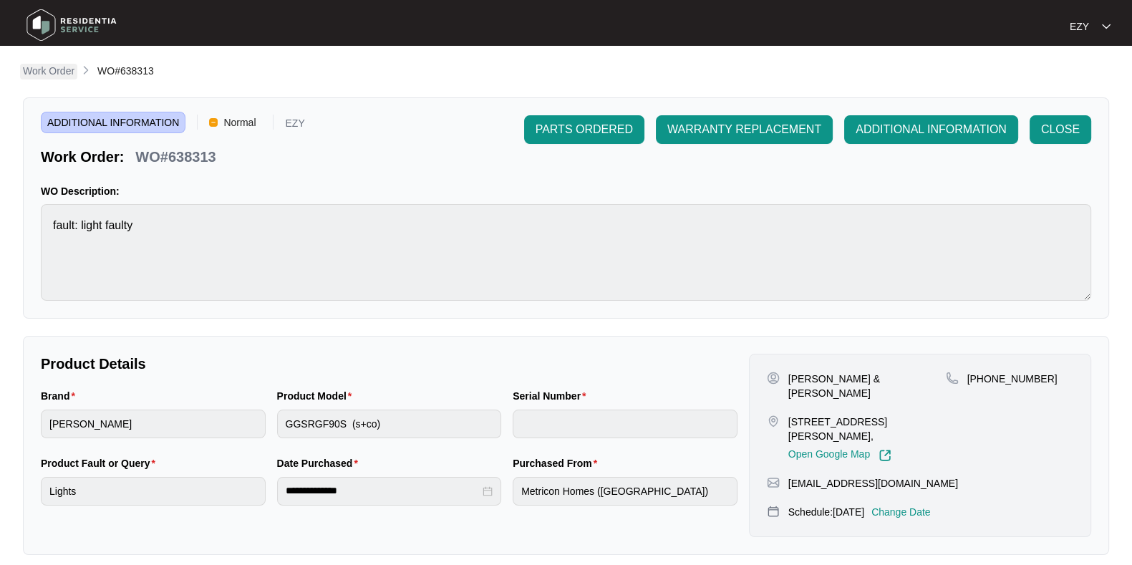
click at [36, 67] on p "Work Order" at bounding box center [49, 71] width 52 height 14
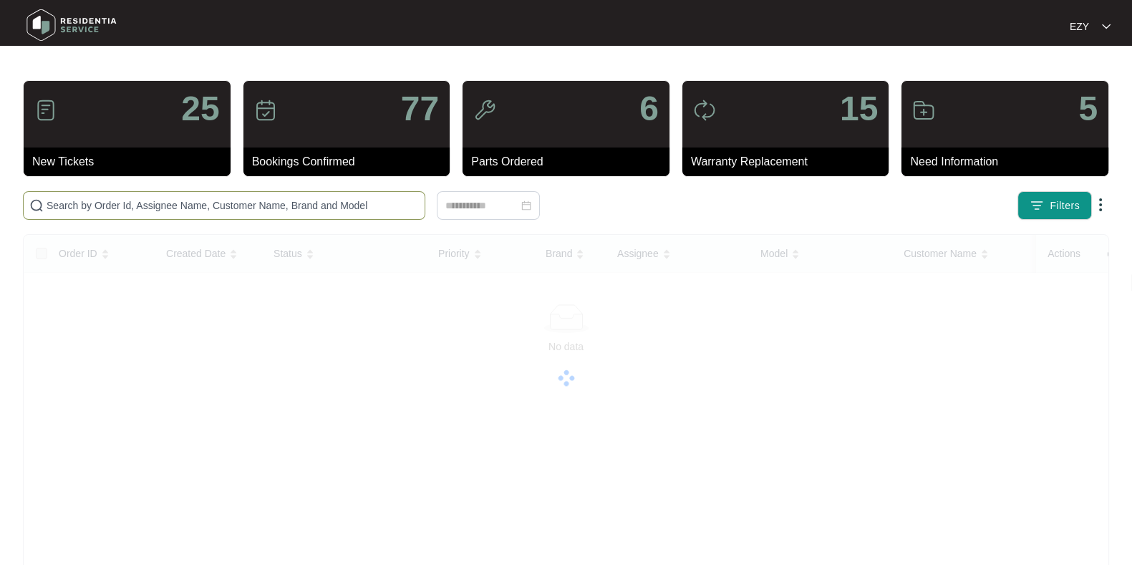
click at [392, 203] on input "text" at bounding box center [233, 206] width 372 height 16
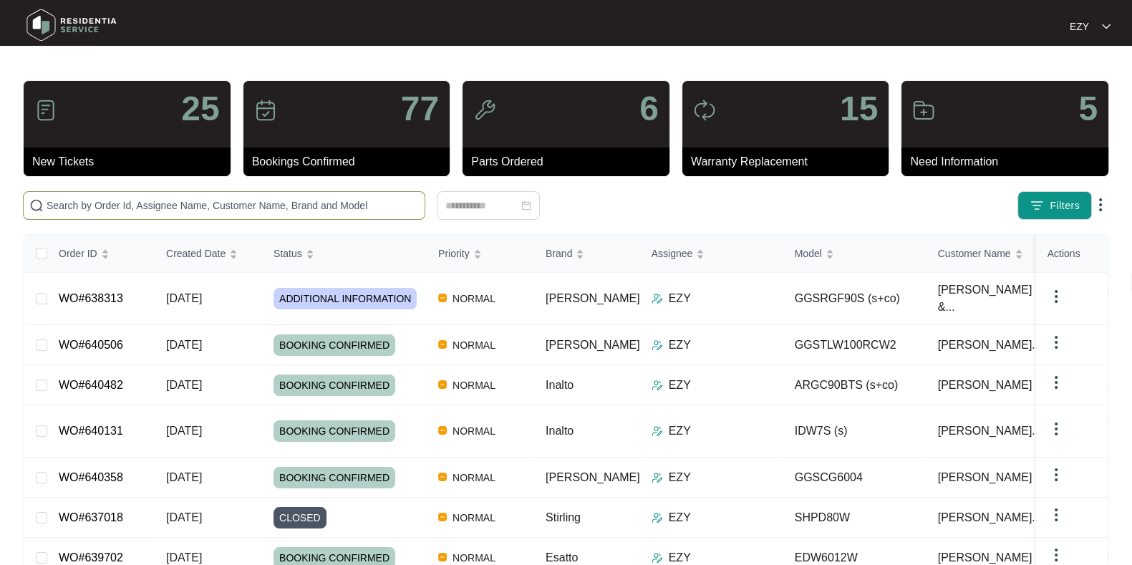
paste input "631842"
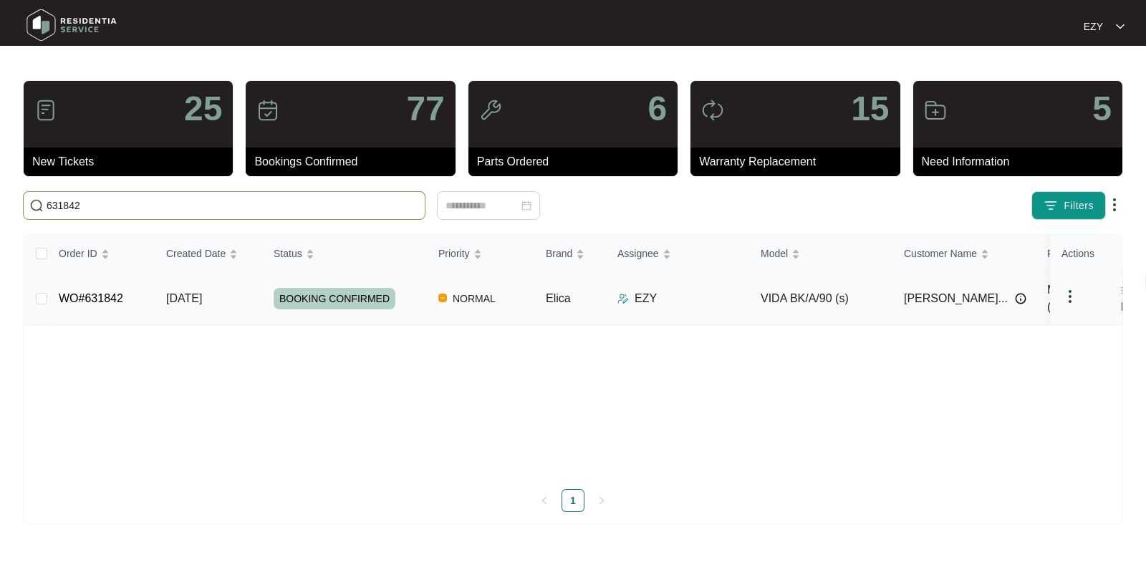
type input "631842"
click at [242, 297] on td "[DATE]" at bounding box center [208, 299] width 107 height 52
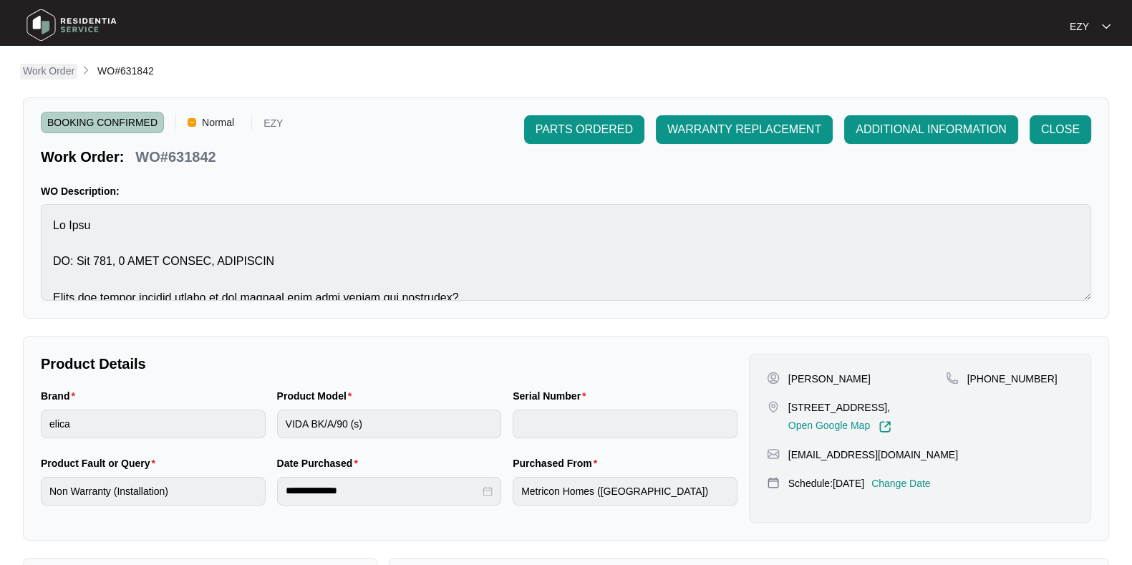
click at [44, 74] on p "Work Order" at bounding box center [49, 71] width 52 height 14
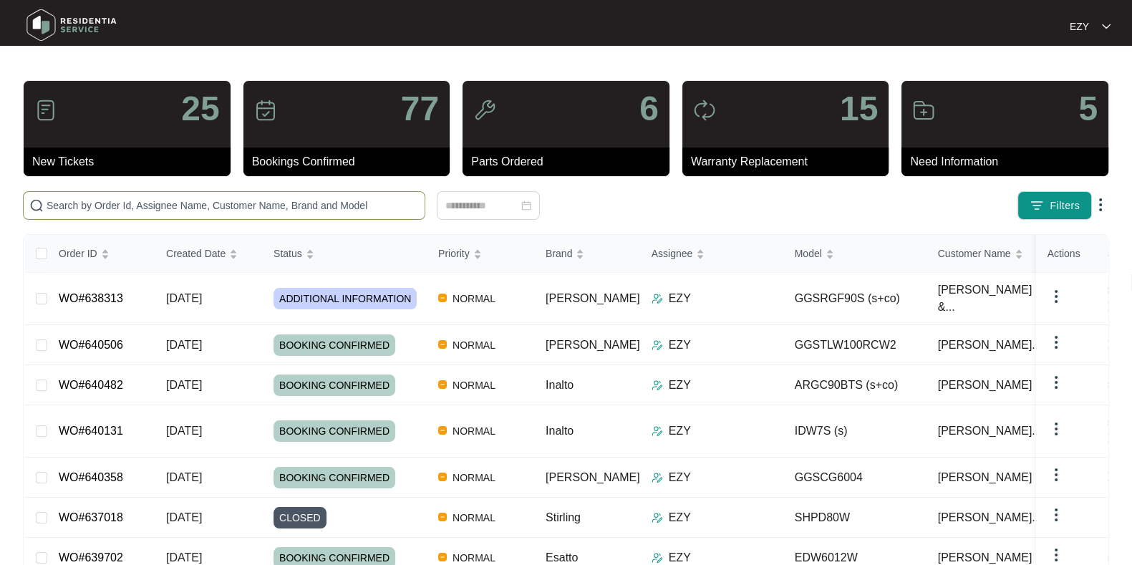
click at [143, 196] on span at bounding box center [224, 205] width 403 height 29
paste input "637018"
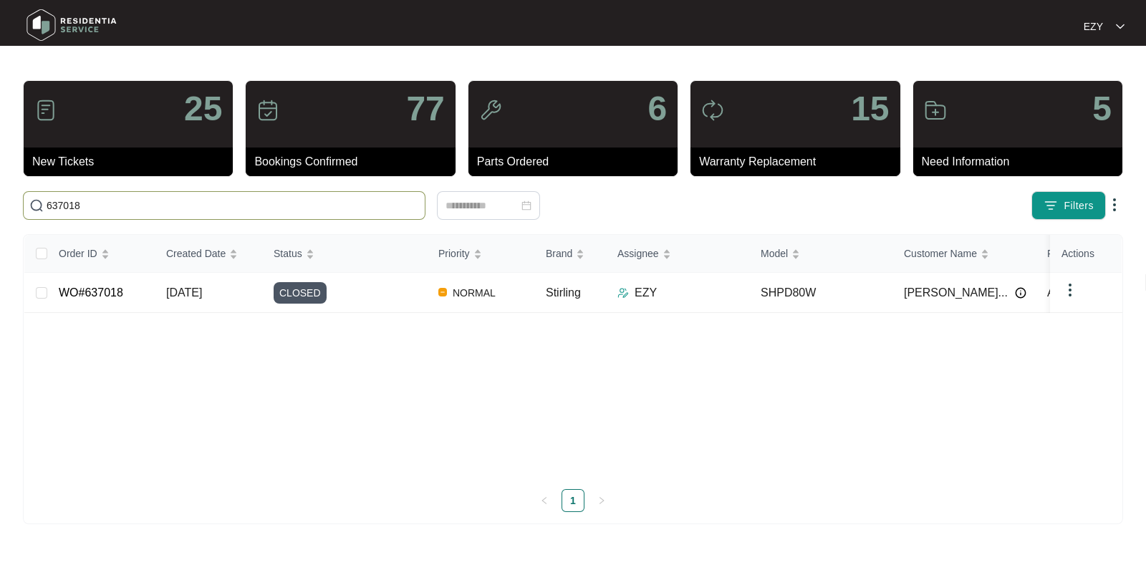
type input "637018"
click at [369, 295] on div "CLOSED" at bounding box center [350, 292] width 153 height 21
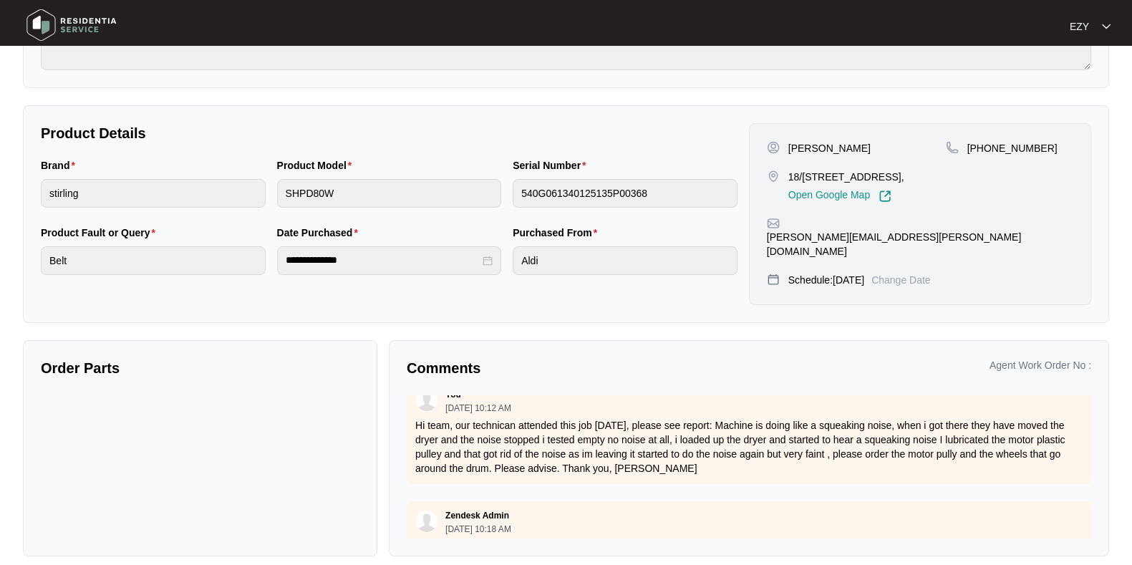
scroll to position [152, 0]
click at [703, 453] on p "Hi team, our technican attended this job [DATE], please see report: Machine is …" at bounding box center [748, 448] width 667 height 57
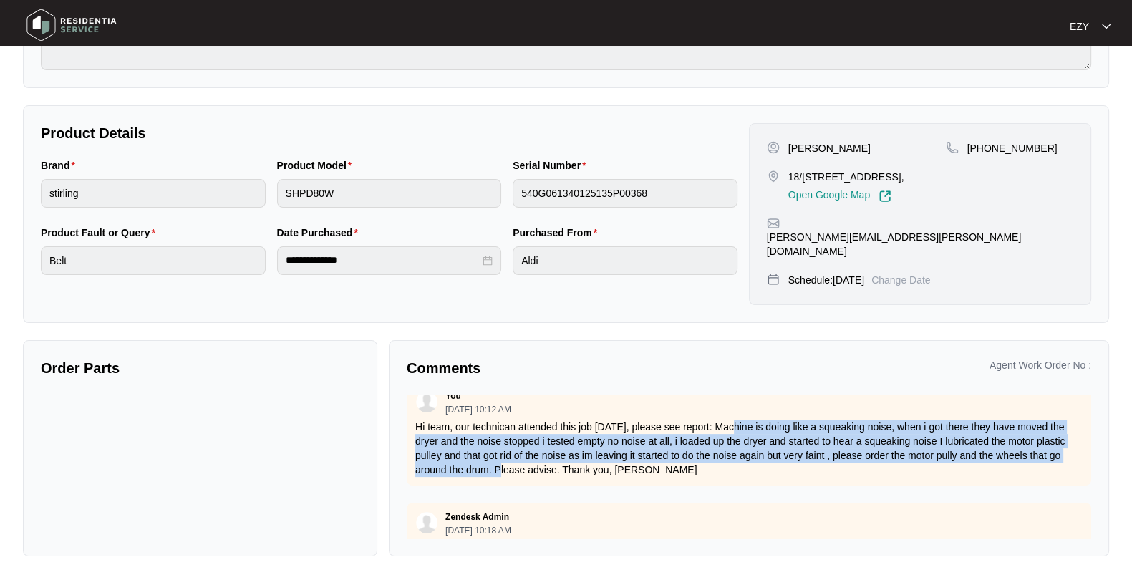
drag, startPoint x: 726, startPoint y: 402, endPoint x: 520, endPoint y: 460, distance: 214.3
click at [520, 460] on div "You [DATE] 10:12 AM Hi team, our technican attended this job [DATE], please see…" at bounding box center [749, 434] width 685 height 104
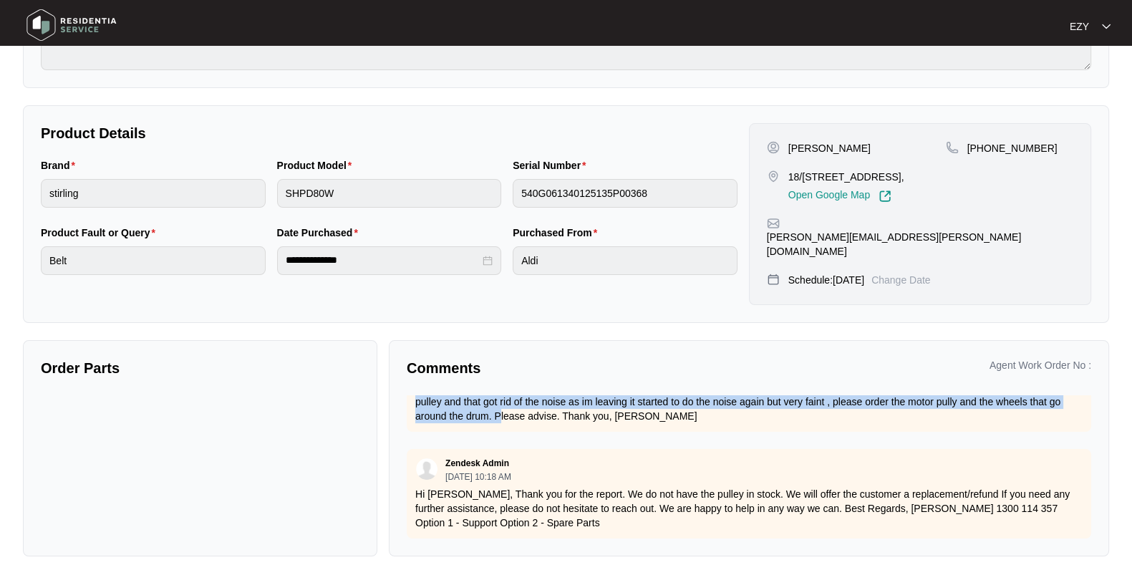
scroll to position [0, 0]
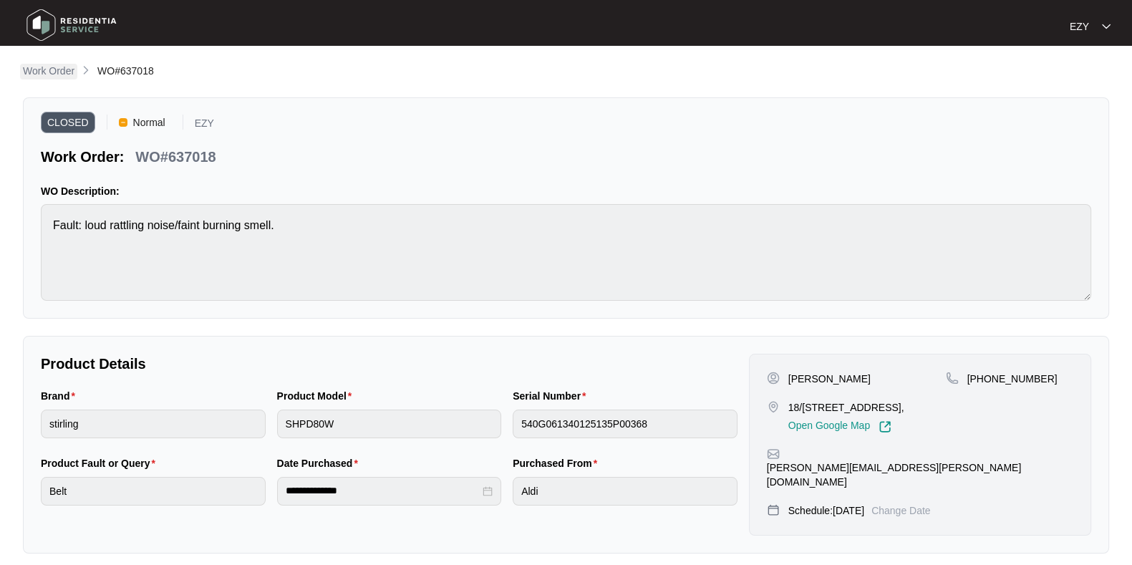
click at [44, 74] on p "Work Order" at bounding box center [49, 71] width 52 height 14
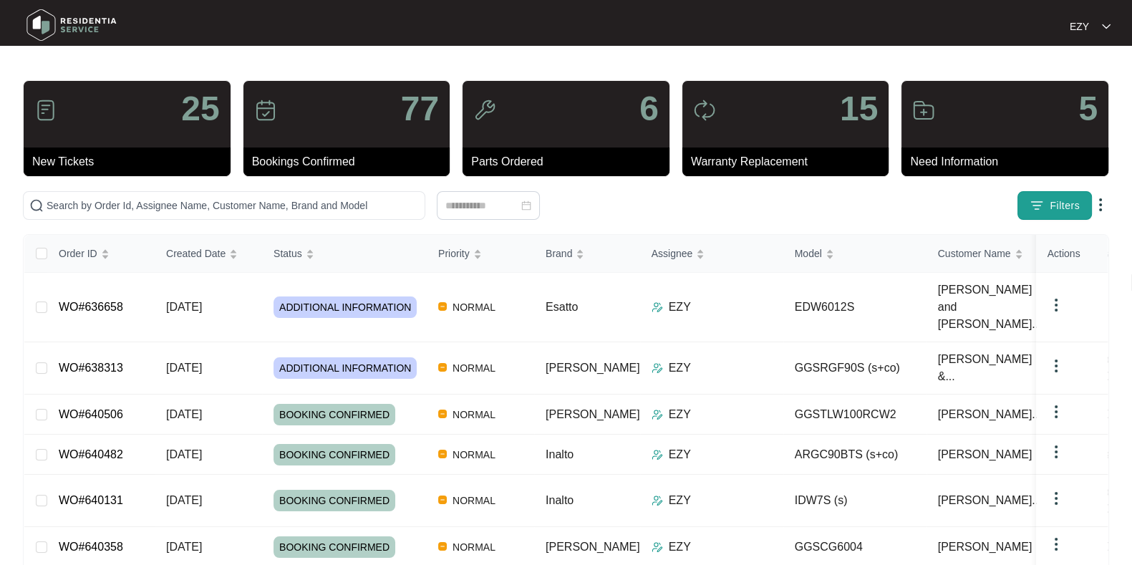
click at [1024, 200] on button "Filters" at bounding box center [1055, 205] width 74 height 29
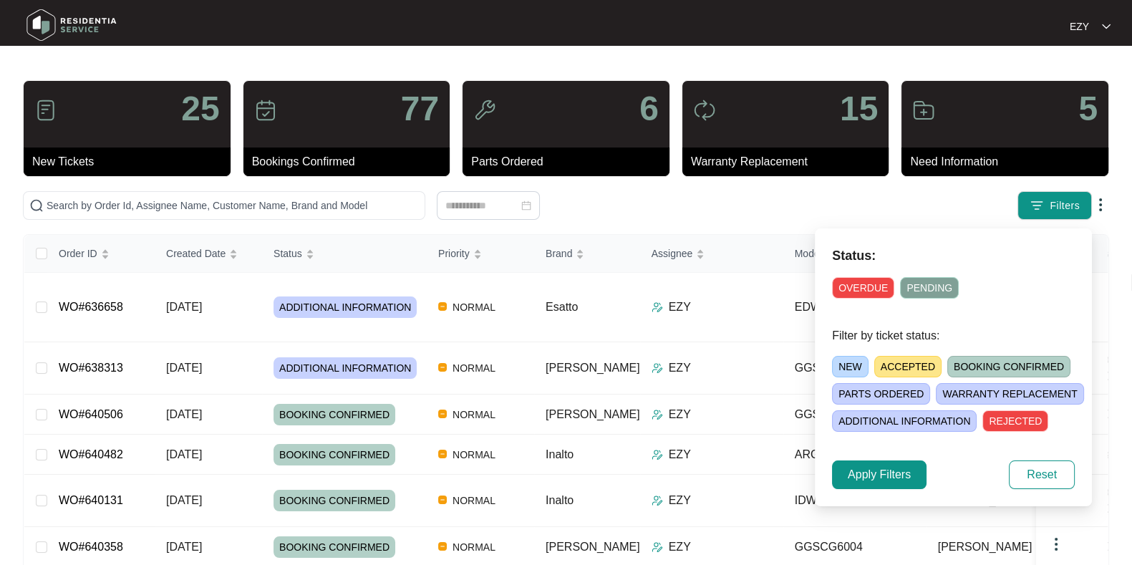
click at [890, 362] on span "ACCEPTED" at bounding box center [907, 366] width 67 height 21
click at [871, 468] on span "Apply Filters" at bounding box center [879, 474] width 63 height 17
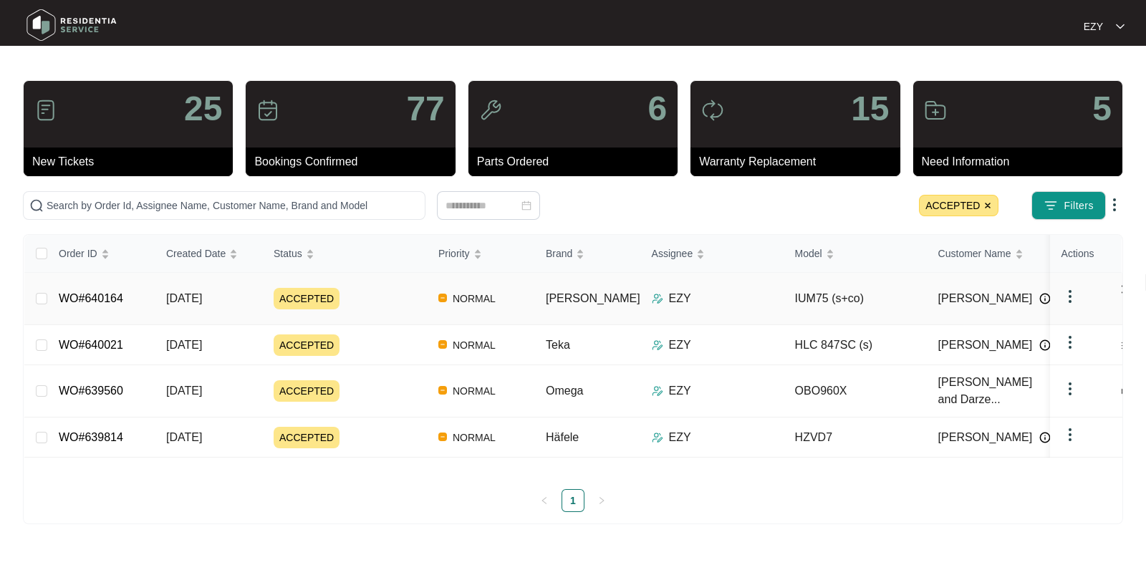
click at [693, 291] on div "EZY" at bounding box center [718, 298] width 132 height 17
click at [680, 291] on div "EZY" at bounding box center [718, 298] width 132 height 17
click at [388, 288] on div "ACCEPTED" at bounding box center [350, 298] width 153 height 21
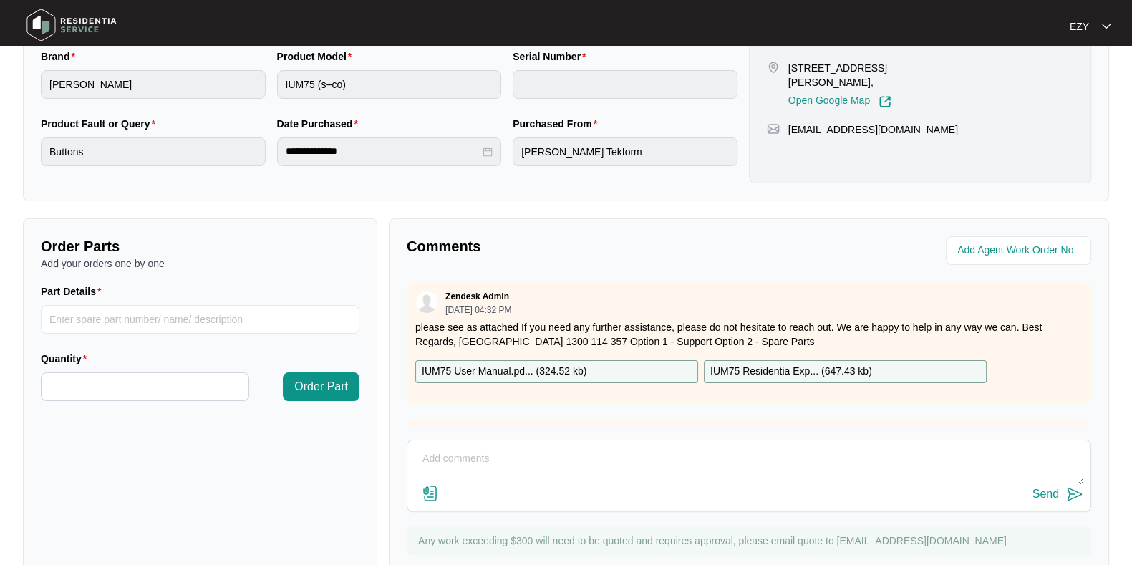
scroll to position [383, 0]
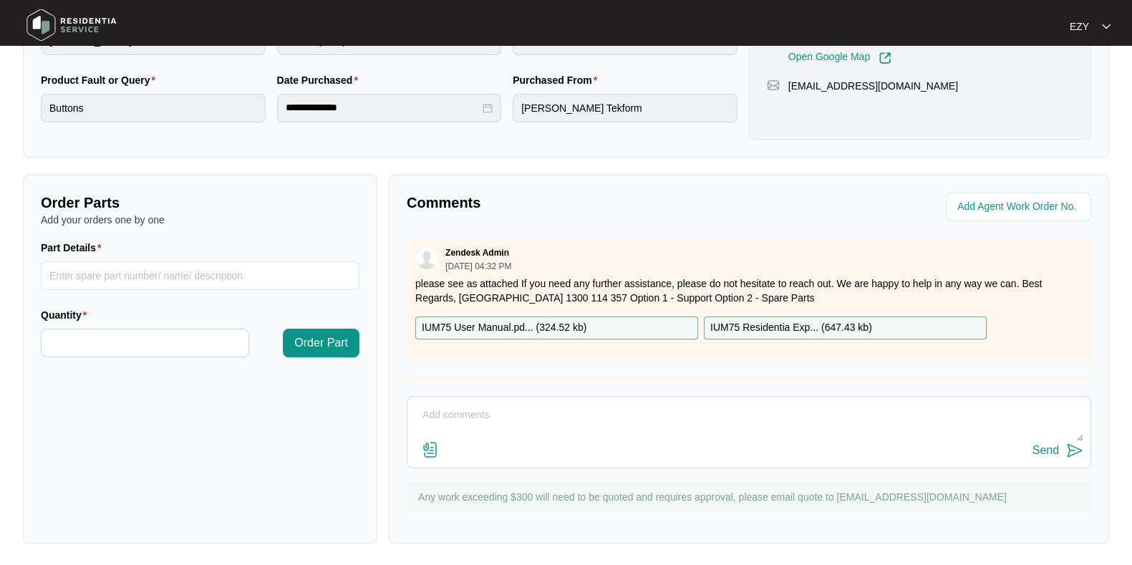
drag, startPoint x: 511, startPoint y: 276, endPoint x: 851, endPoint y: 284, distance: 339.6
click at [851, 284] on p "please see as attached If you need any further assistance, please do not hesita…" at bounding box center [748, 290] width 667 height 29
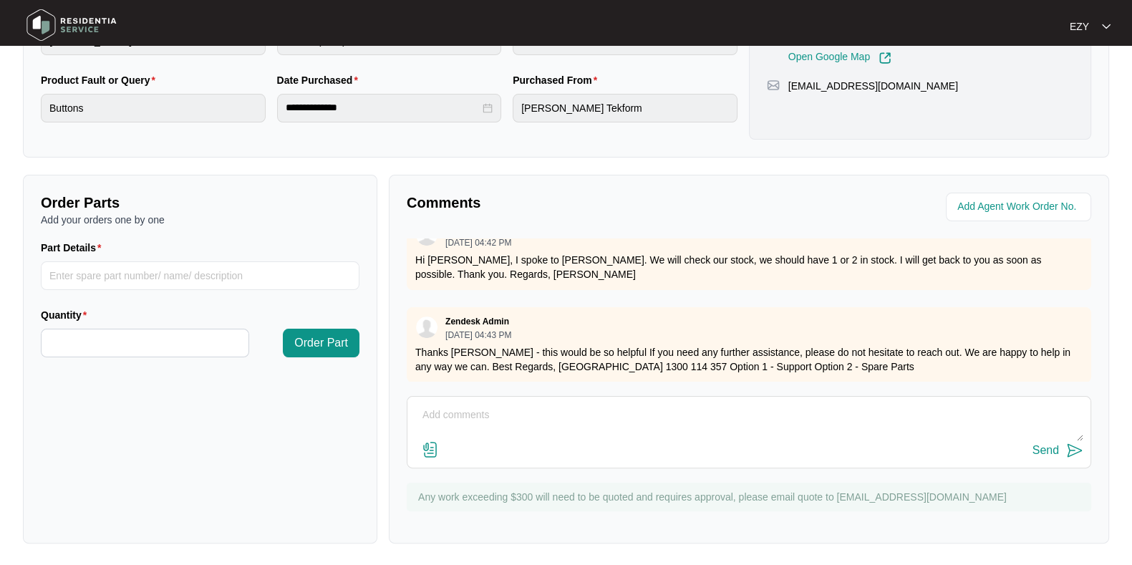
click at [543, 434] on textarea at bounding box center [749, 422] width 669 height 37
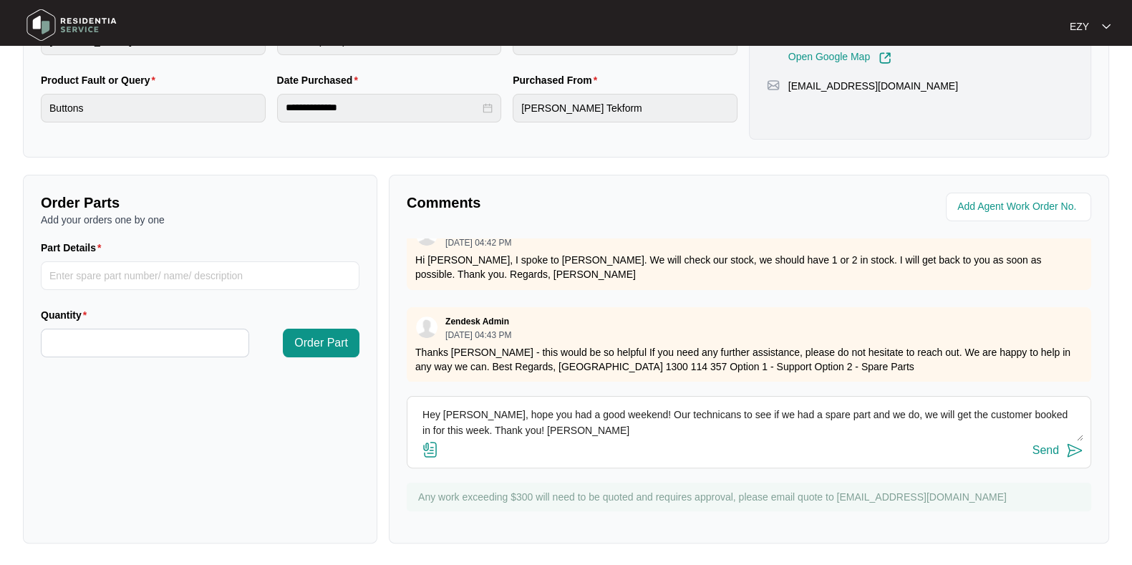
click at [670, 417] on textarea "Hey [PERSON_NAME], hope you had a good weekend! Our technicans to see if we had…" at bounding box center [749, 422] width 669 height 37
click at [633, 415] on textarea "Hey [PERSON_NAME], hope you had a good weekend! Our technicians to see if we ha…" at bounding box center [749, 422] width 669 height 37
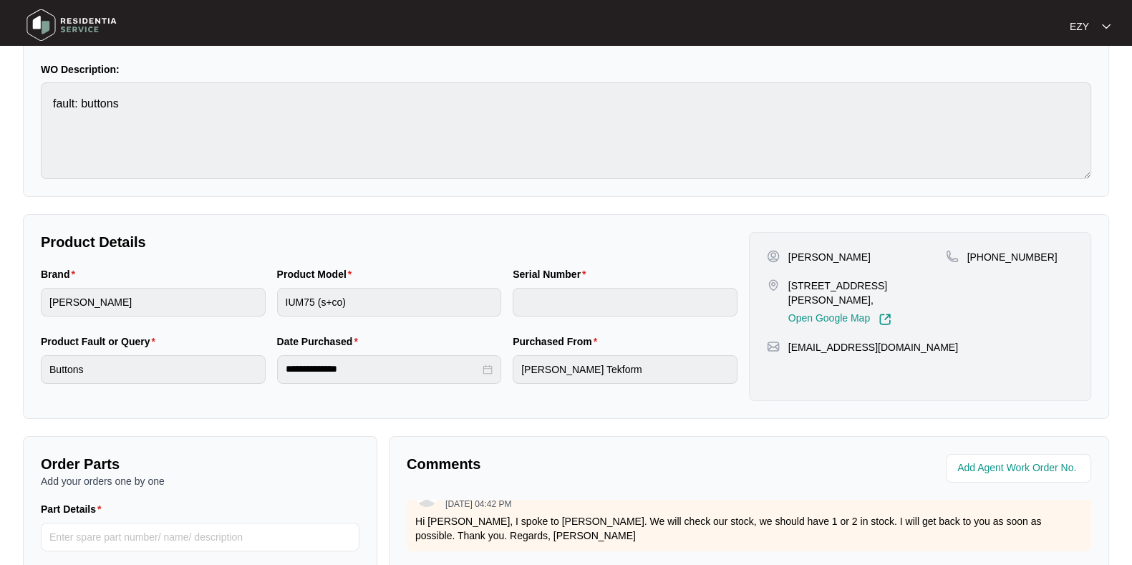
scroll to position [0, 0]
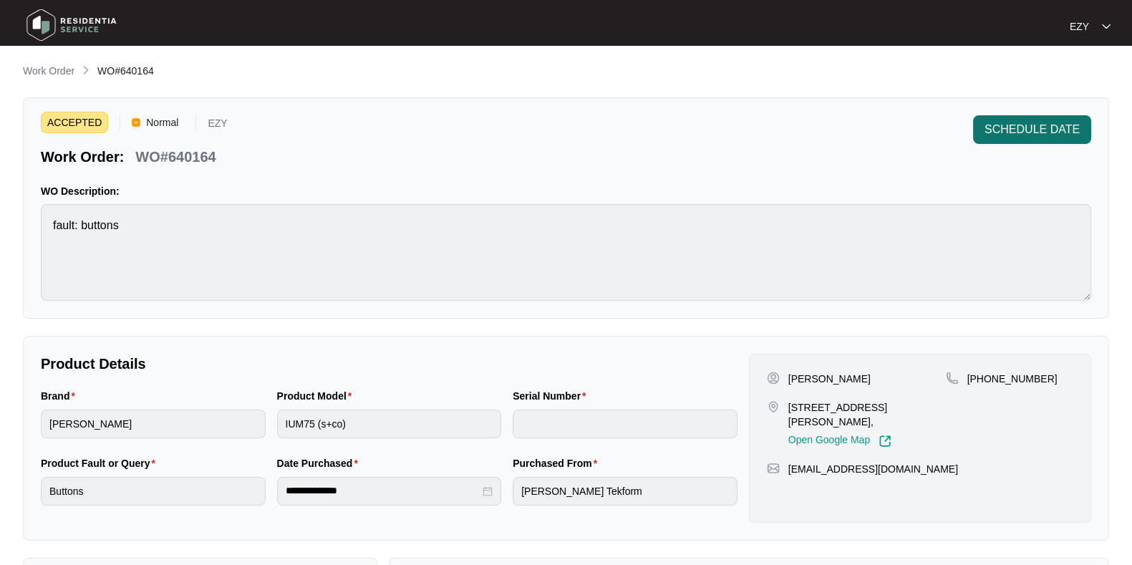
type textarea "Hey [PERSON_NAME], hope you had a good weekend! Spoke to our technicians to see…"
click at [1042, 140] on button "SCHEDULE DATE" at bounding box center [1032, 129] width 118 height 29
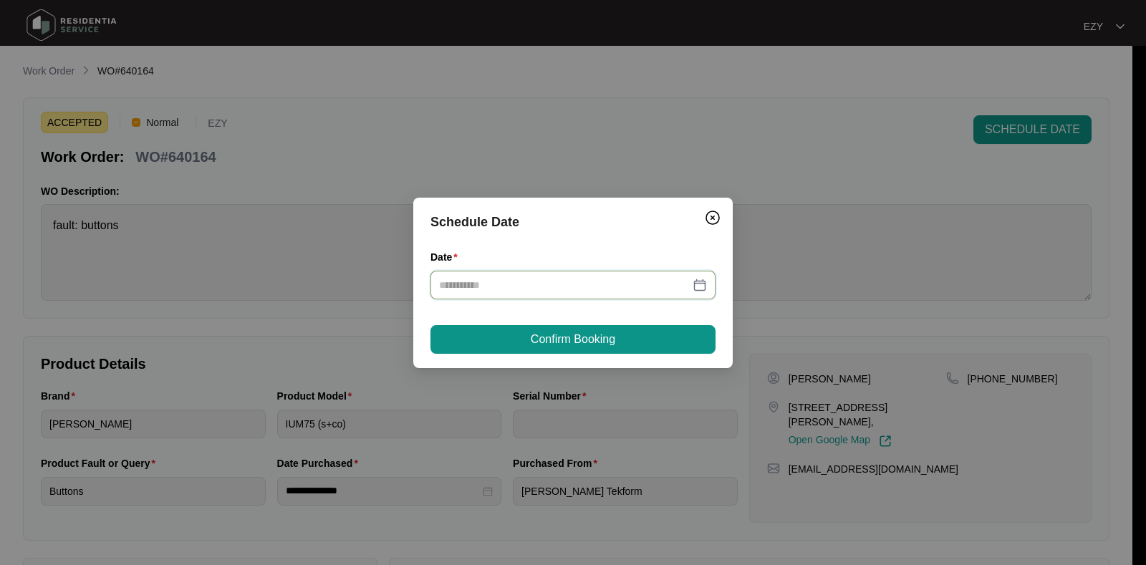
click at [604, 284] on input "Date" at bounding box center [564, 285] width 251 height 16
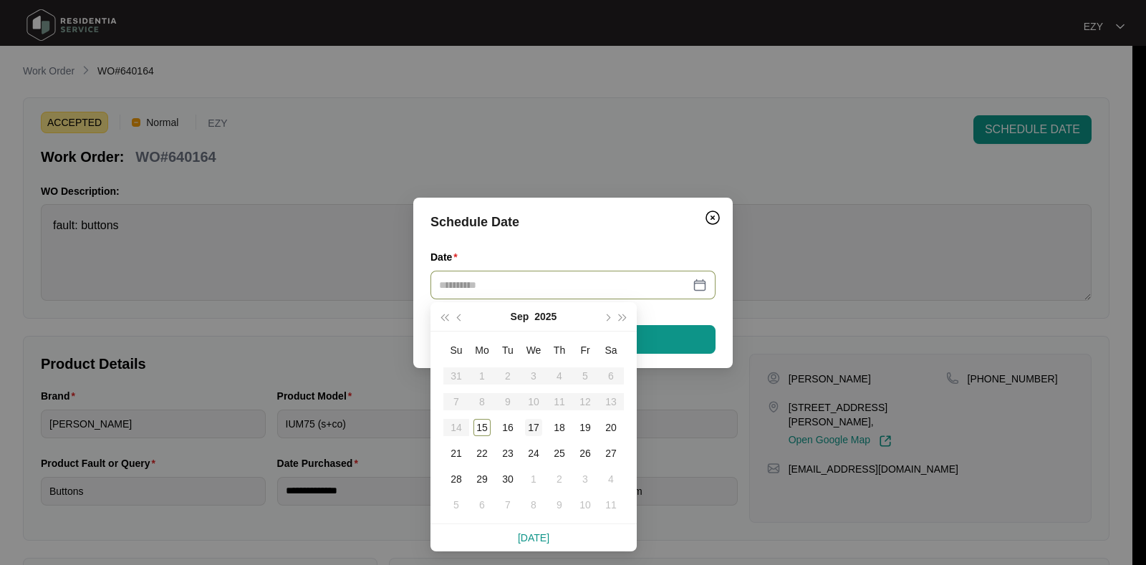
click at [532, 428] on div "17" at bounding box center [533, 427] width 17 height 17
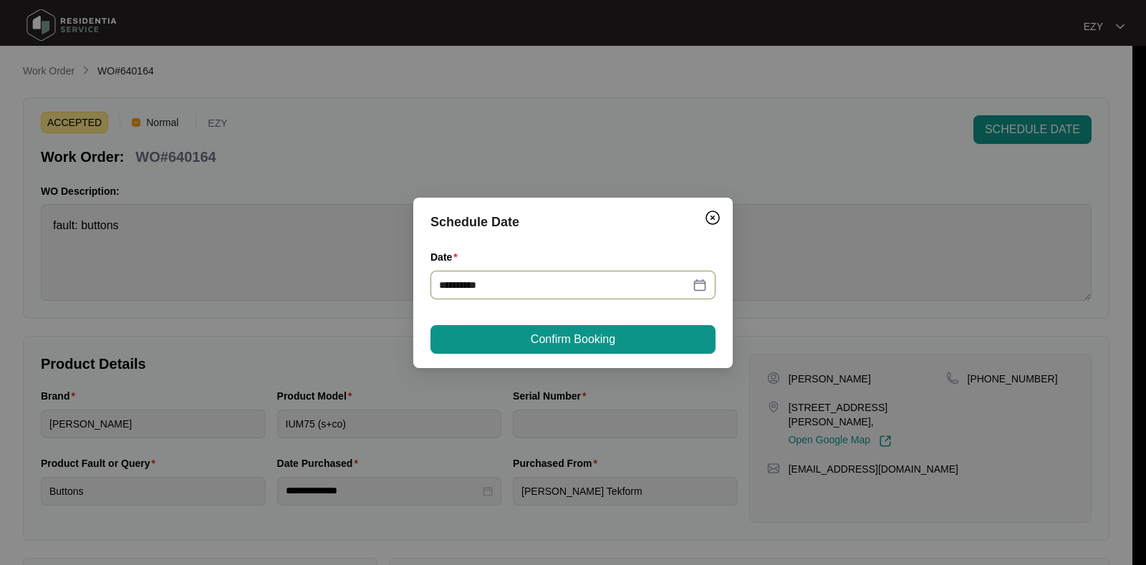
type input "**********"
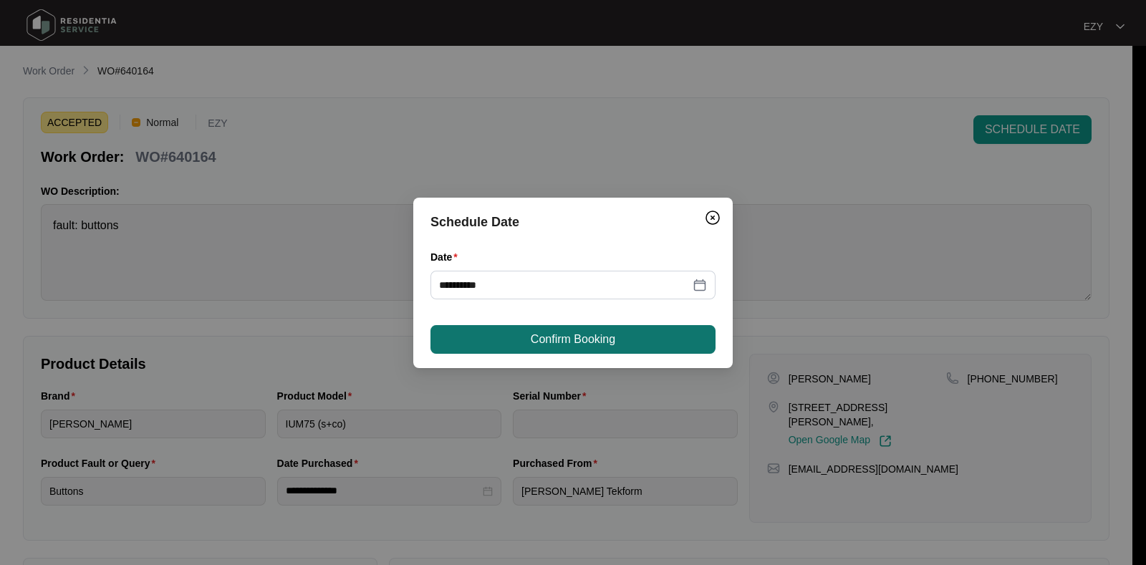
click at [594, 342] on span "Confirm Booking" at bounding box center [573, 339] width 85 height 17
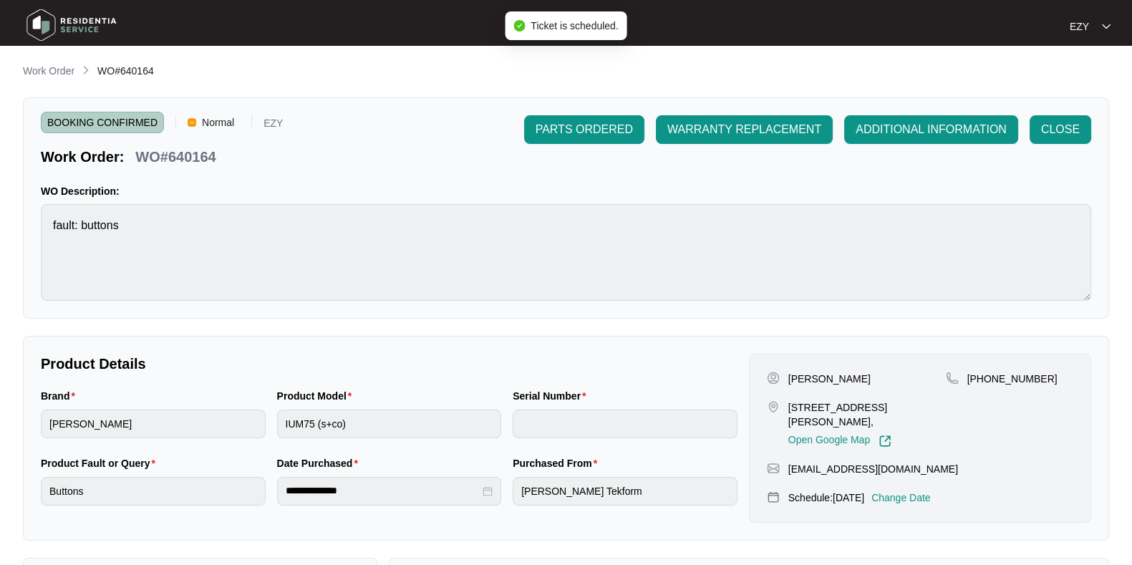
scroll to position [383, 0]
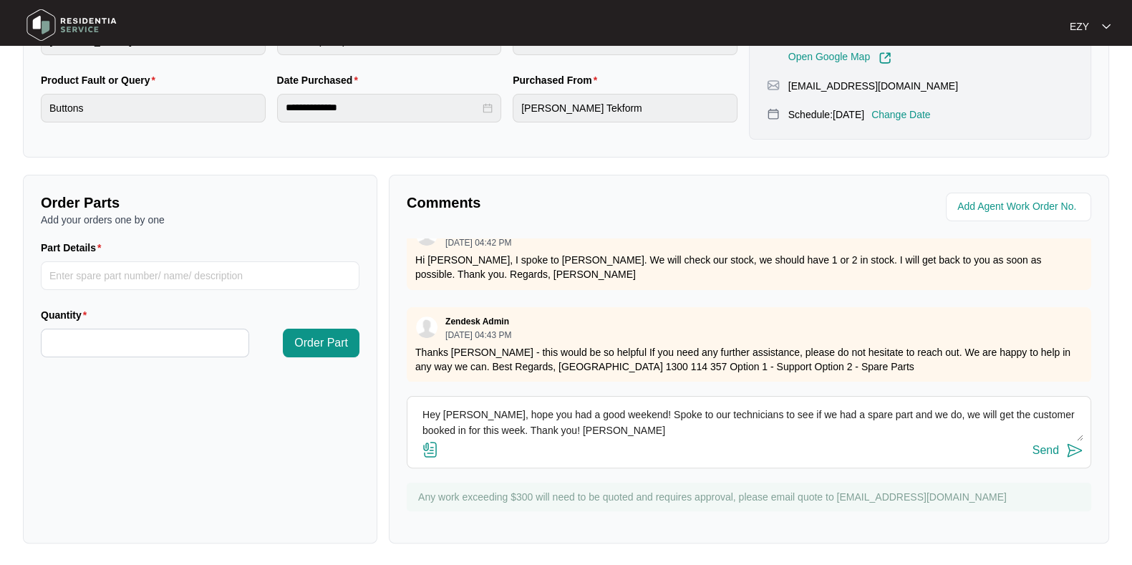
click at [1056, 449] on div "Send" at bounding box center [1046, 450] width 26 height 13
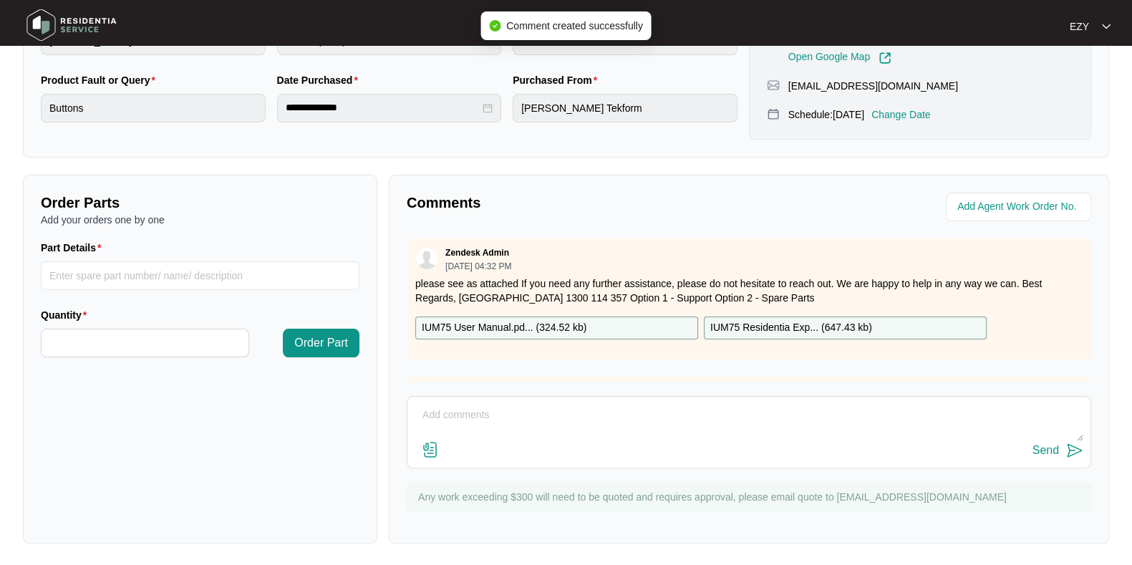
scroll to position [0, 0]
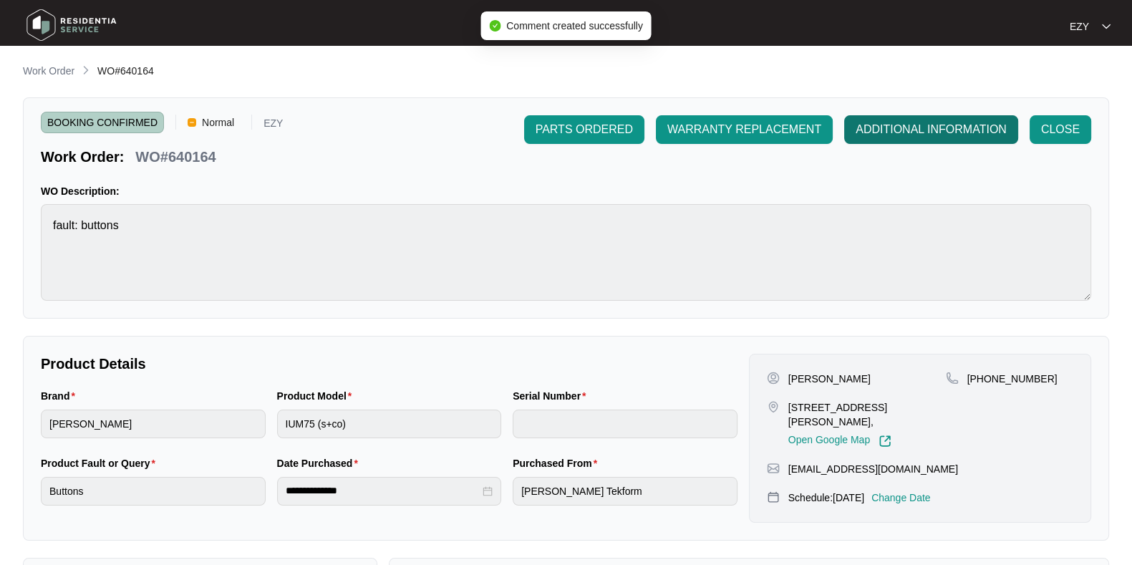
click at [936, 120] on button "ADDITIONAL INFORMATION" at bounding box center [931, 129] width 174 height 29
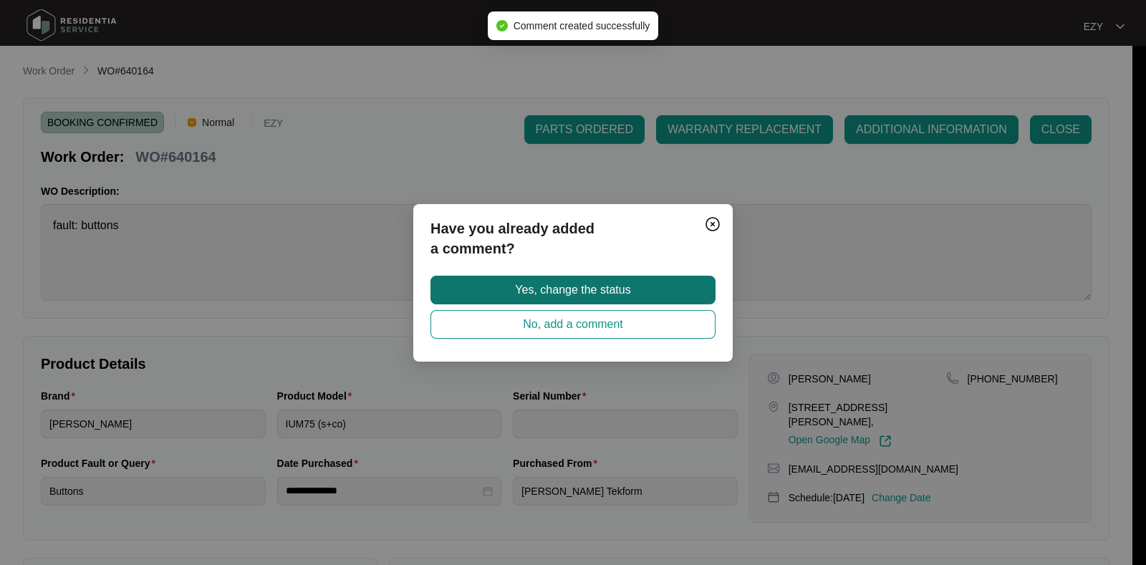
click at [612, 284] on span "Yes, change the status" at bounding box center [572, 289] width 115 height 17
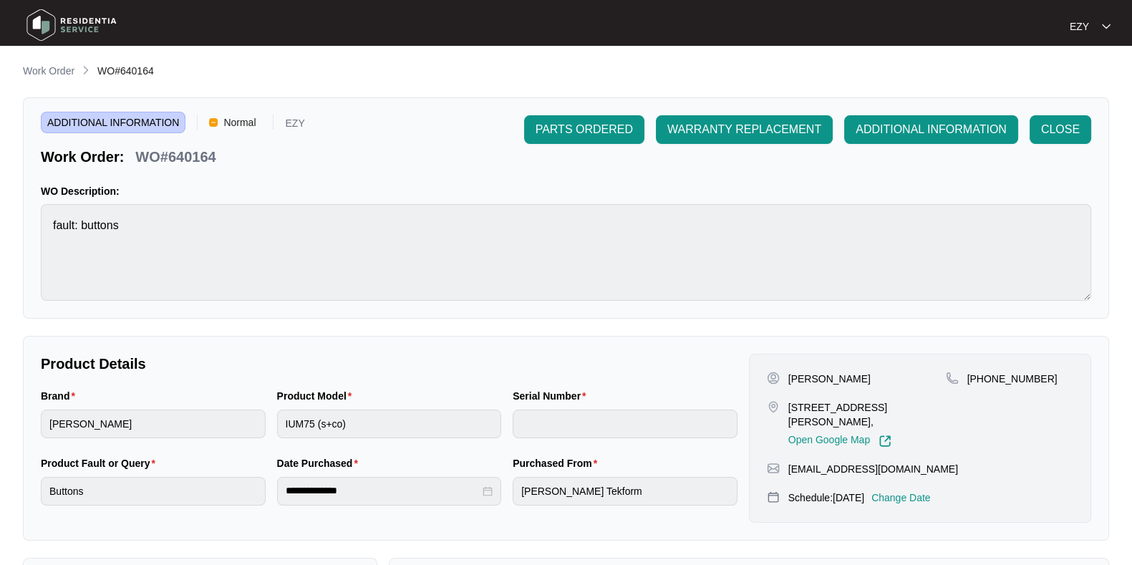
click at [71, 62] on main "**********" at bounding box center [566, 475] width 1132 height 950
click at [54, 77] on p "Work Order" at bounding box center [49, 71] width 52 height 14
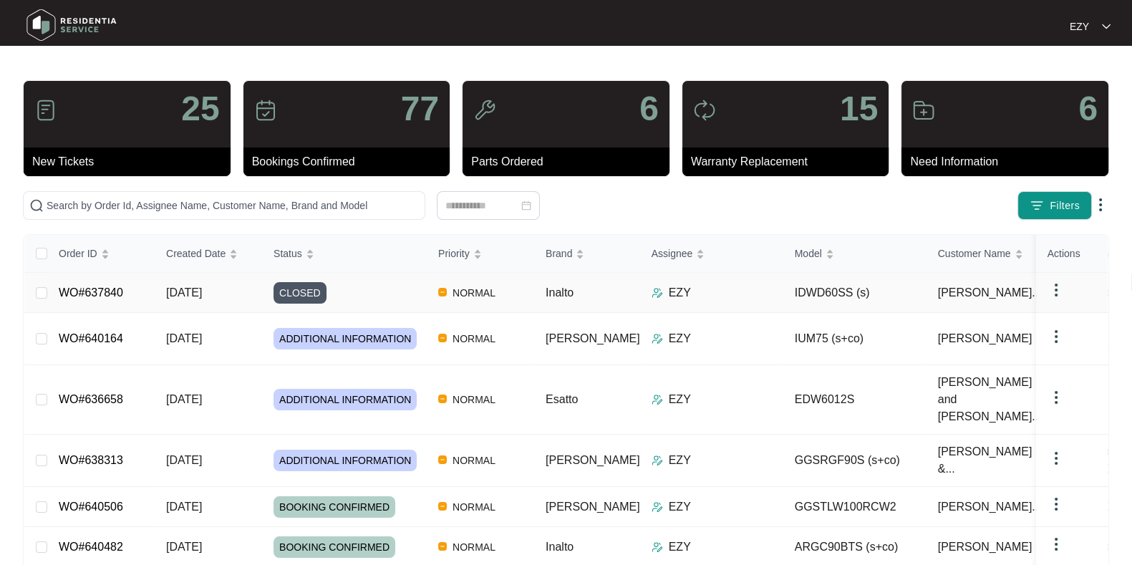
click at [376, 299] on div "CLOSED" at bounding box center [350, 292] width 153 height 21
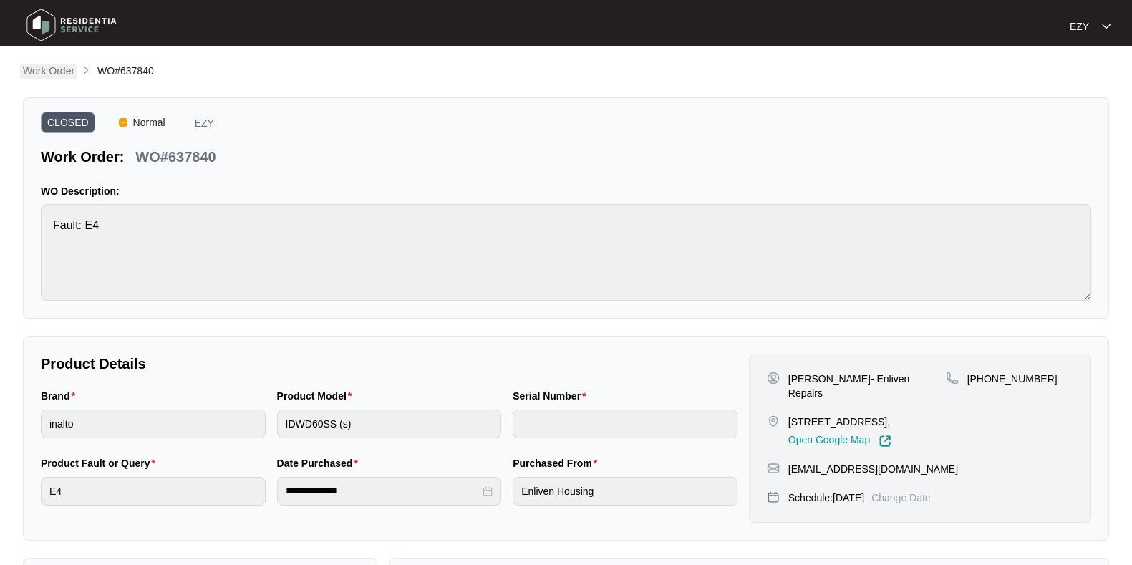
click at [52, 67] on p "Work Order" at bounding box center [49, 71] width 52 height 14
